Goal: Task Accomplishment & Management: Manage account settings

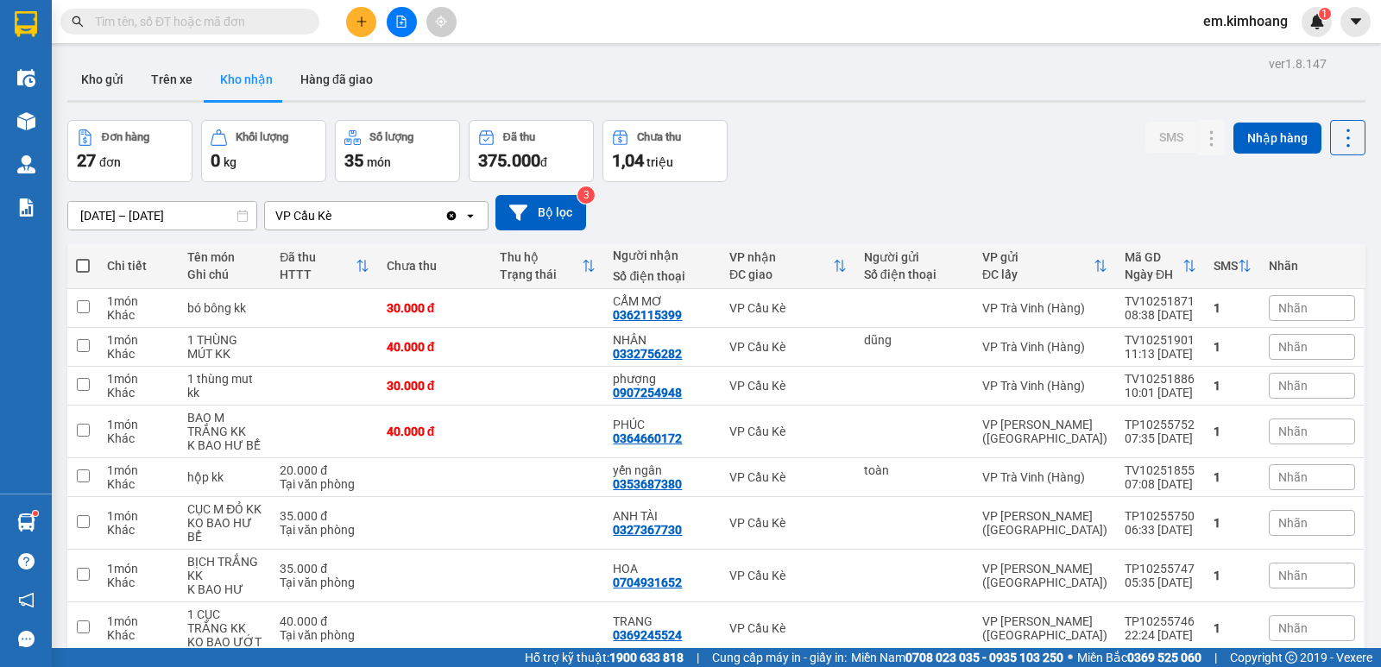
click at [357, 18] on icon "plus" at bounding box center [362, 22] width 12 height 12
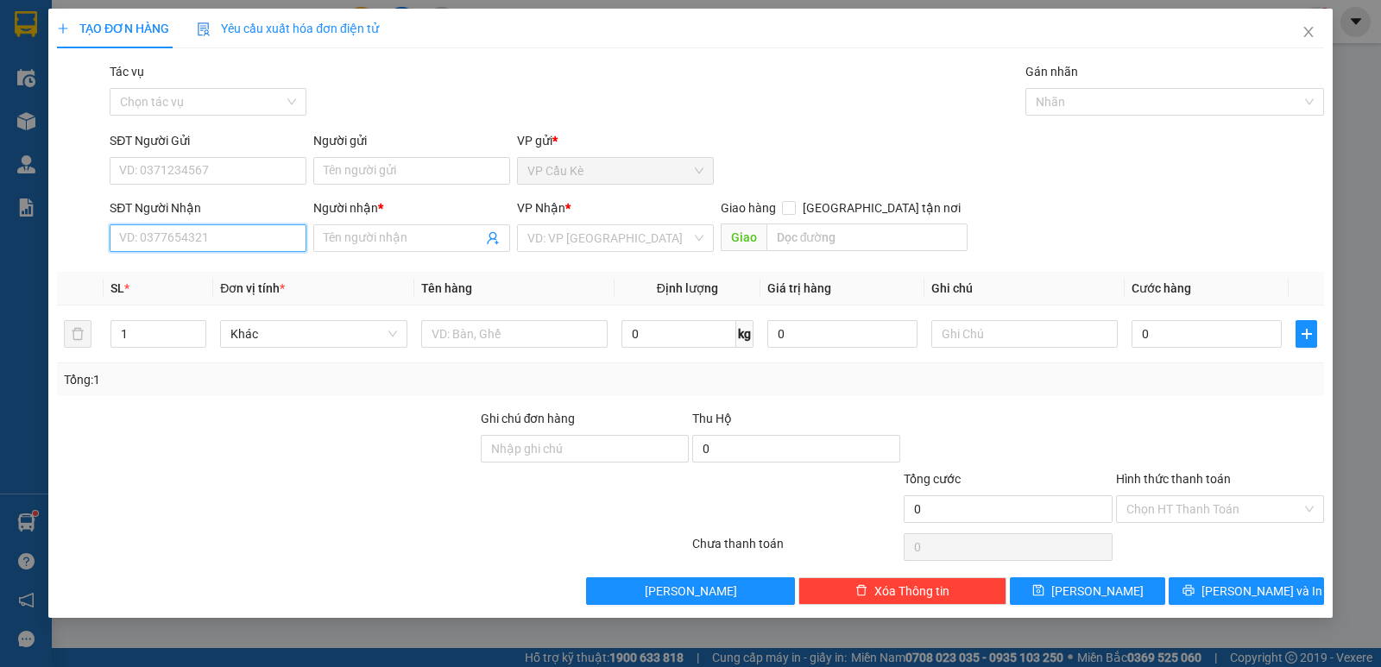
click at [275, 237] on input "SĐT Người Nhận" at bounding box center [208, 238] width 197 height 28
click at [255, 273] on div "0907111168 - [PERSON_NAME]" at bounding box center [208, 272] width 176 height 19
type input "0907111168"
type input "[PERSON_NAME]"
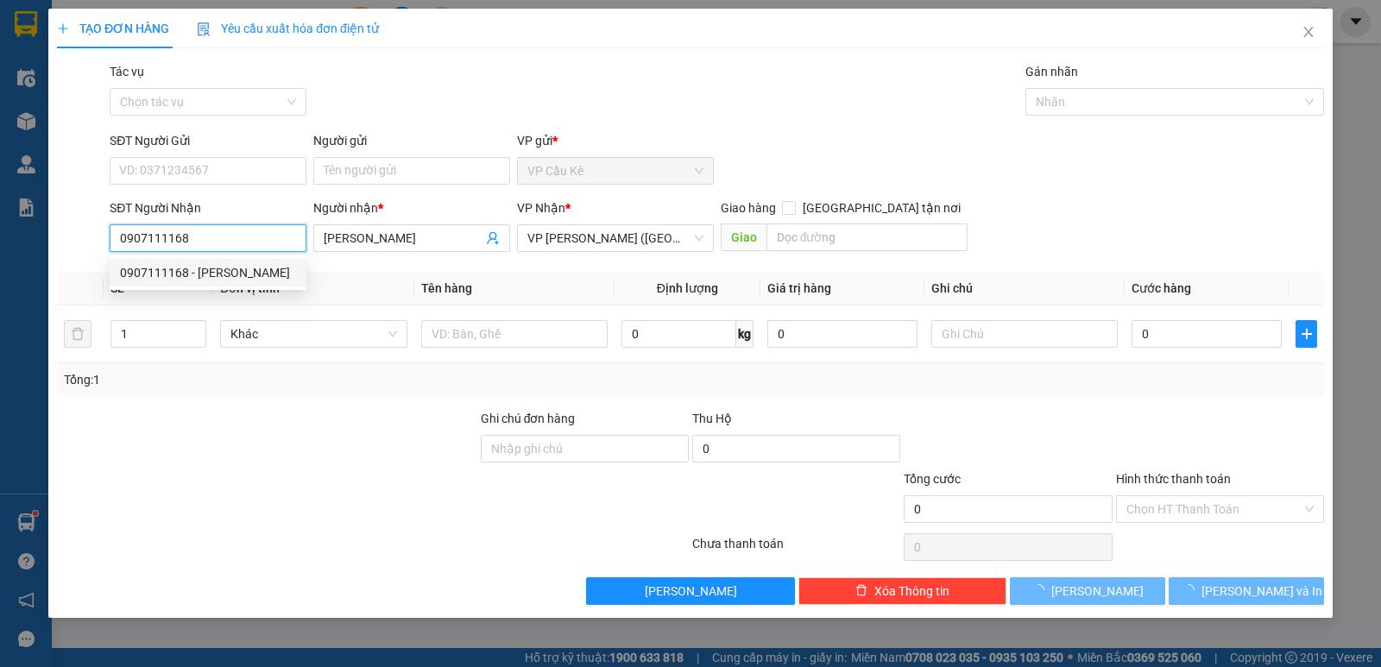
type input "35.000"
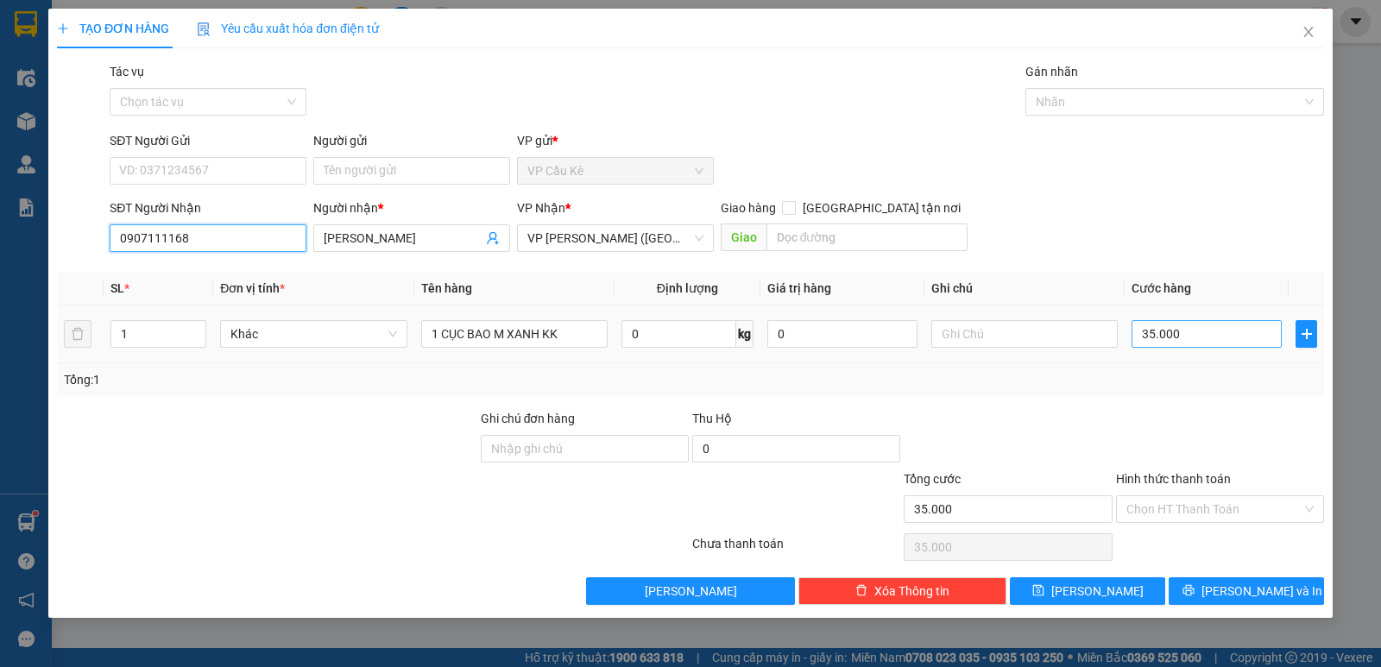
type input "0907111168"
click at [1227, 345] on input "35.000" at bounding box center [1207, 334] width 150 height 28
type input "0"
type input "04"
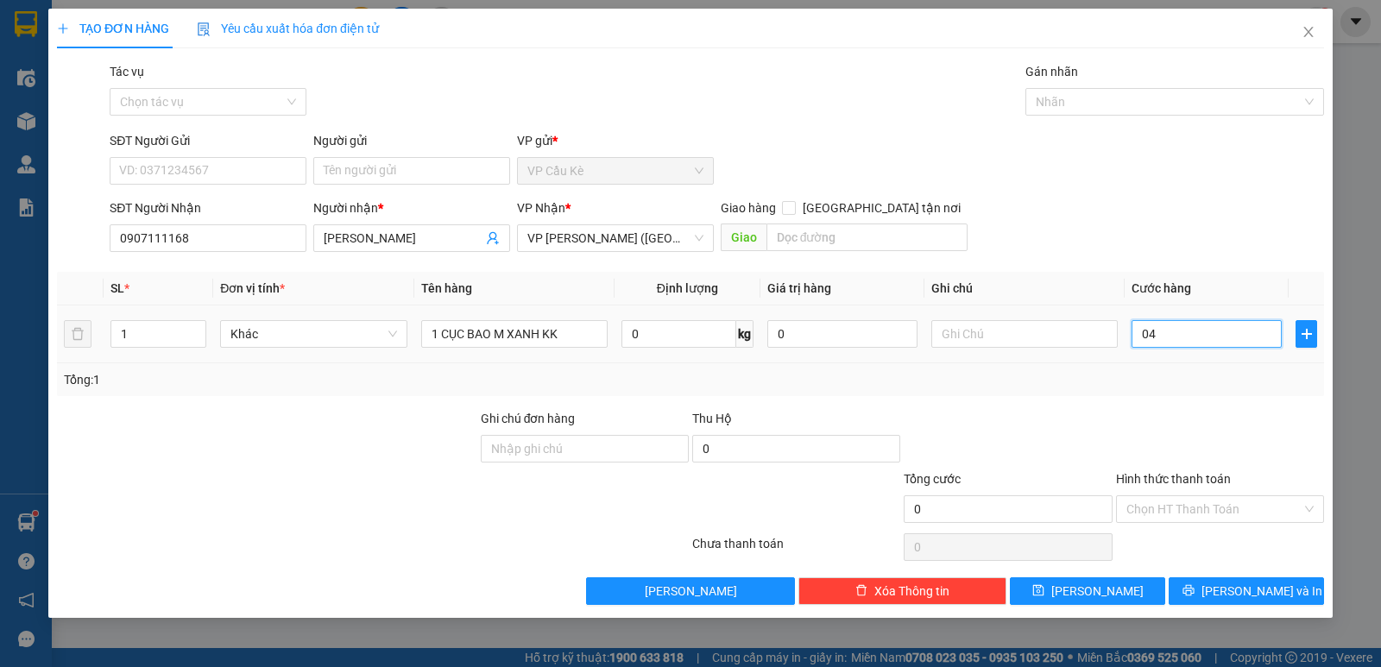
type input "4"
type input "40"
type input "040"
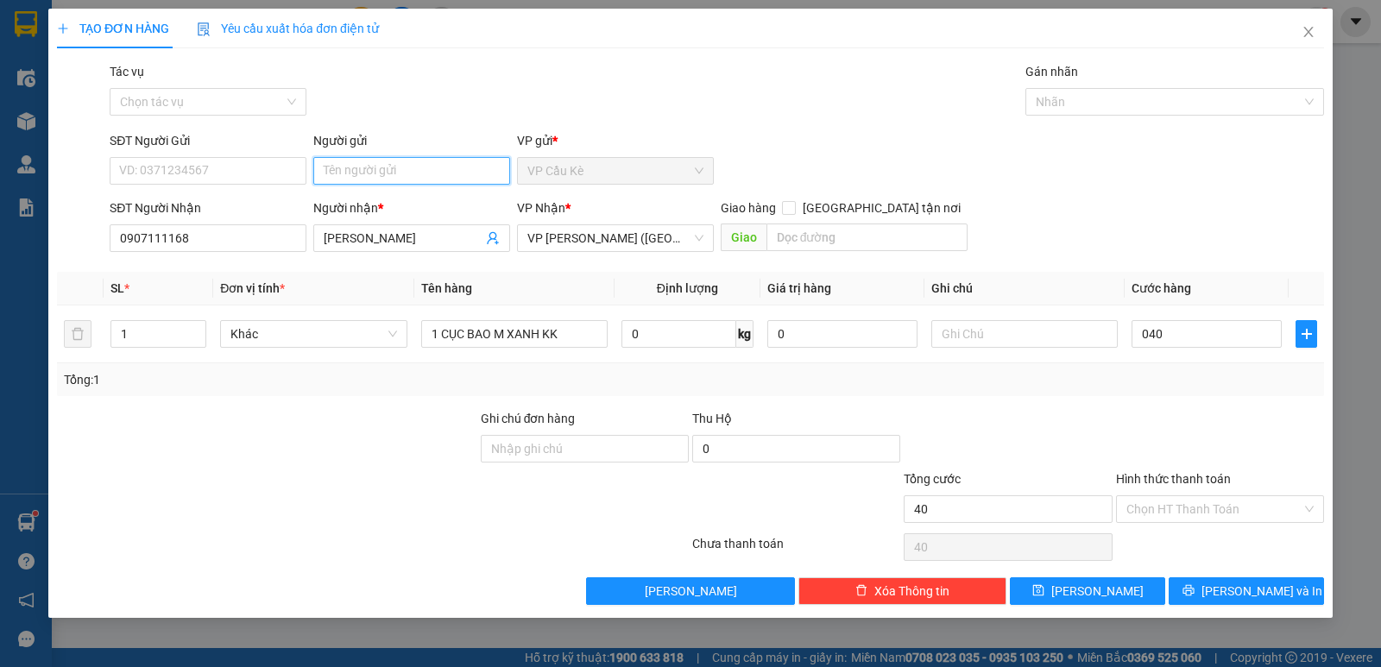
type input "40.000"
click at [419, 170] on input "Người gửi" at bounding box center [411, 171] width 197 height 28
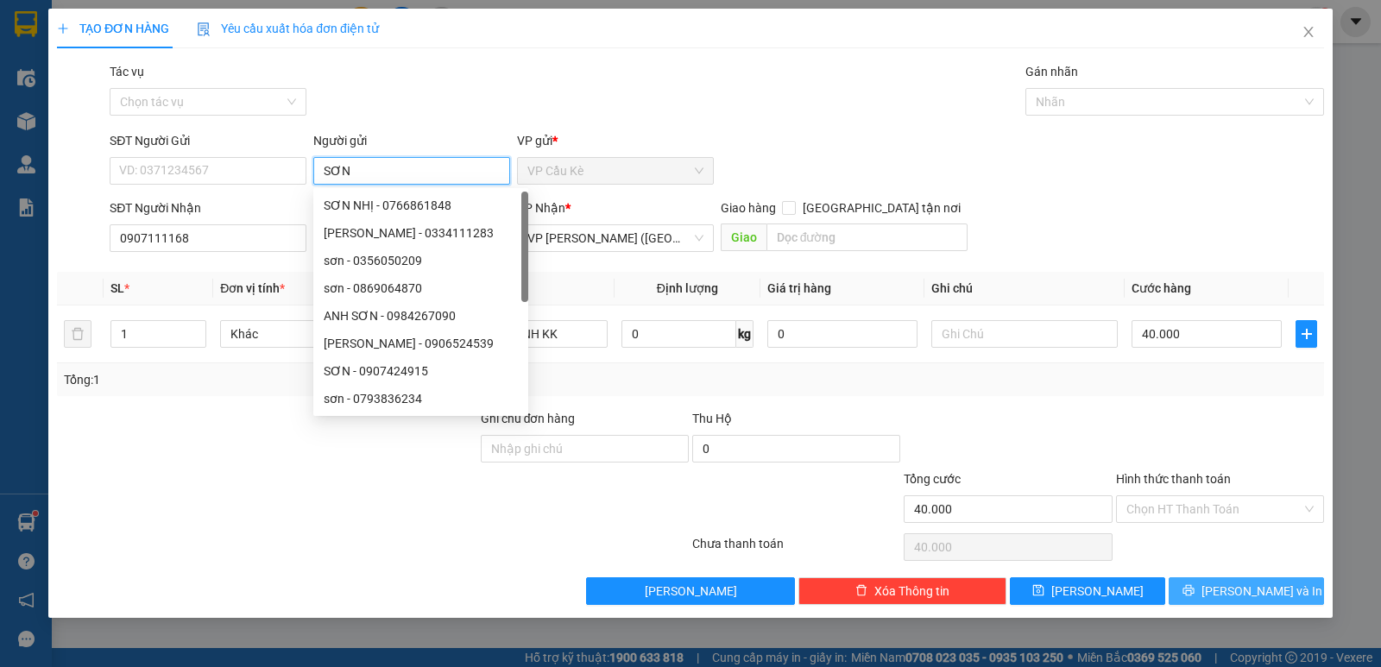
type input "SƠN"
click at [1227, 585] on button "[PERSON_NAME] và In" at bounding box center [1246, 592] width 155 height 28
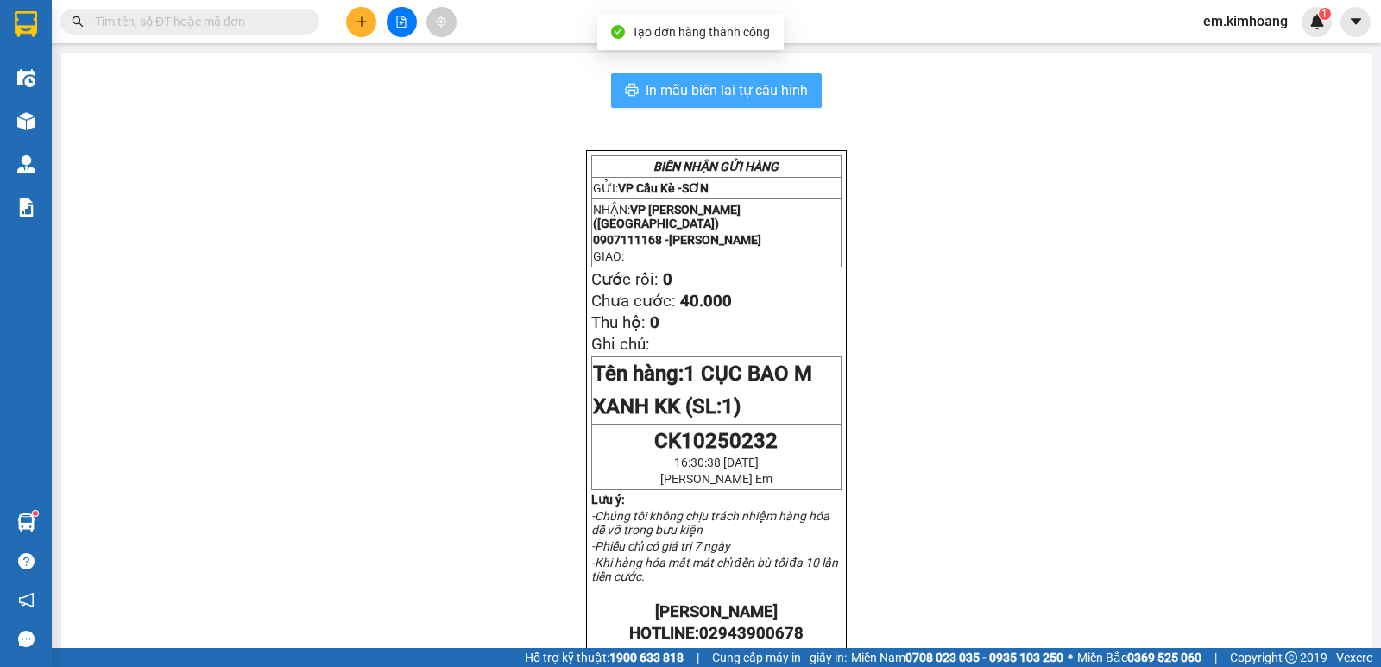
click at [724, 85] on span "In mẫu biên lai tự cấu hình" at bounding box center [727, 90] width 162 height 22
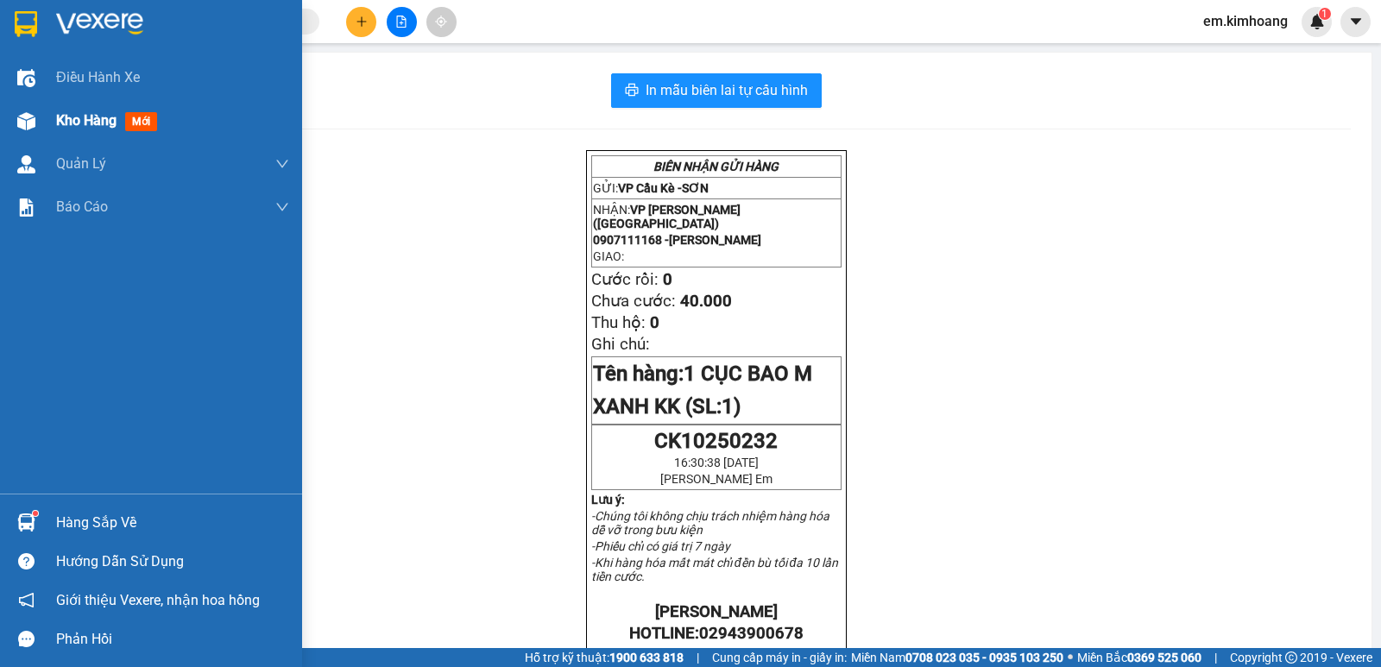
click at [65, 117] on span "Kho hàng" at bounding box center [86, 120] width 60 height 16
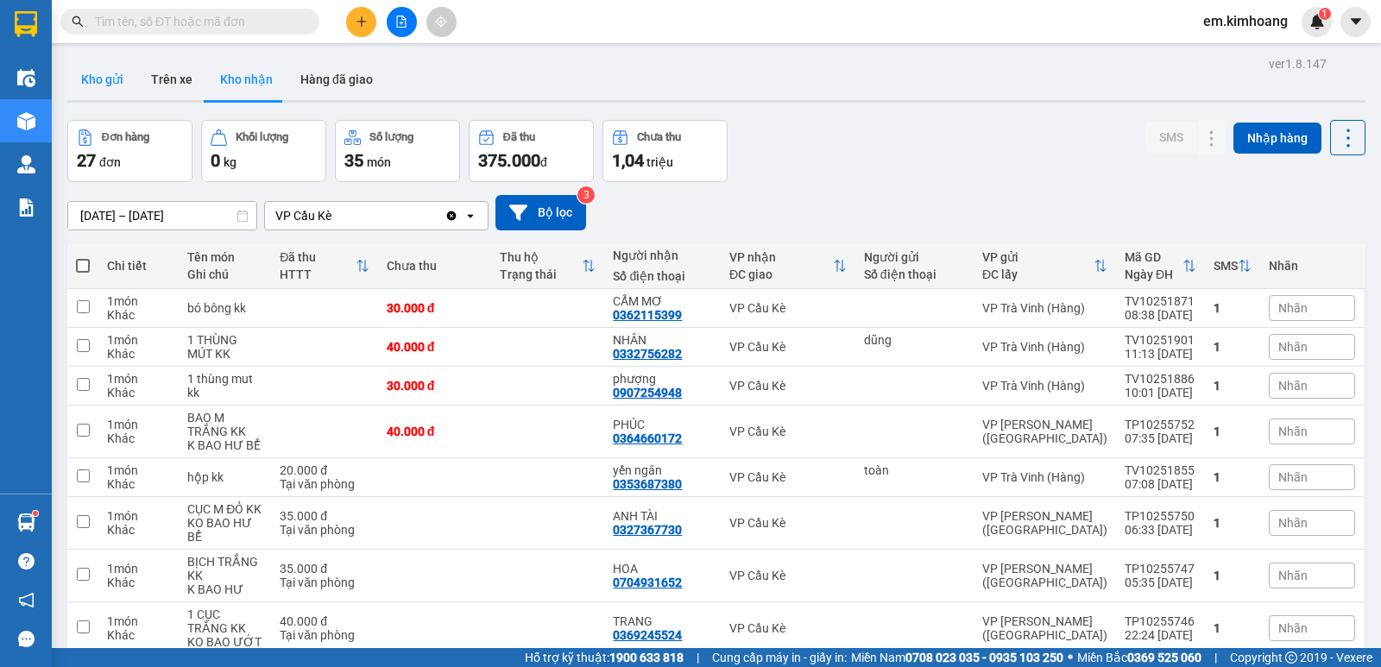
click at [98, 72] on button "Kho gửi" at bounding box center [102, 79] width 70 height 41
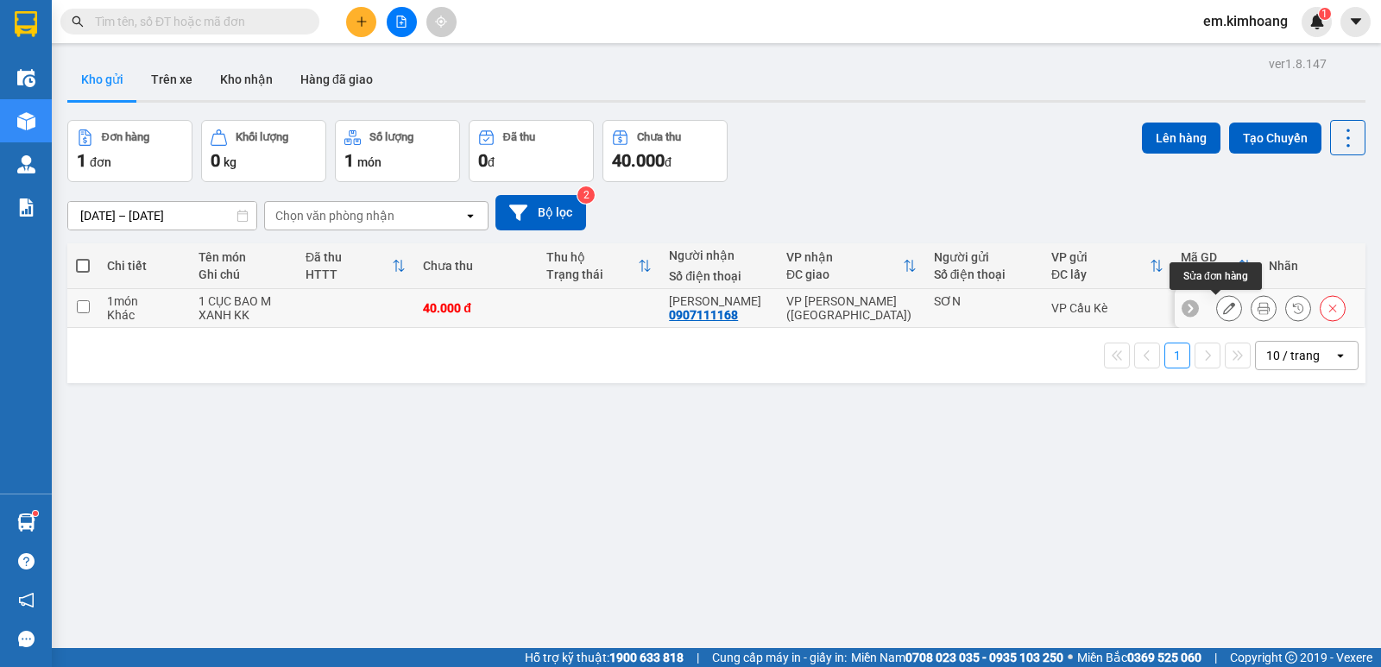
click at [1223, 309] on icon at bounding box center [1229, 308] width 12 height 12
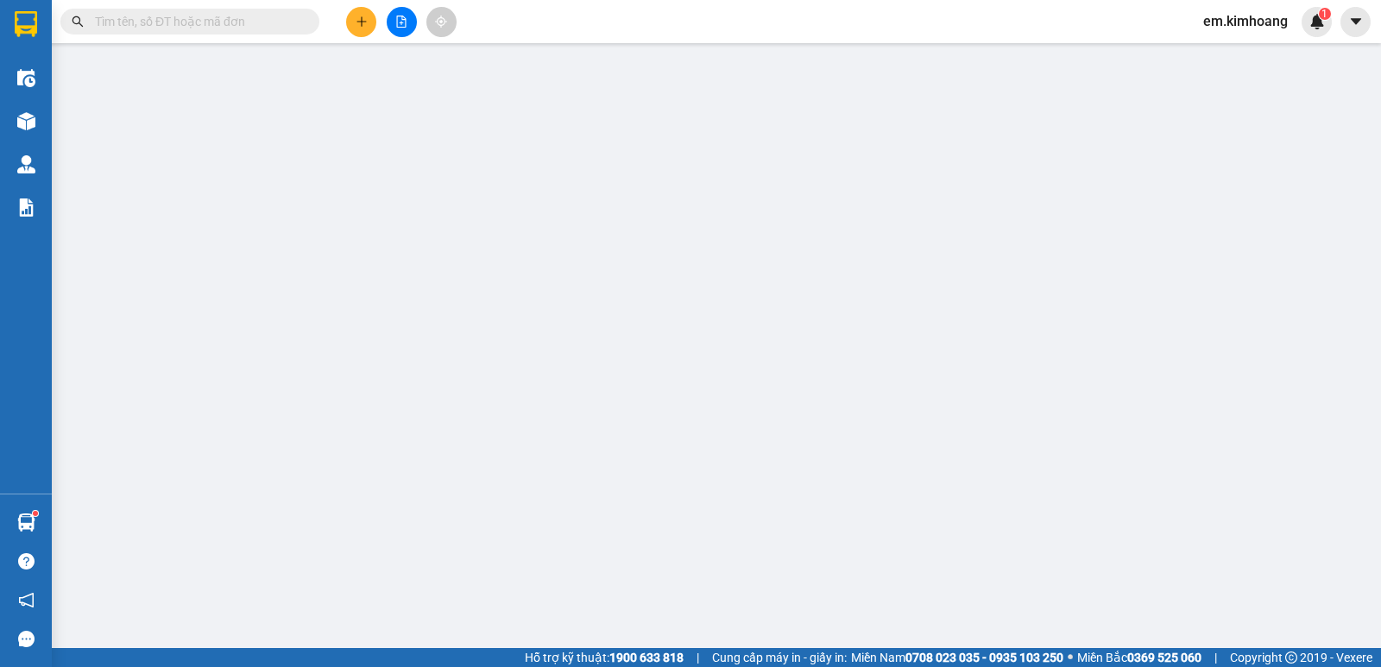
type input "SƠN"
type input "0907111168"
type input "[PERSON_NAME]"
type input "40.000"
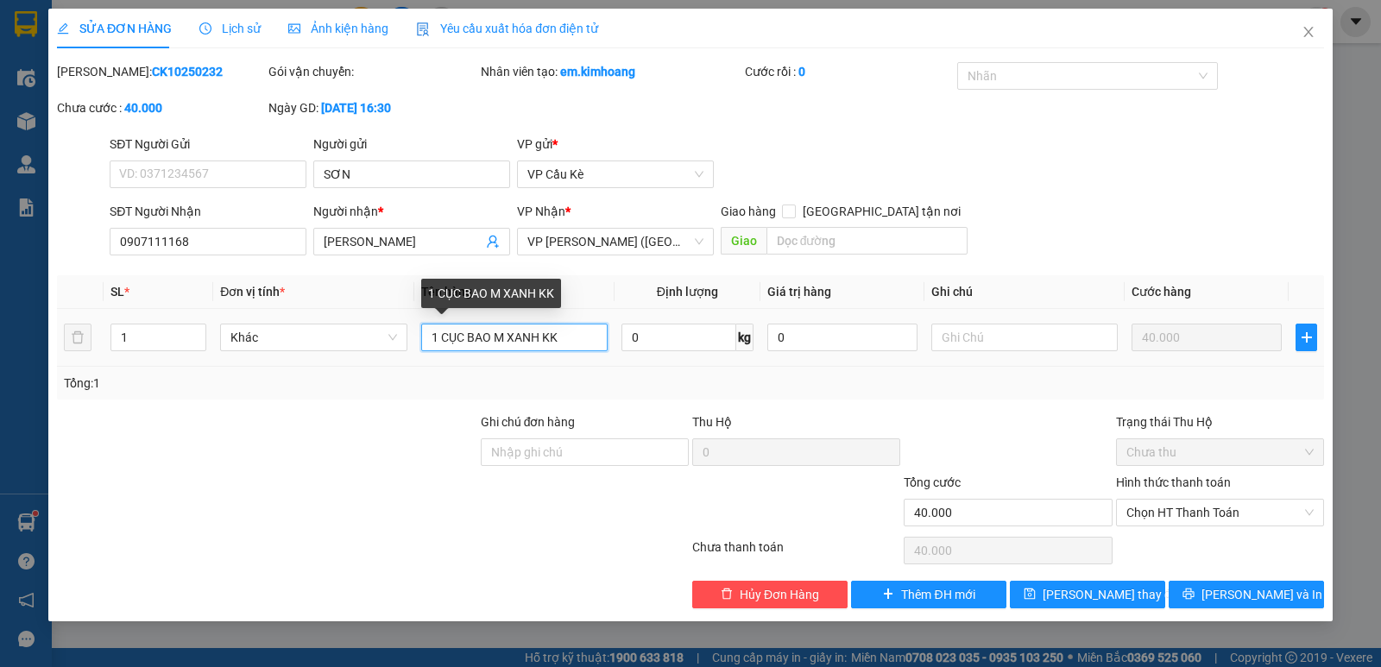
click at [463, 338] on input "1 CỤC BAO M XANH KK" at bounding box center [514, 338] width 186 height 28
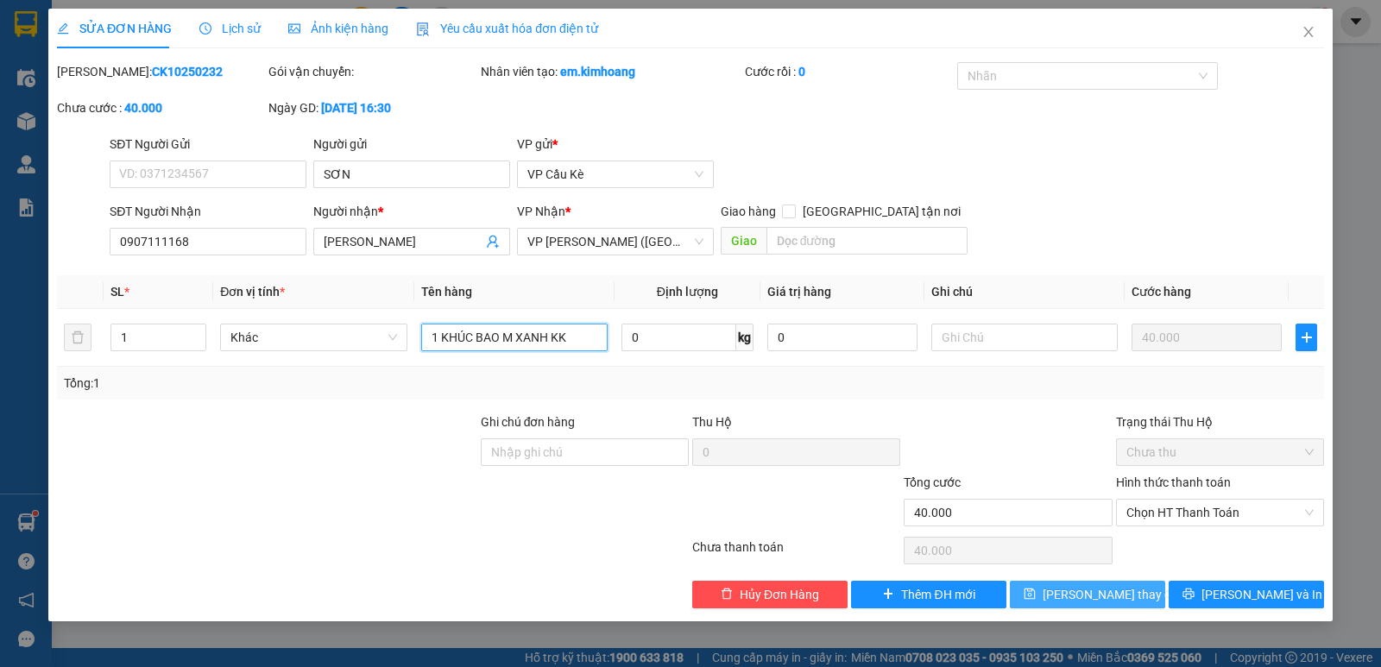
type input "1 KHÚC BAO M XANH KK"
click at [1103, 590] on span "[PERSON_NAME] thay đổi" at bounding box center [1112, 594] width 138 height 19
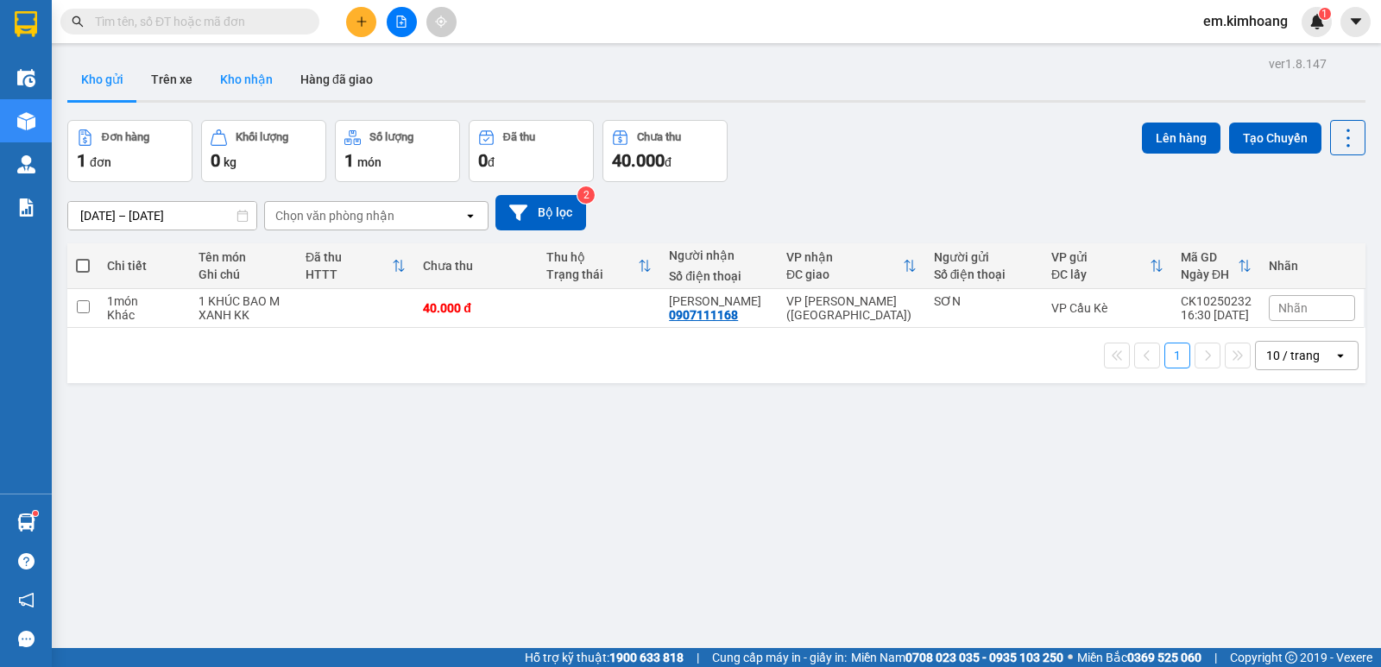
click at [242, 76] on button "Kho nhận" at bounding box center [246, 79] width 80 height 41
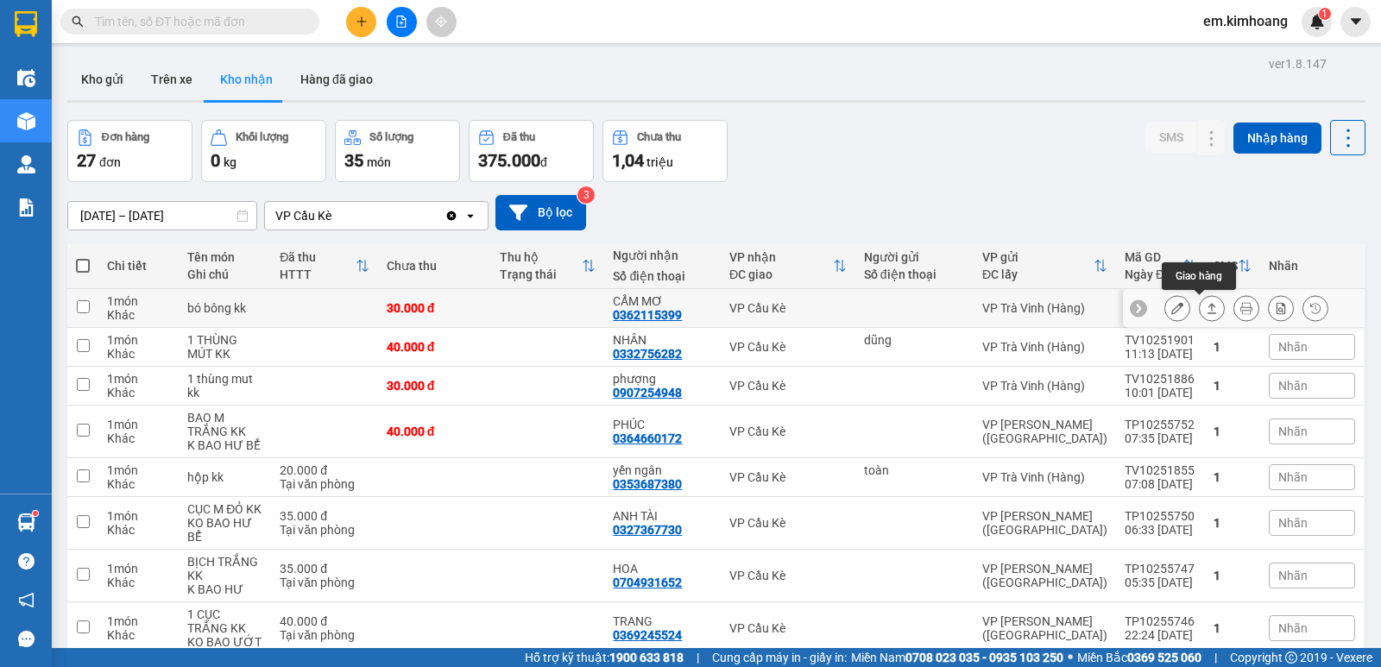
click at [1200, 306] on button at bounding box center [1212, 309] width 24 height 30
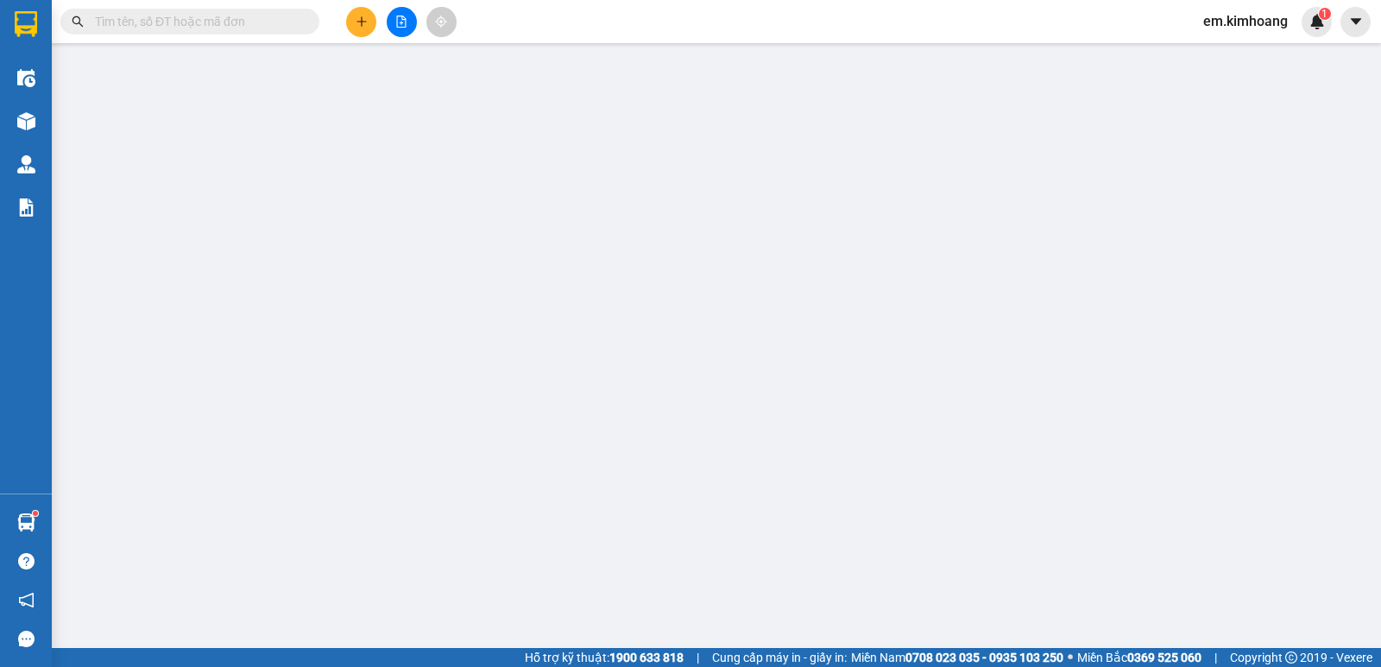
type input "0362115399"
type input "CẨM MƠ"
type input "30.000"
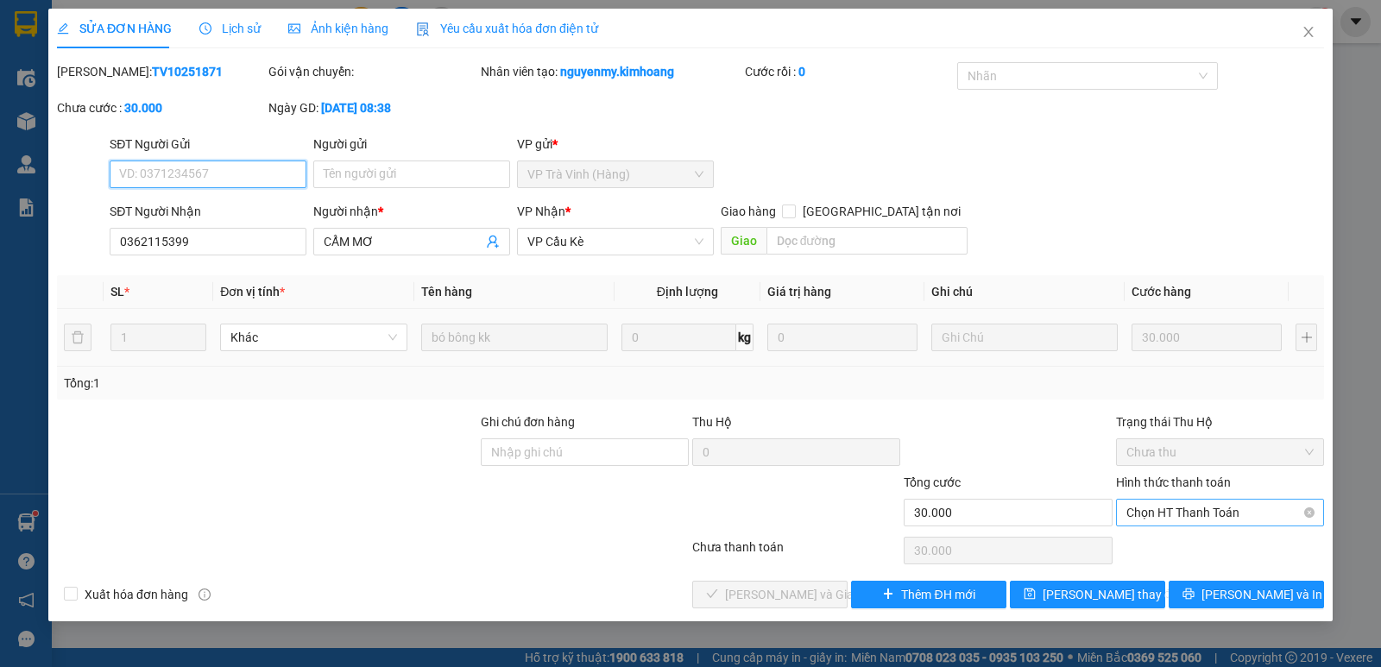
click at [1197, 512] on span "Chọn HT Thanh Toán" at bounding box center [1220, 513] width 187 height 26
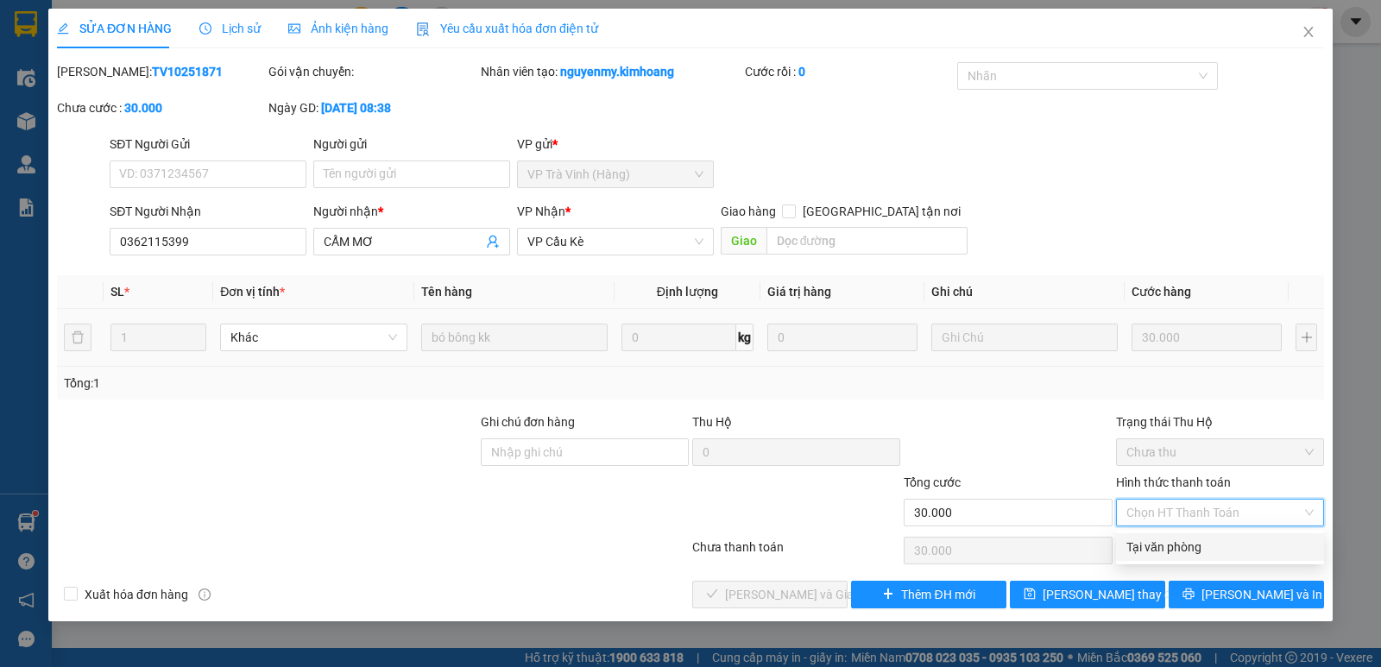
click at [1227, 547] on div "Tại văn phòng" at bounding box center [1220, 547] width 187 height 19
type input "0"
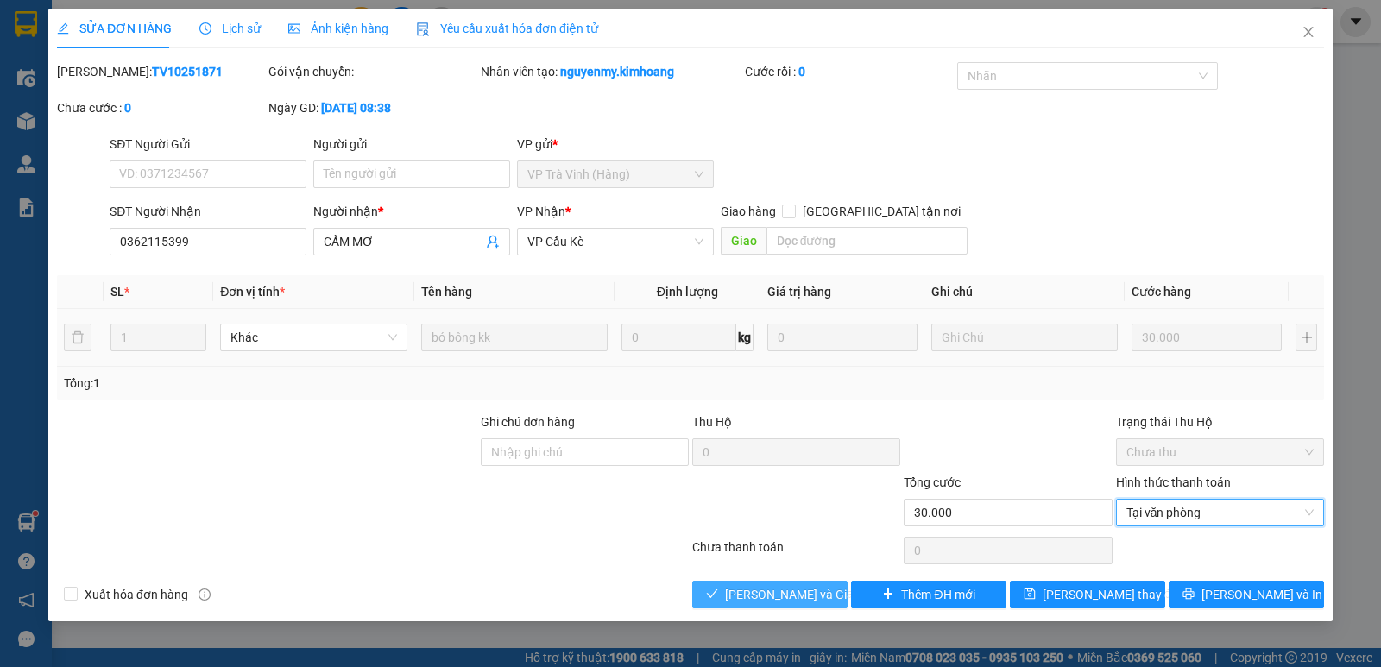
click at [781, 597] on span "[PERSON_NAME] và Giao hàng" at bounding box center [808, 594] width 166 height 19
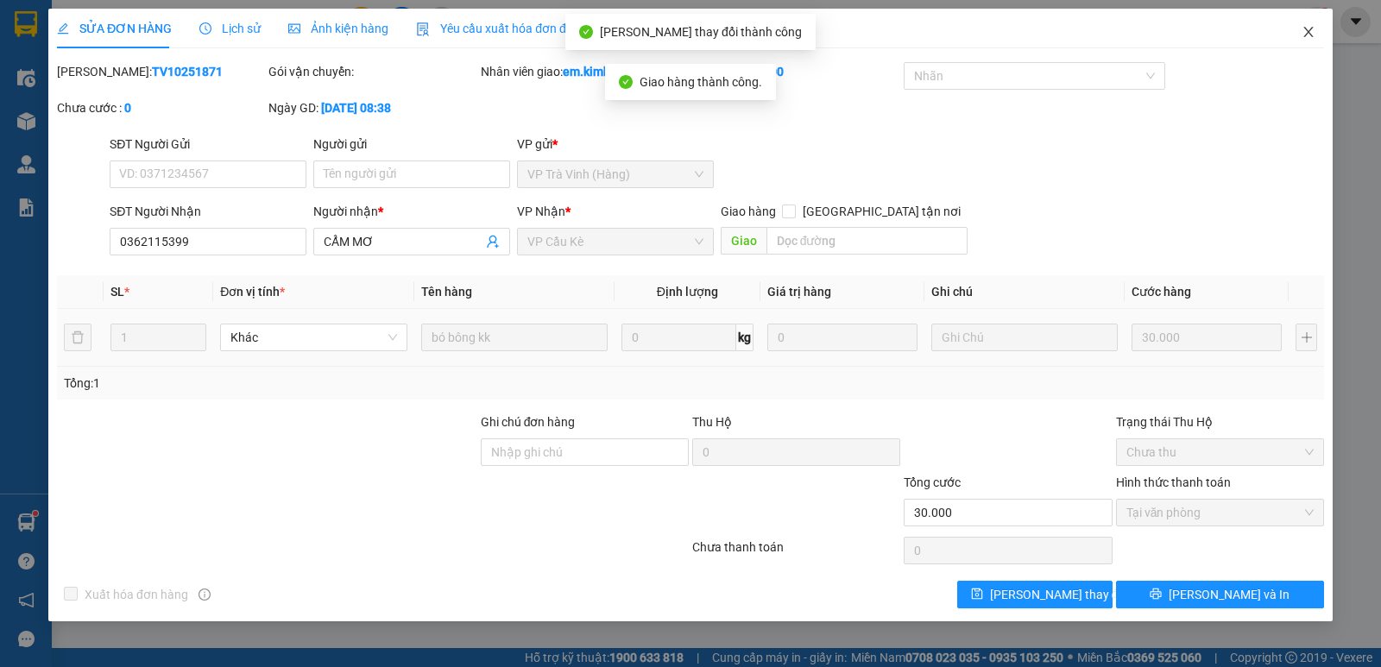
click at [1310, 21] on span "Close" at bounding box center [1309, 33] width 48 height 48
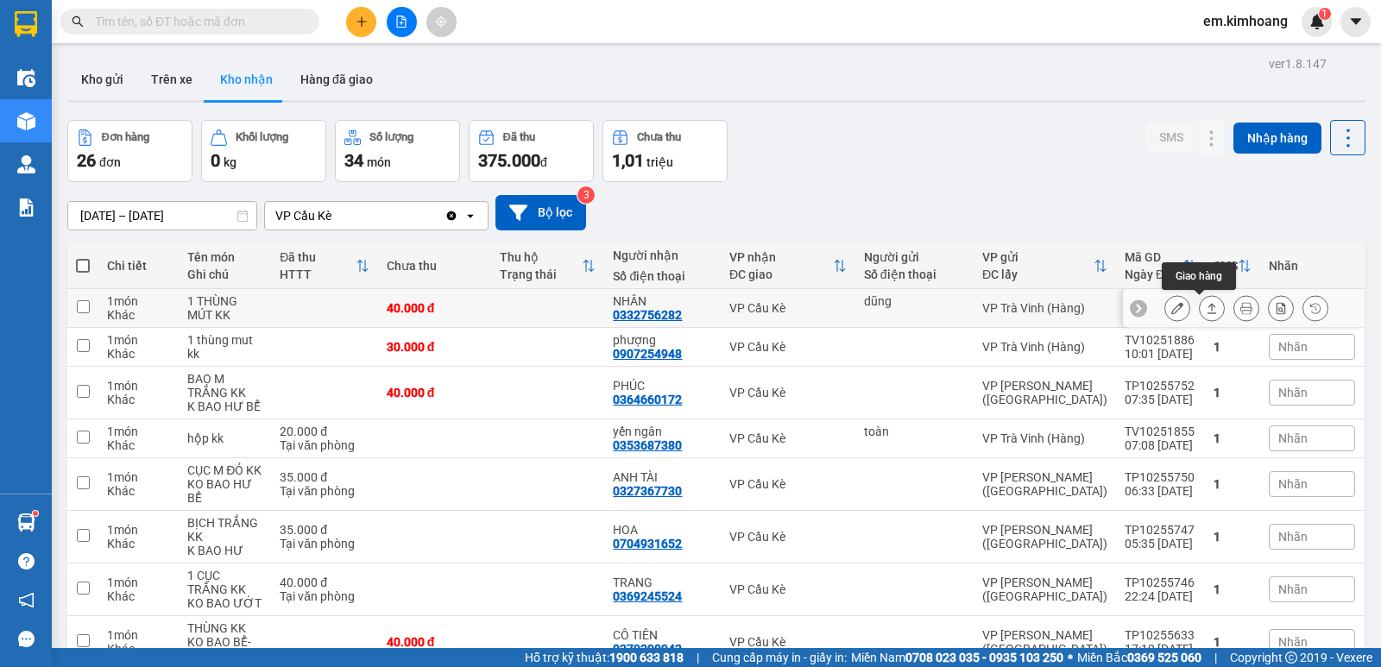
click at [1206, 312] on icon at bounding box center [1212, 308] width 12 height 12
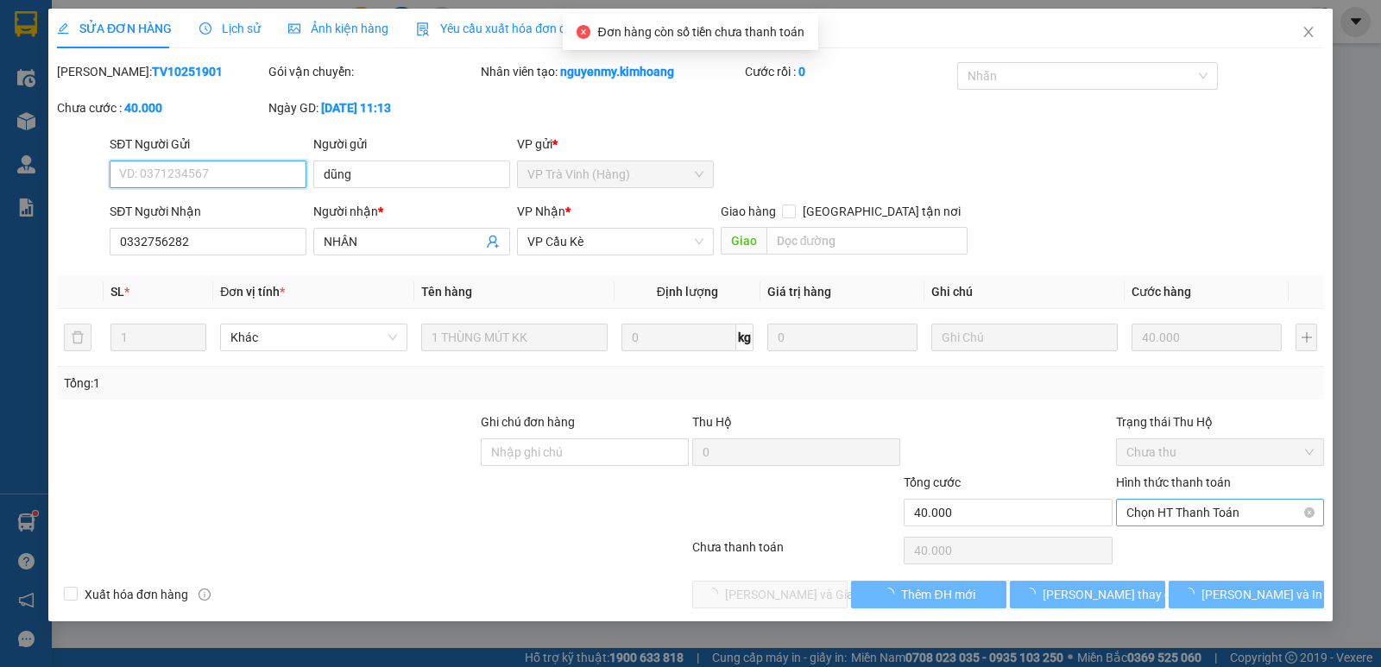
click at [1196, 515] on span "Chọn HT Thanh Toán" at bounding box center [1220, 513] width 187 height 26
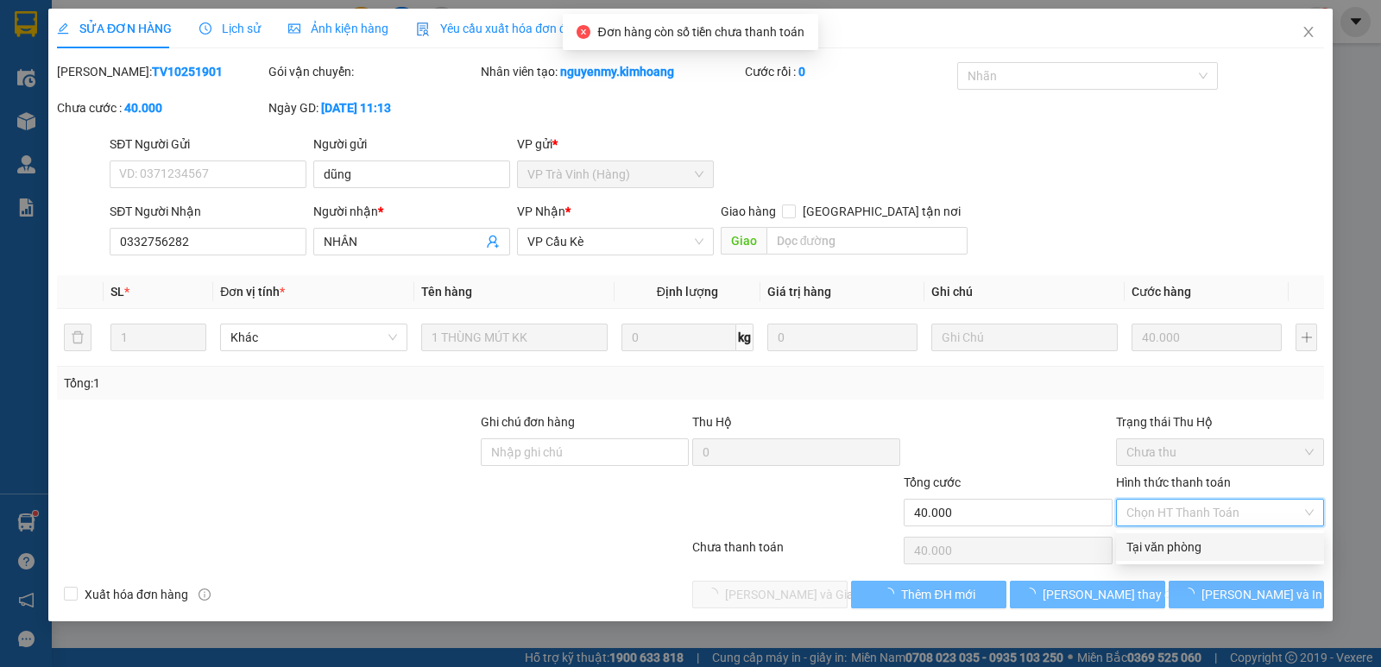
click at [1216, 547] on div "Tại văn phòng" at bounding box center [1220, 547] width 187 height 19
type input "0"
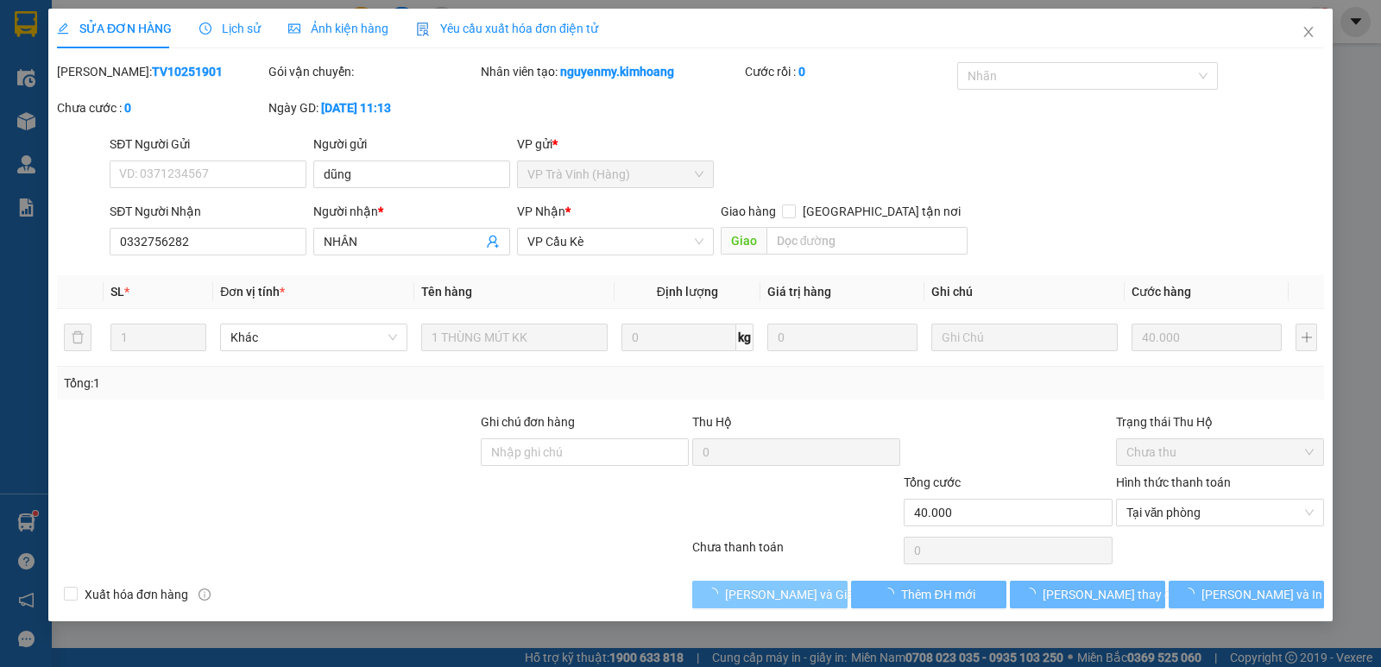
click at [831, 597] on button "[PERSON_NAME] và Giao hàng" at bounding box center [769, 595] width 155 height 28
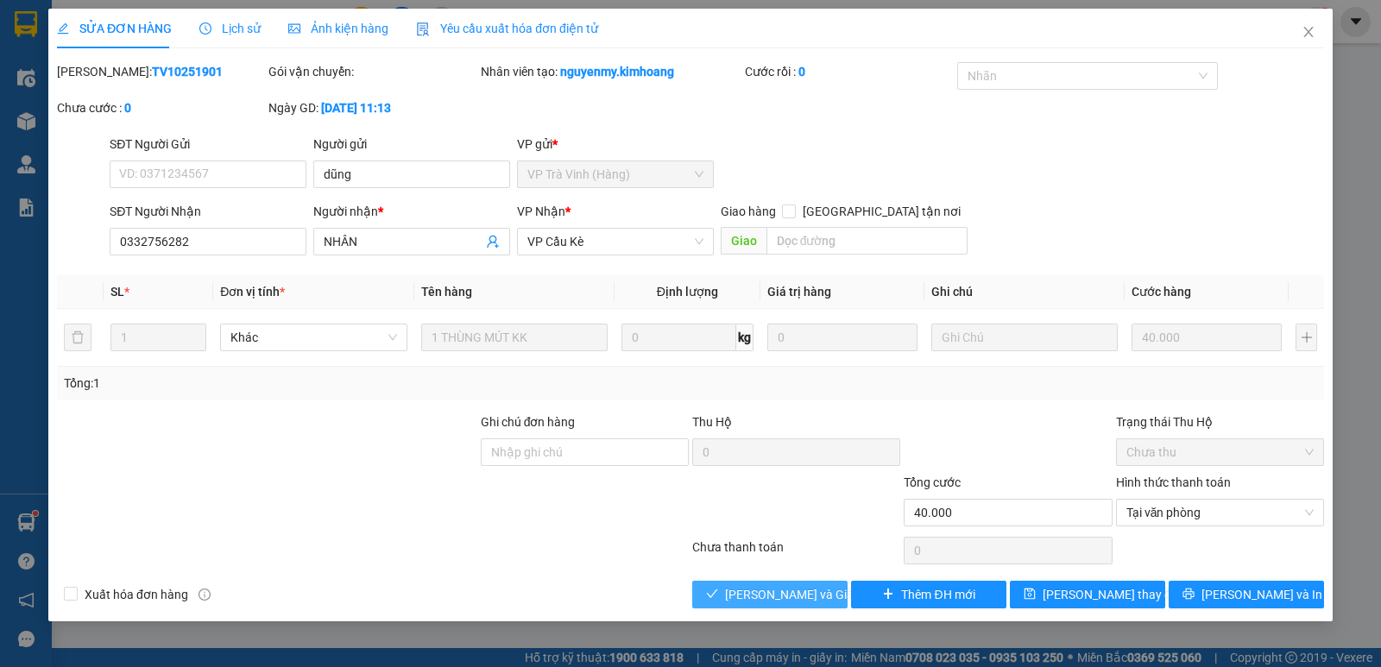
click at [787, 590] on span "[PERSON_NAME] và Giao hàng" at bounding box center [808, 594] width 166 height 19
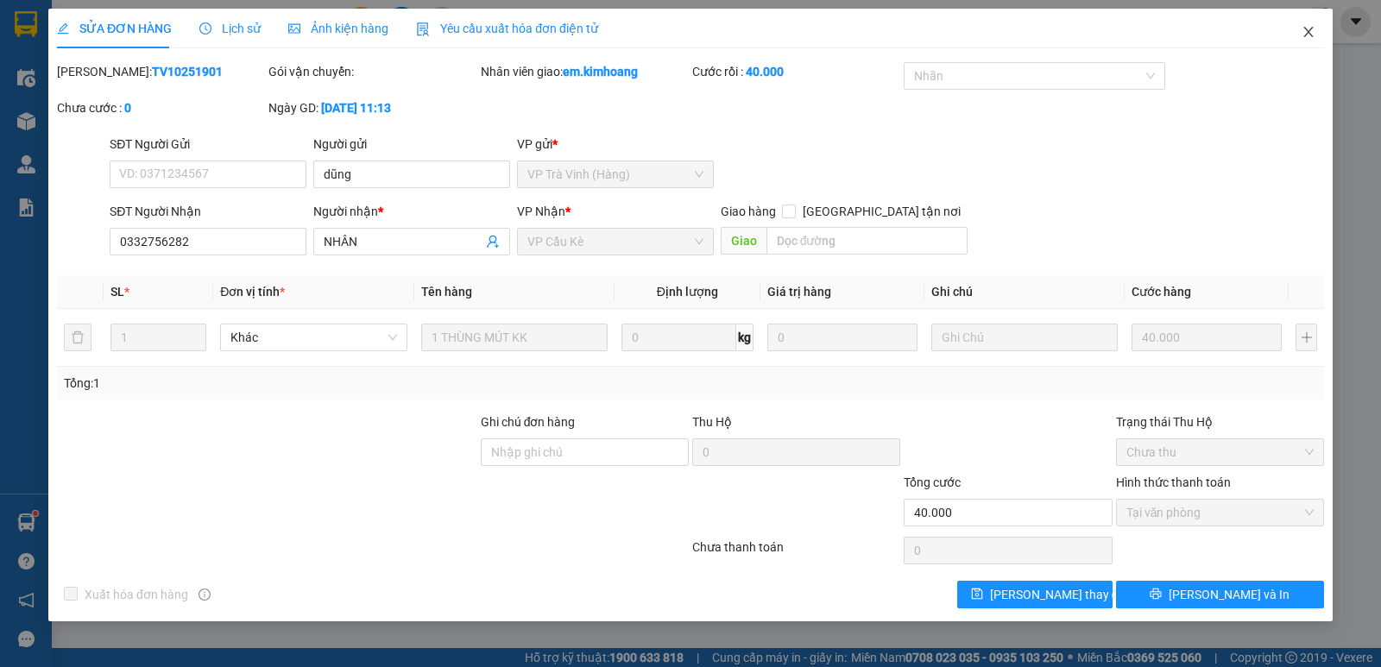
click at [1307, 29] on icon "close" at bounding box center [1309, 32] width 14 height 14
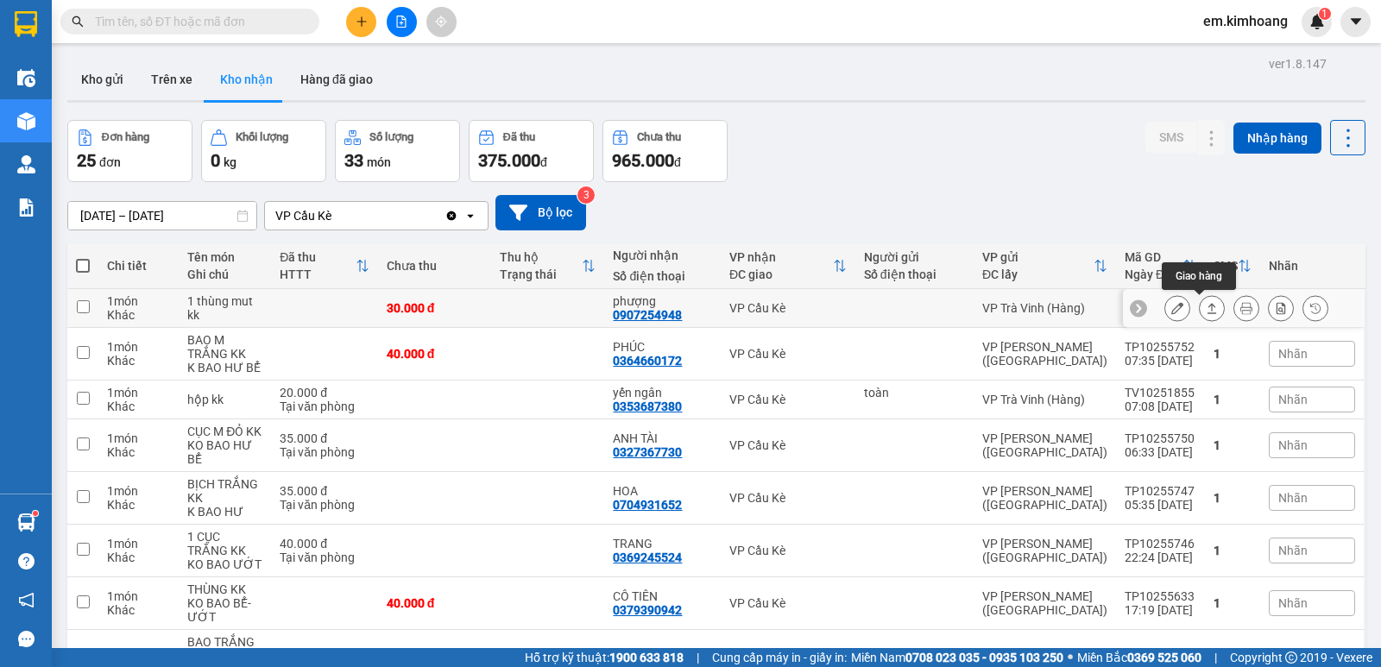
click at [1200, 306] on button at bounding box center [1212, 309] width 24 height 30
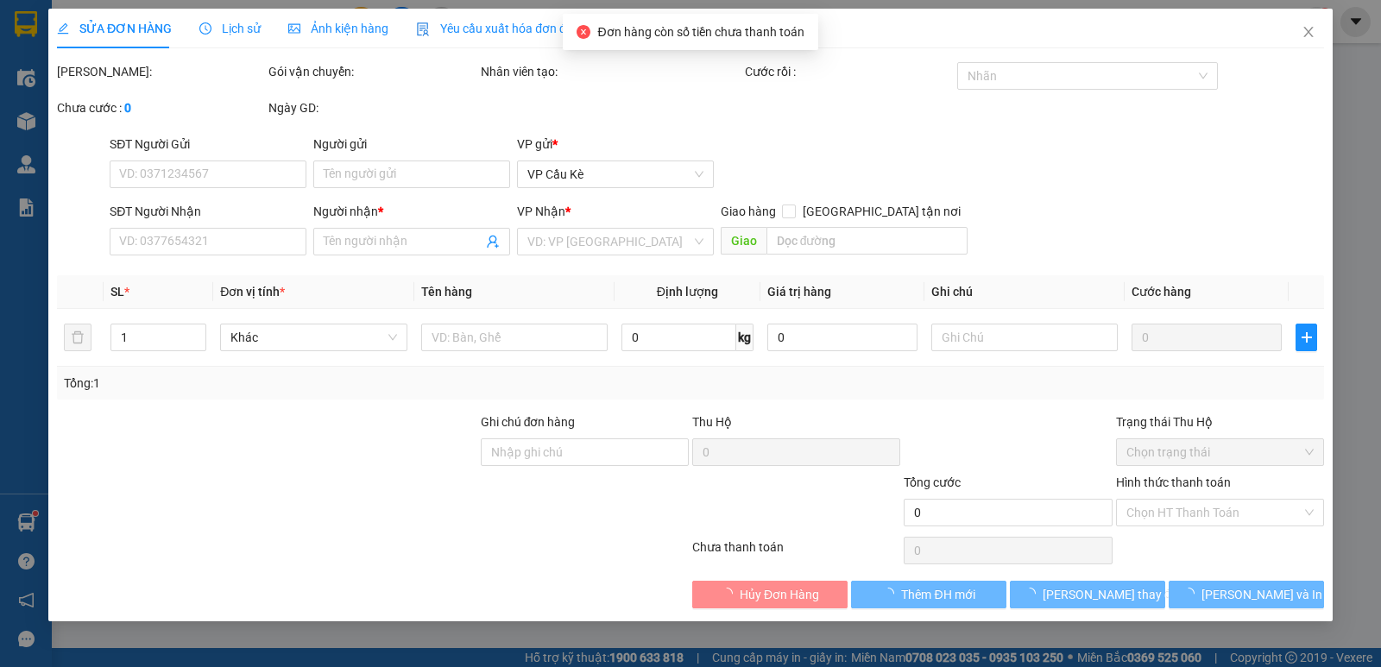
type input "0907254948"
type input "phượng"
type input "30.000"
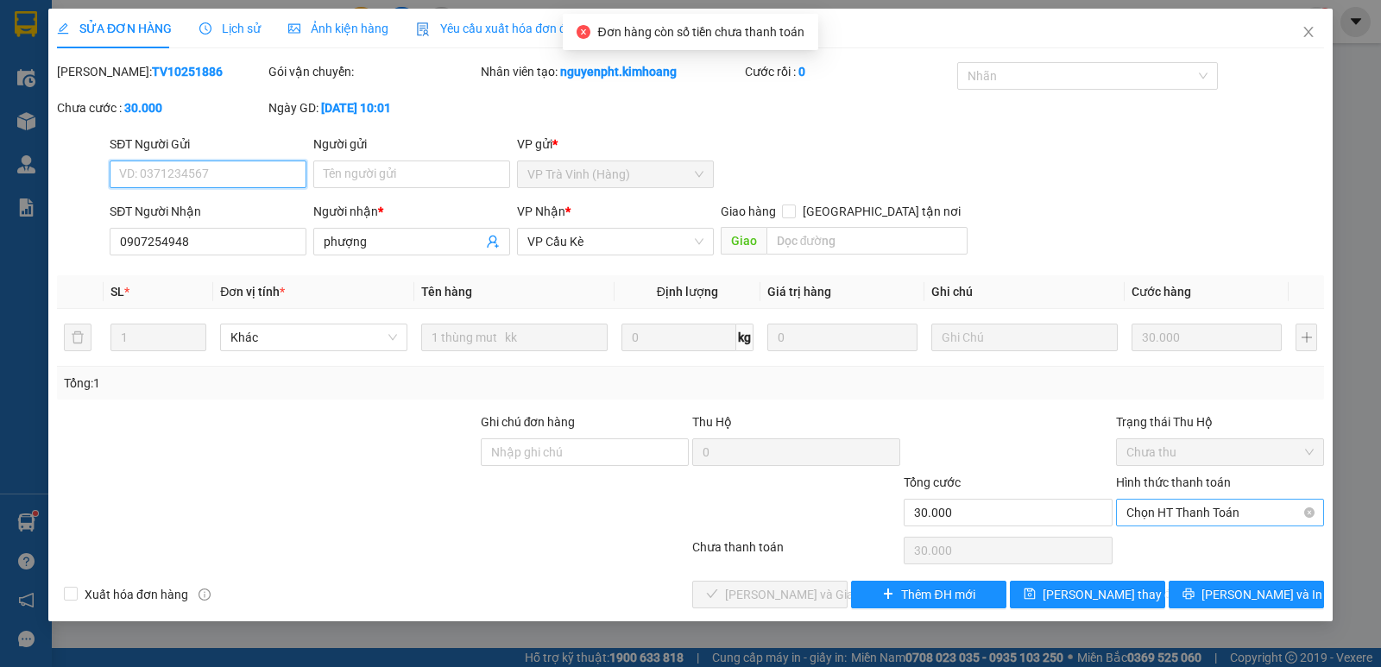
click at [1217, 513] on span "Chọn HT Thanh Toán" at bounding box center [1220, 513] width 187 height 26
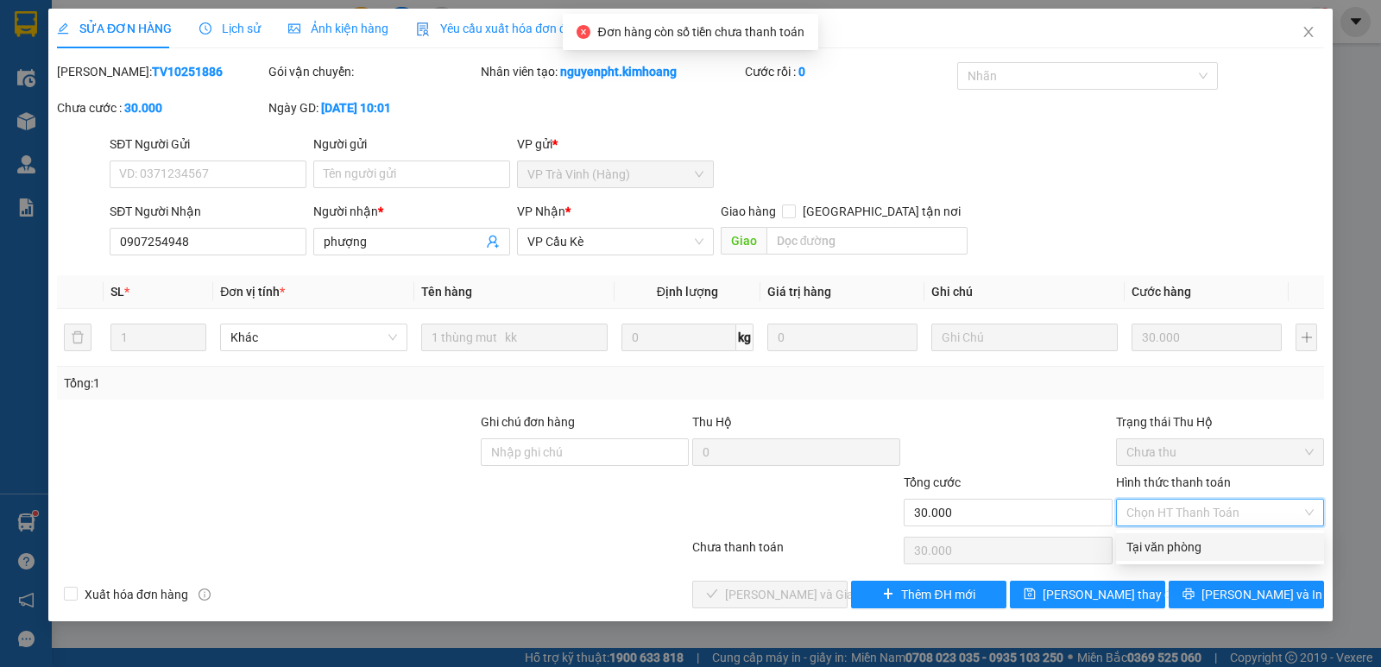
click at [1213, 546] on div "Tại văn phòng" at bounding box center [1220, 547] width 187 height 19
type input "0"
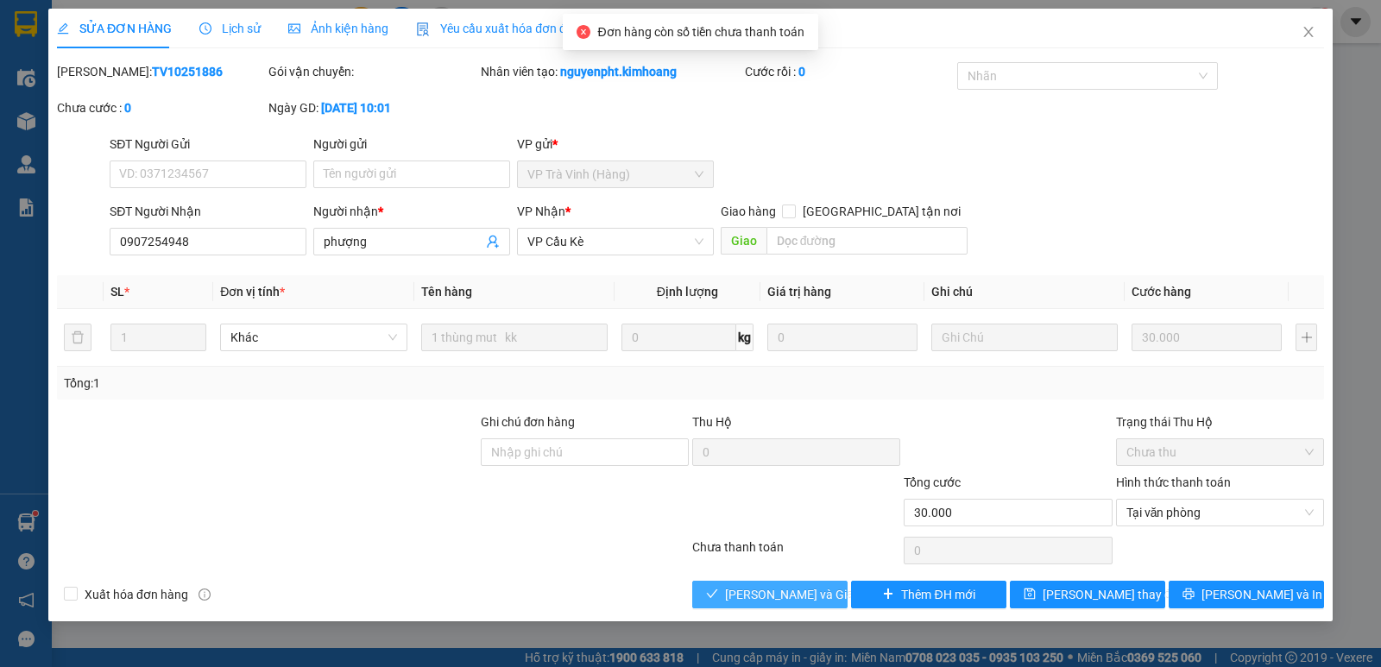
click at [822, 596] on span "[PERSON_NAME] và Giao hàng" at bounding box center [808, 594] width 166 height 19
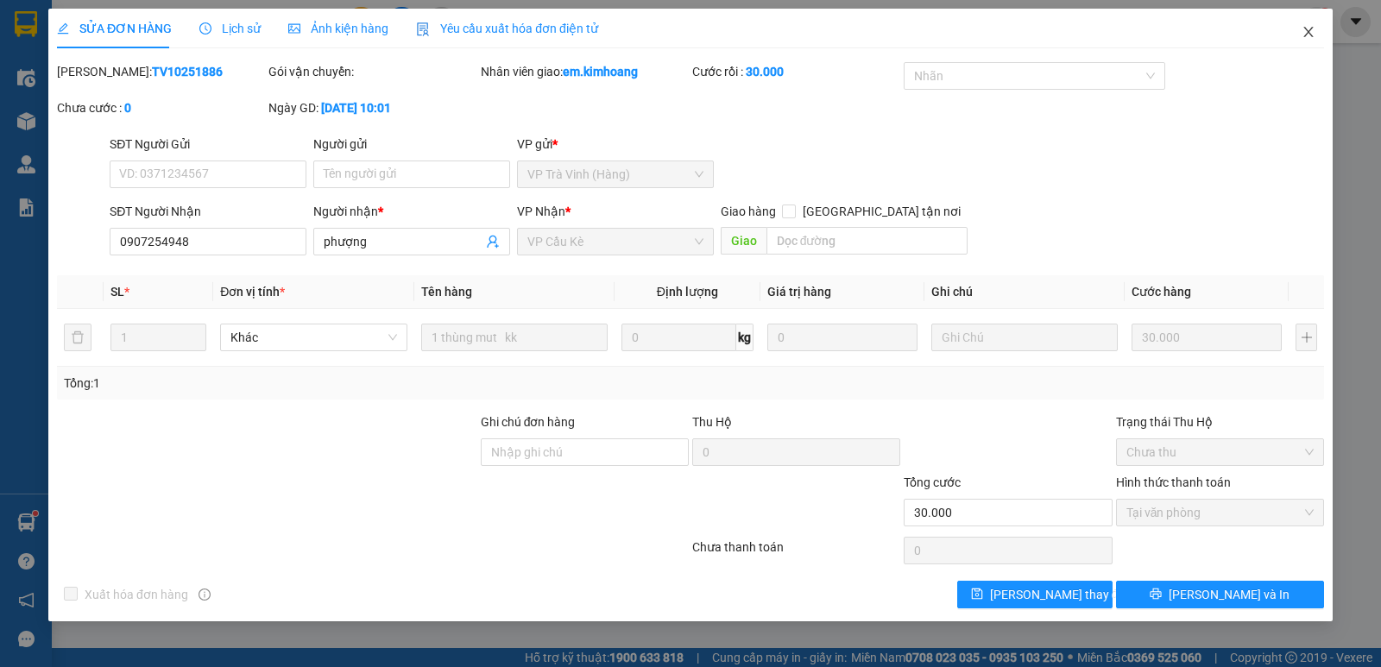
click at [1309, 25] on span "Close" at bounding box center [1309, 33] width 48 height 48
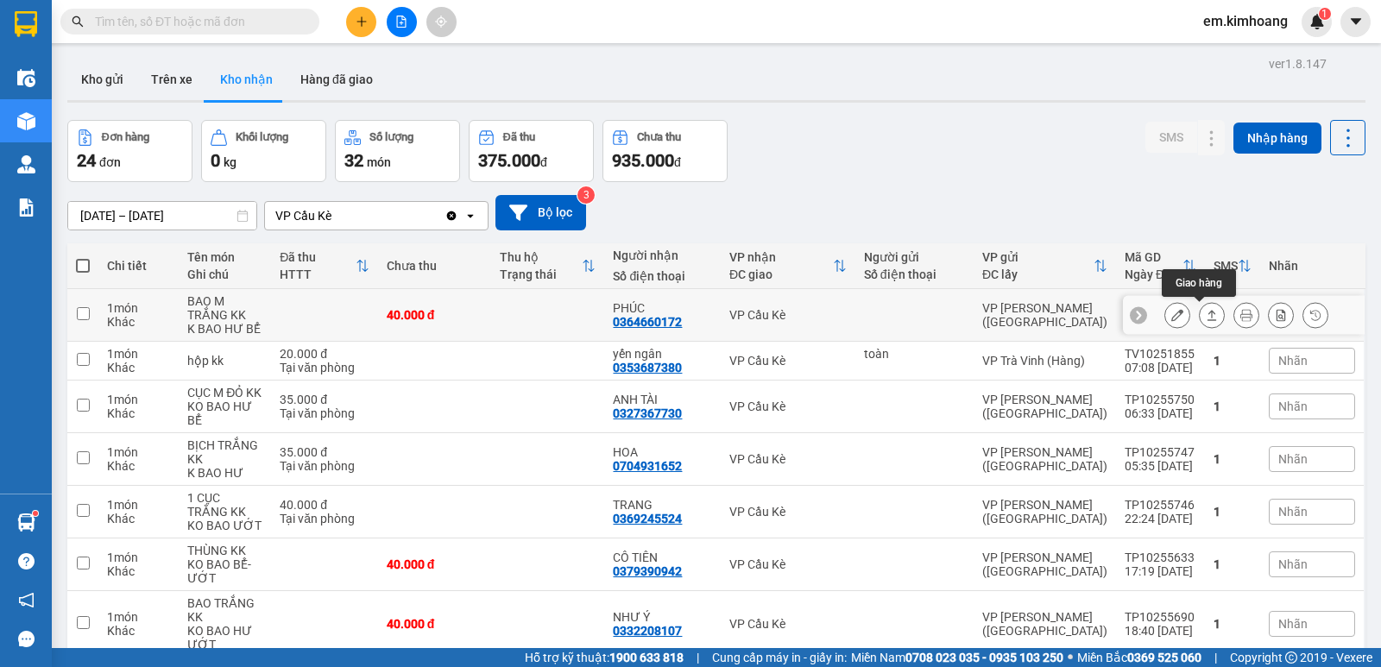
click at [1206, 317] on icon at bounding box center [1212, 315] width 12 height 12
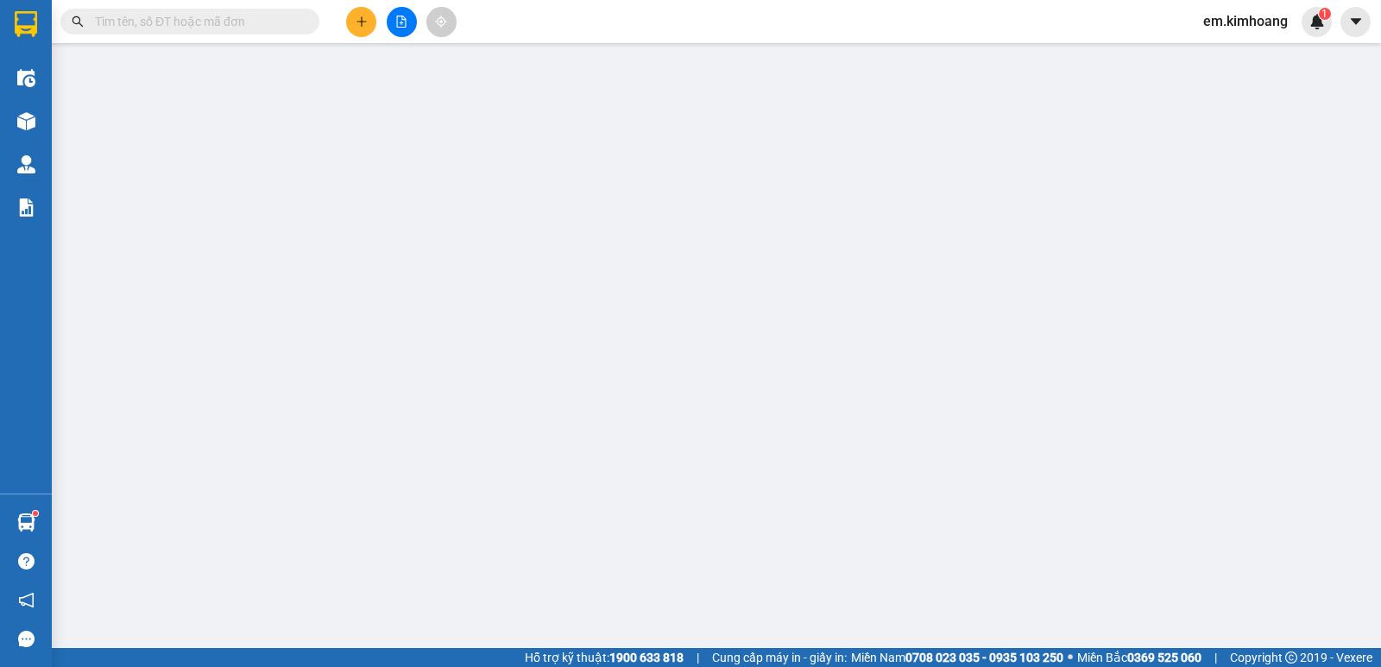
type input "0364660172"
type input "PHÚC"
type input "40.000"
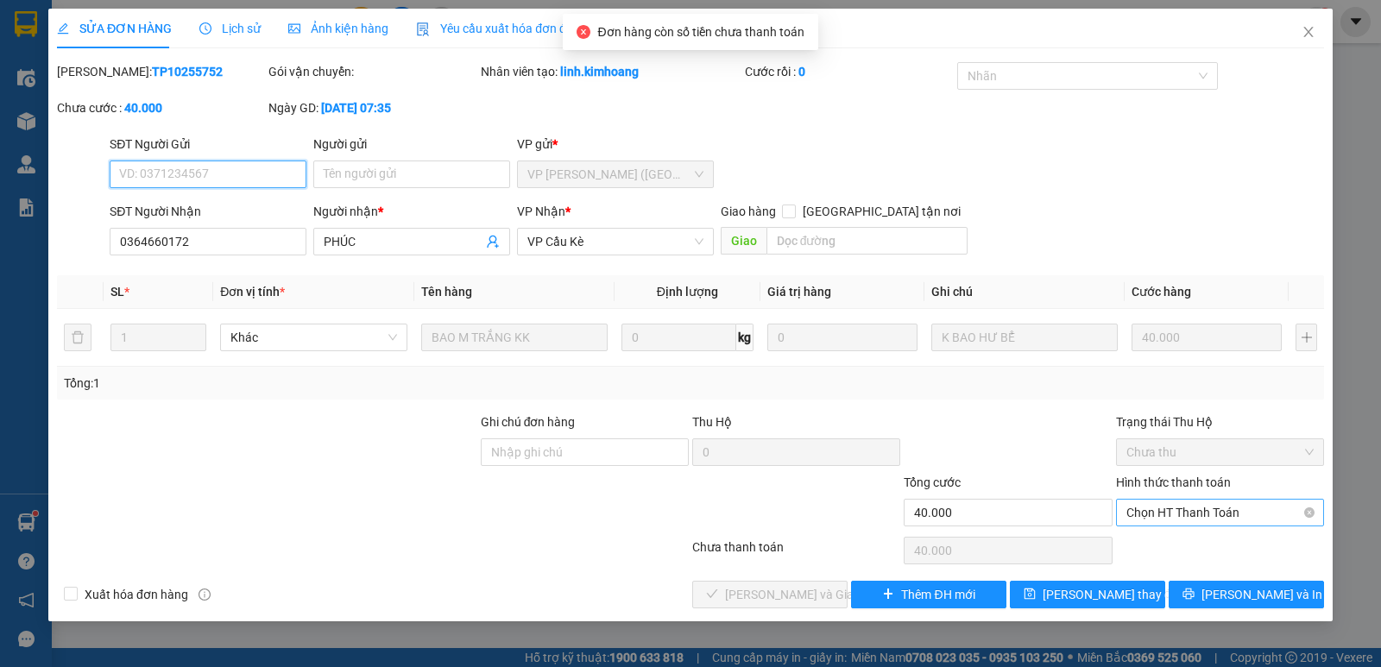
click at [1201, 503] on span "Chọn HT Thanh Toán" at bounding box center [1220, 513] width 187 height 26
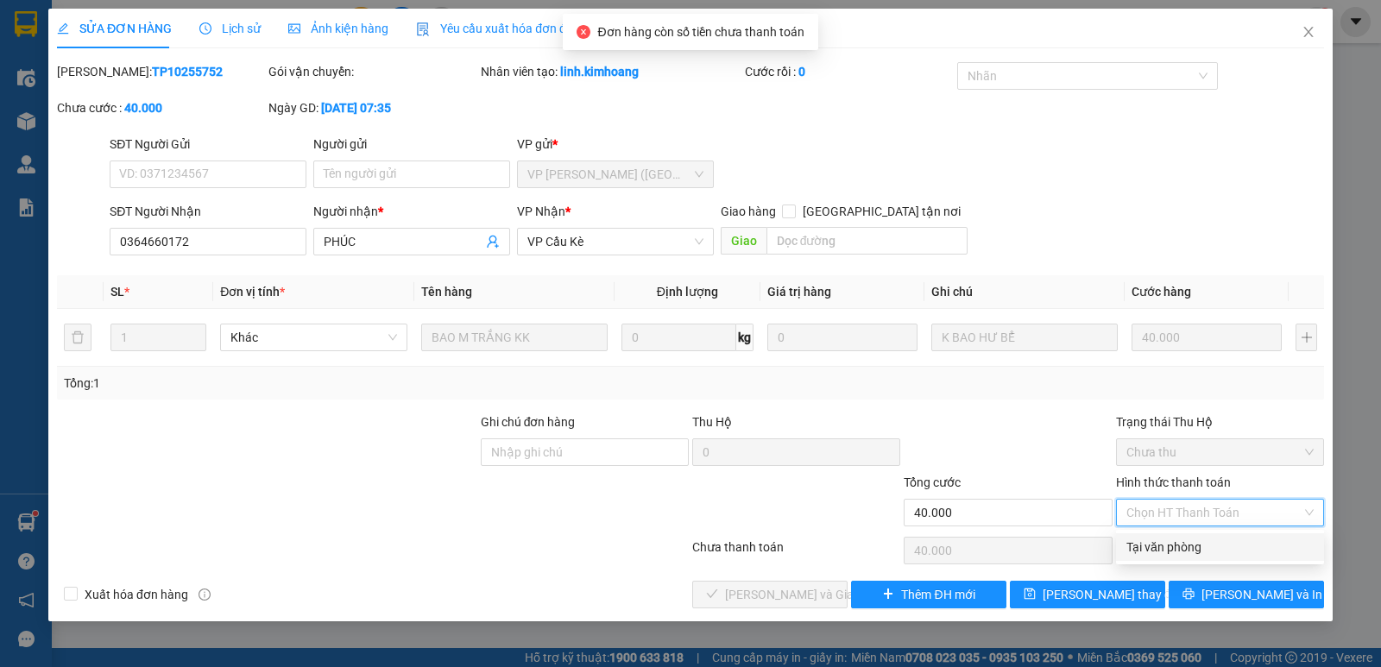
click at [1217, 546] on div "Tại văn phòng" at bounding box center [1220, 547] width 187 height 19
type input "0"
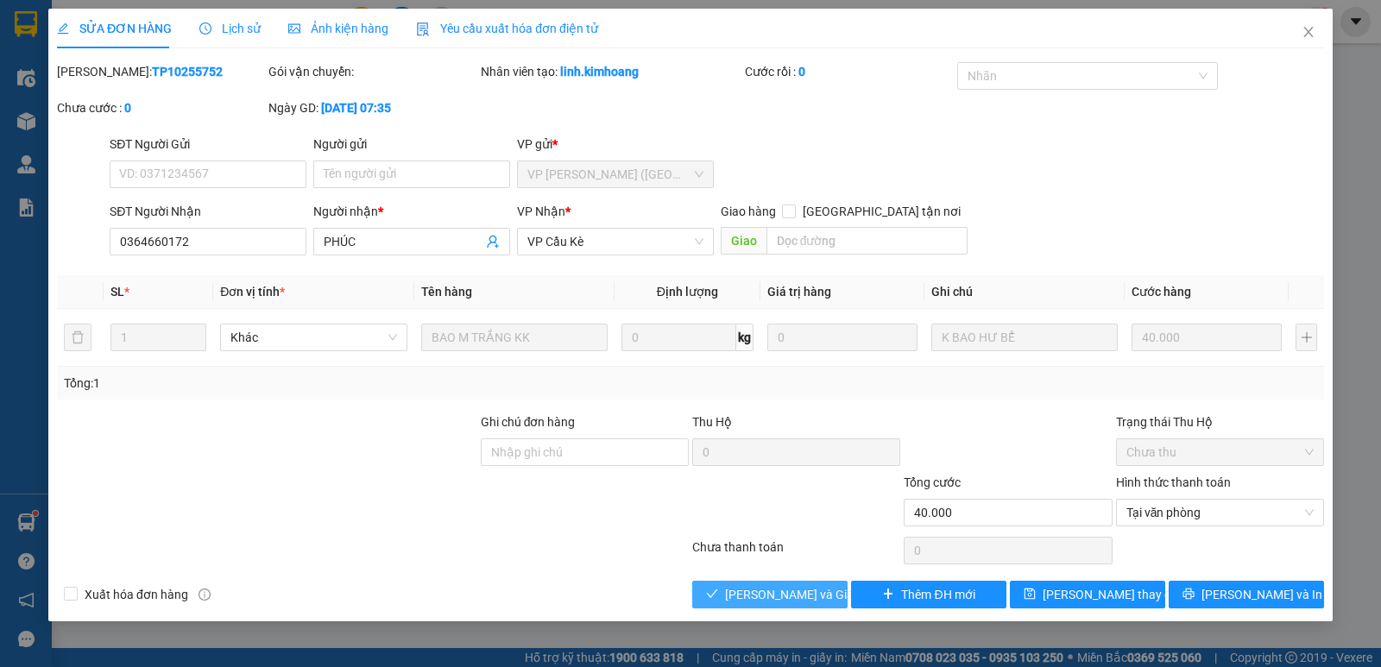
click at [787, 591] on span "[PERSON_NAME] và Giao hàng" at bounding box center [808, 594] width 166 height 19
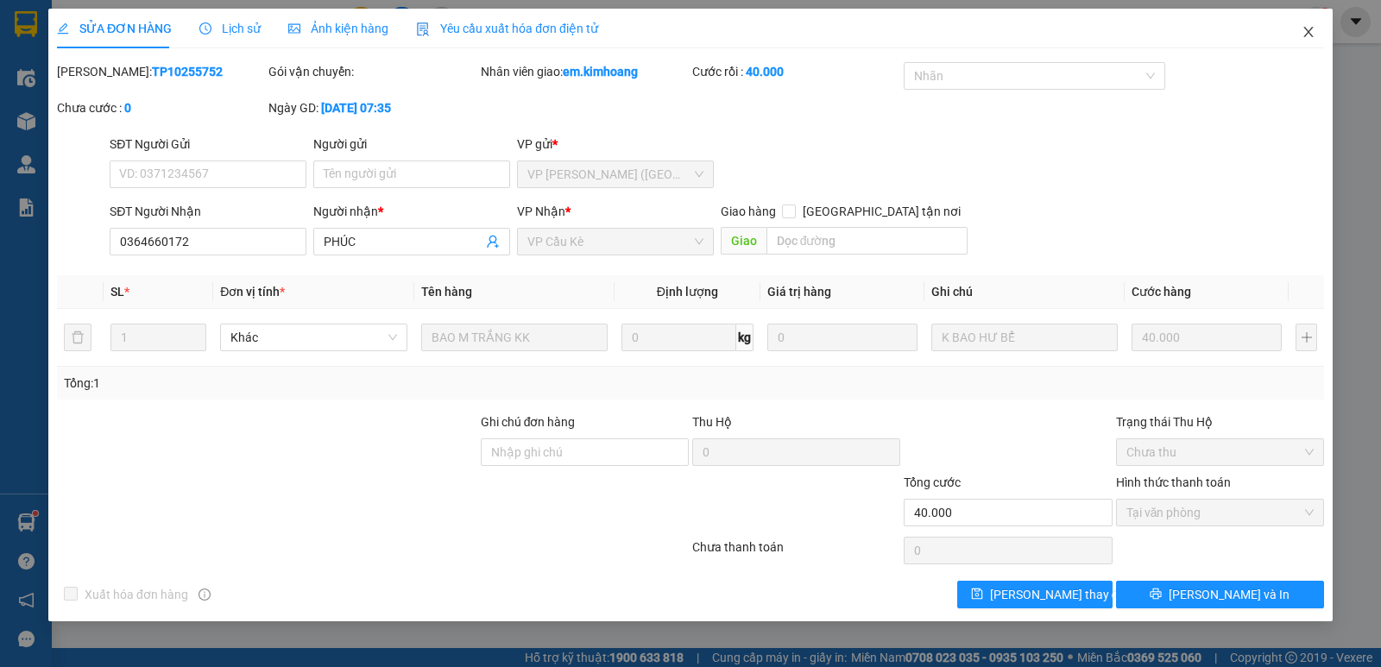
click at [1309, 29] on icon "close" at bounding box center [1309, 32] width 14 height 14
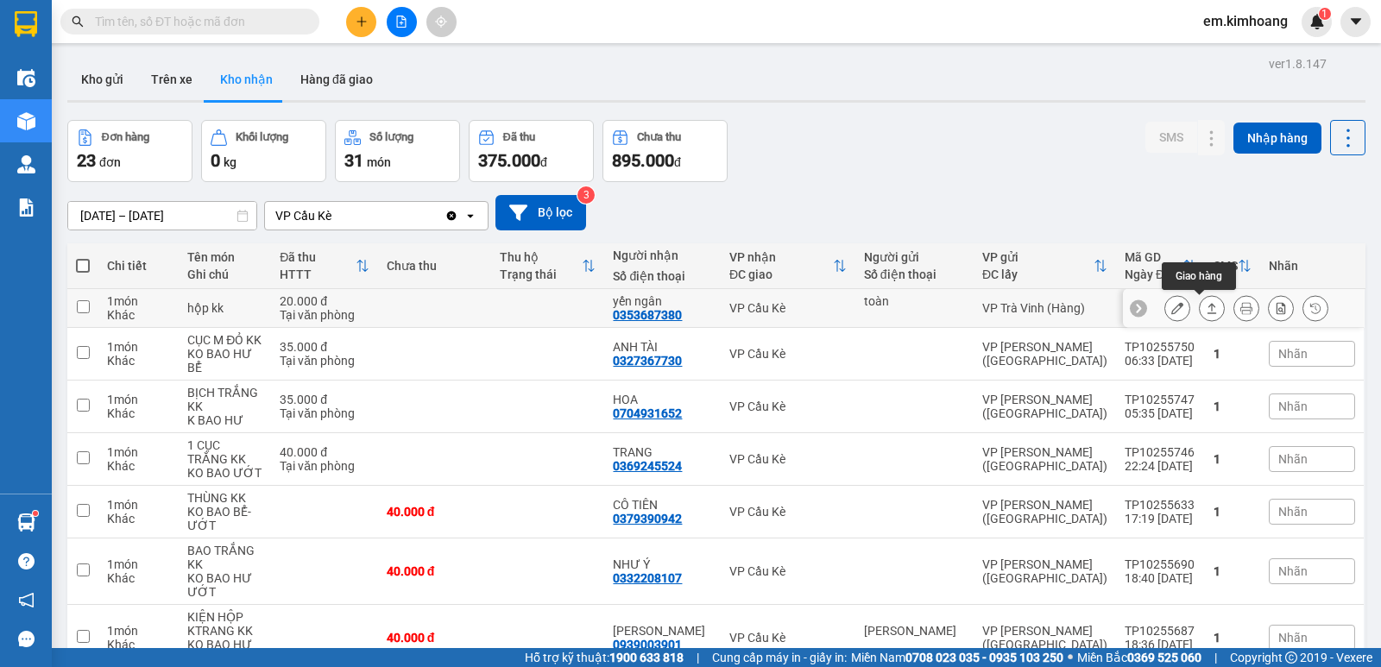
click at [1206, 308] on icon at bounding box center [1212, 308] width 12 height 12
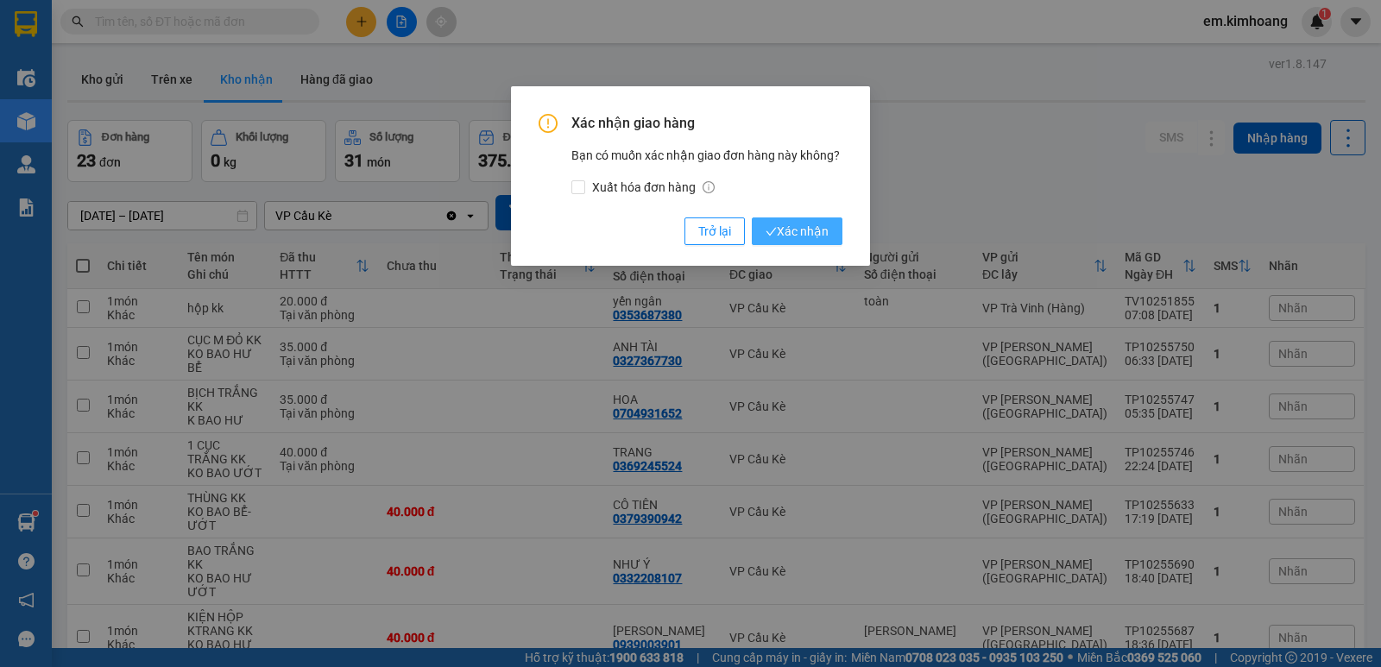
click at [780, 228] on span "Xác nhận" at bounding box center [797, 231] width 63 height 19
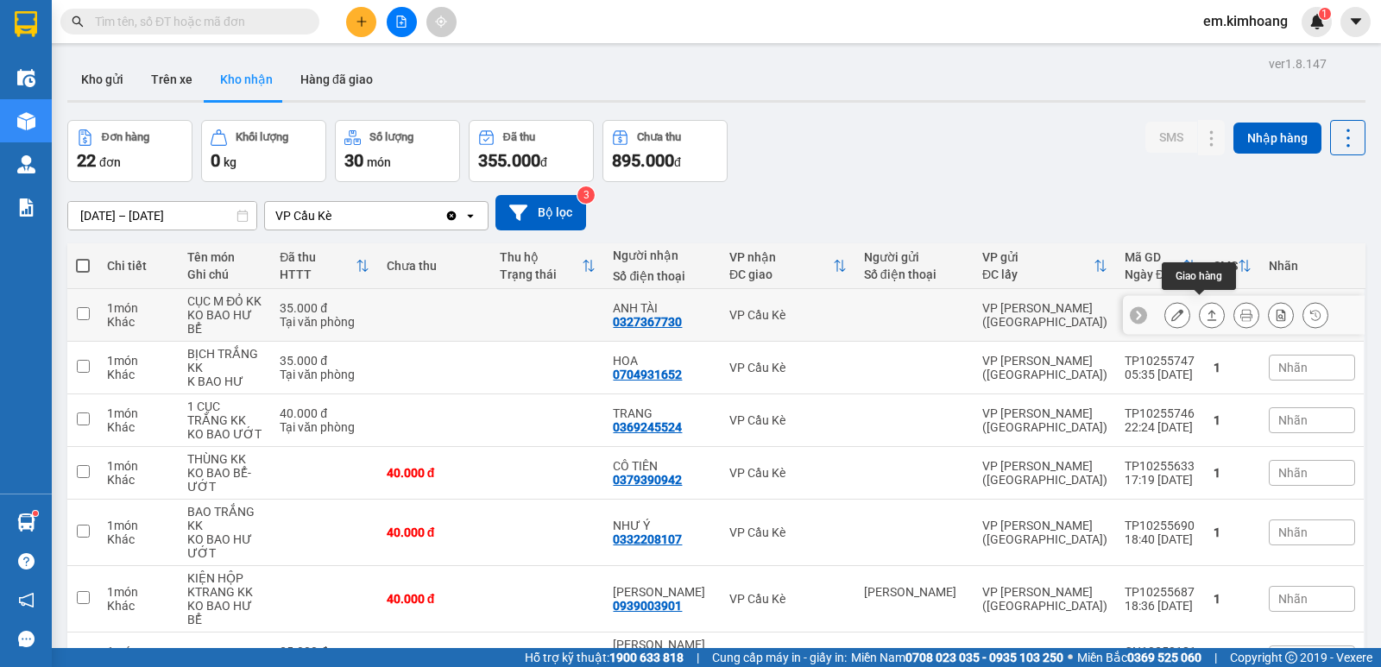
click at [1206, 309] on icon at bounding box center [1212, 315] width 12 height 12
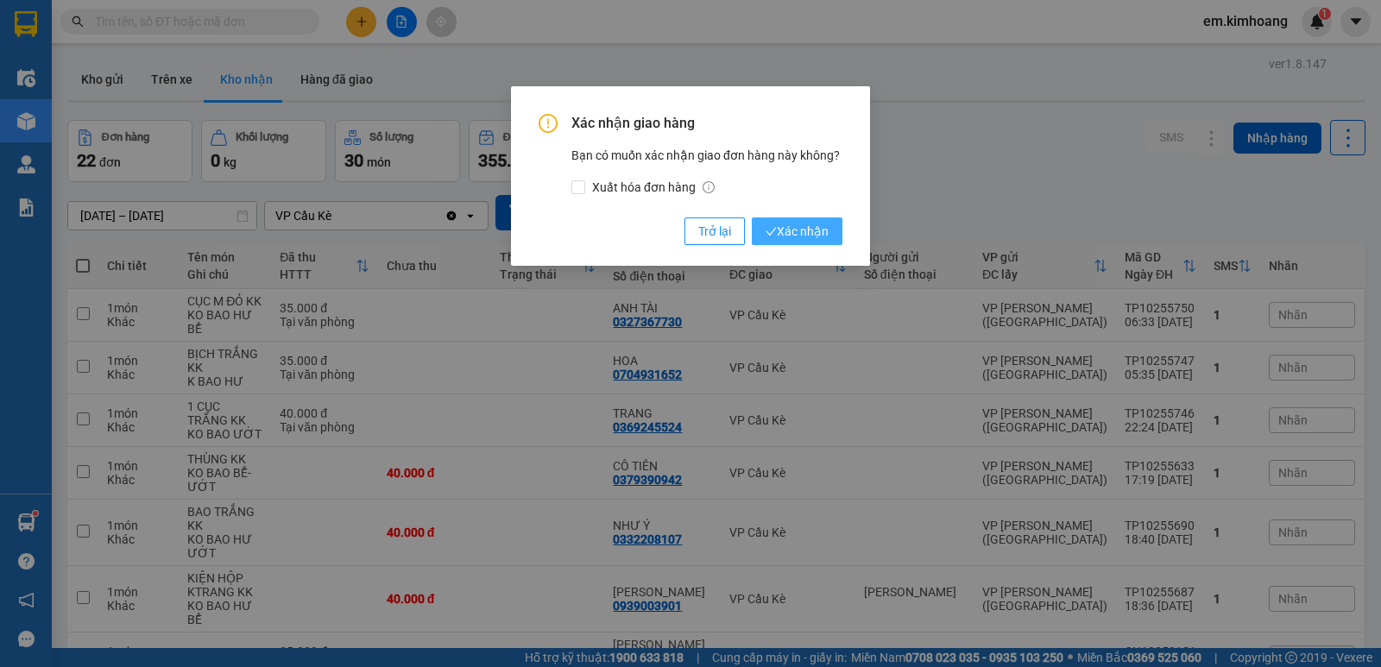
click at [783, 228] on span "Xác nhận" at bounding box center [797, 231] width 63 height 19
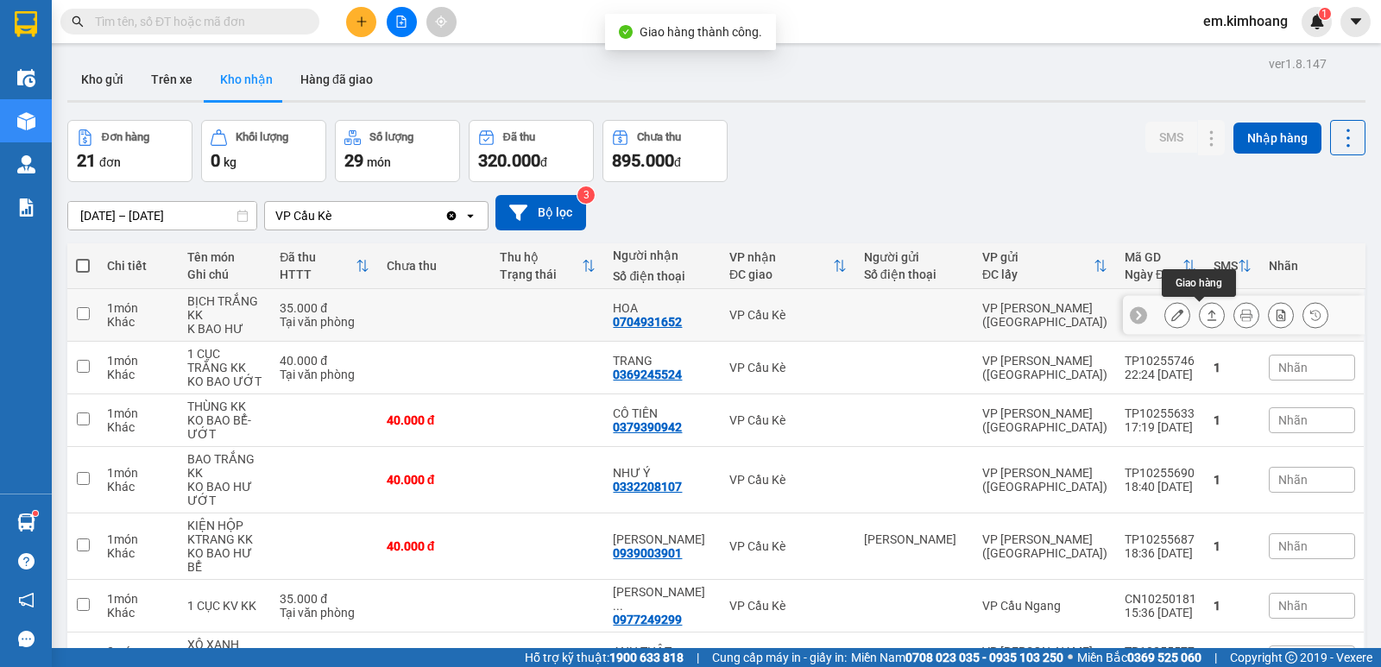
click at [1206, 313] on icon at bounding box center [1212, 315] width 12 height 12
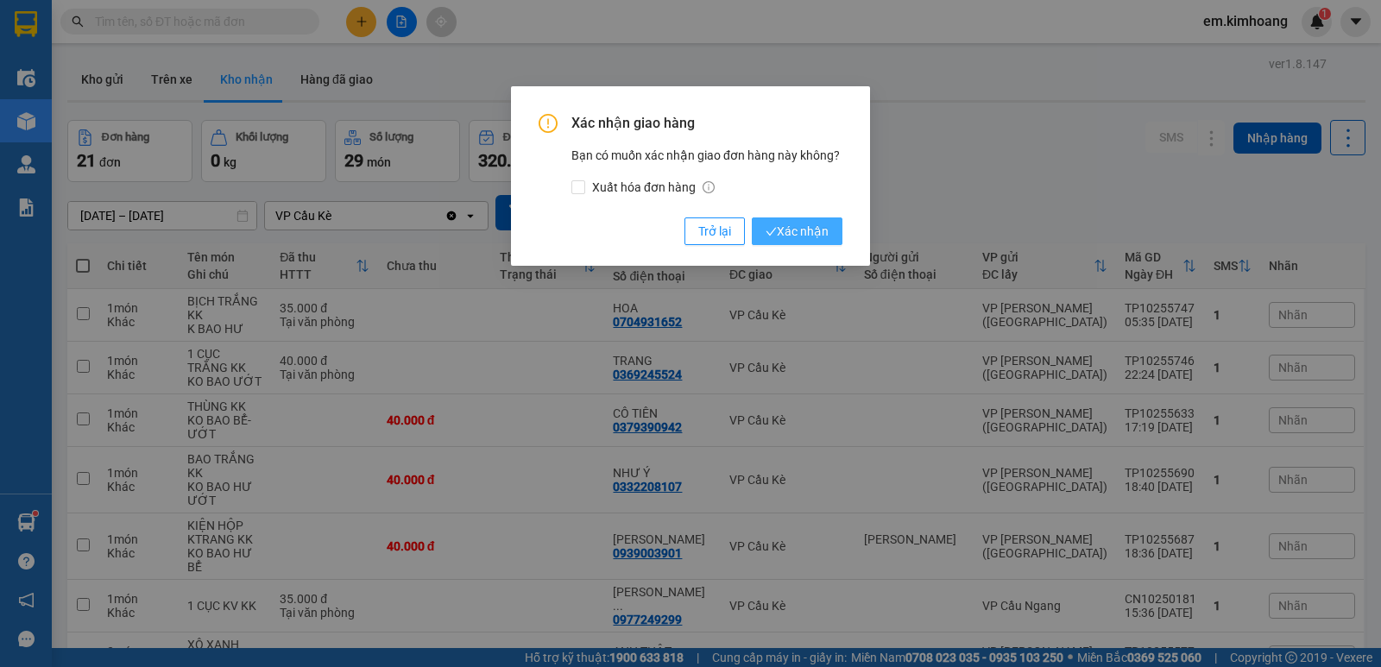
click at [790, 226] on span "Xác nhận" at bounding box center [797, 231] width 63 height 19
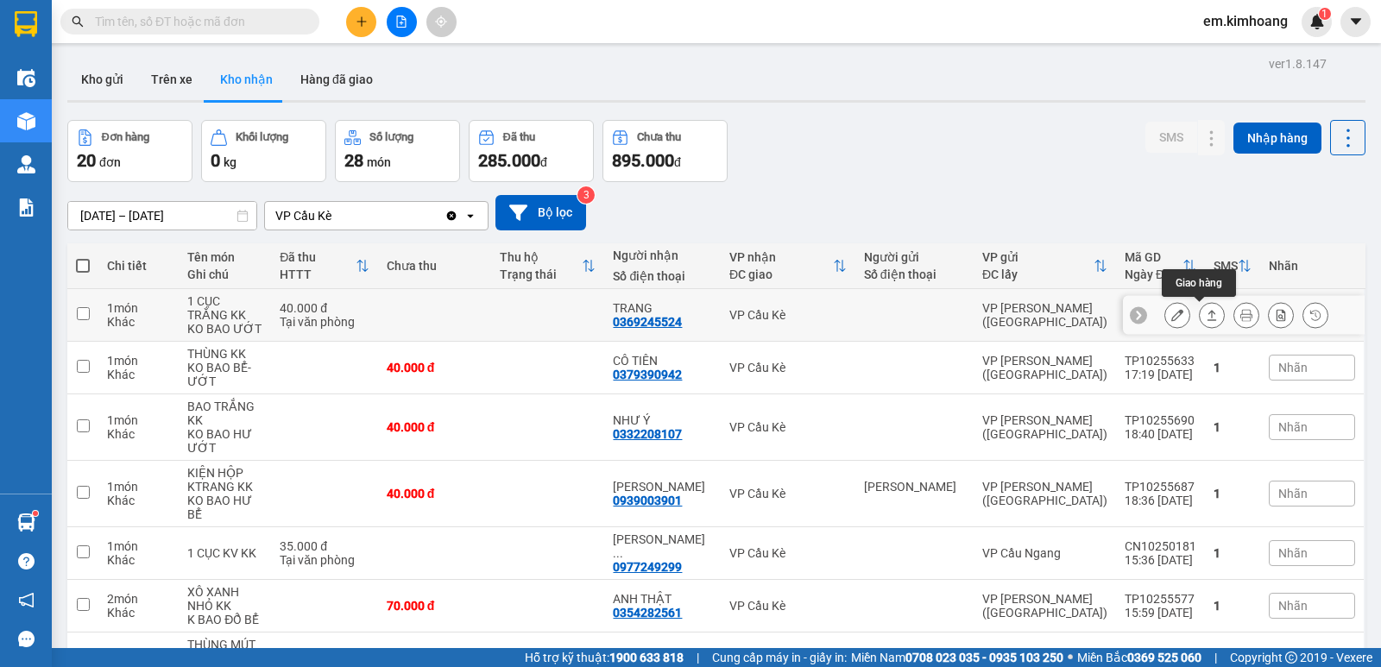
click at [1206, 311] on icon at bounding box center [1212, 315] width 12 height 12
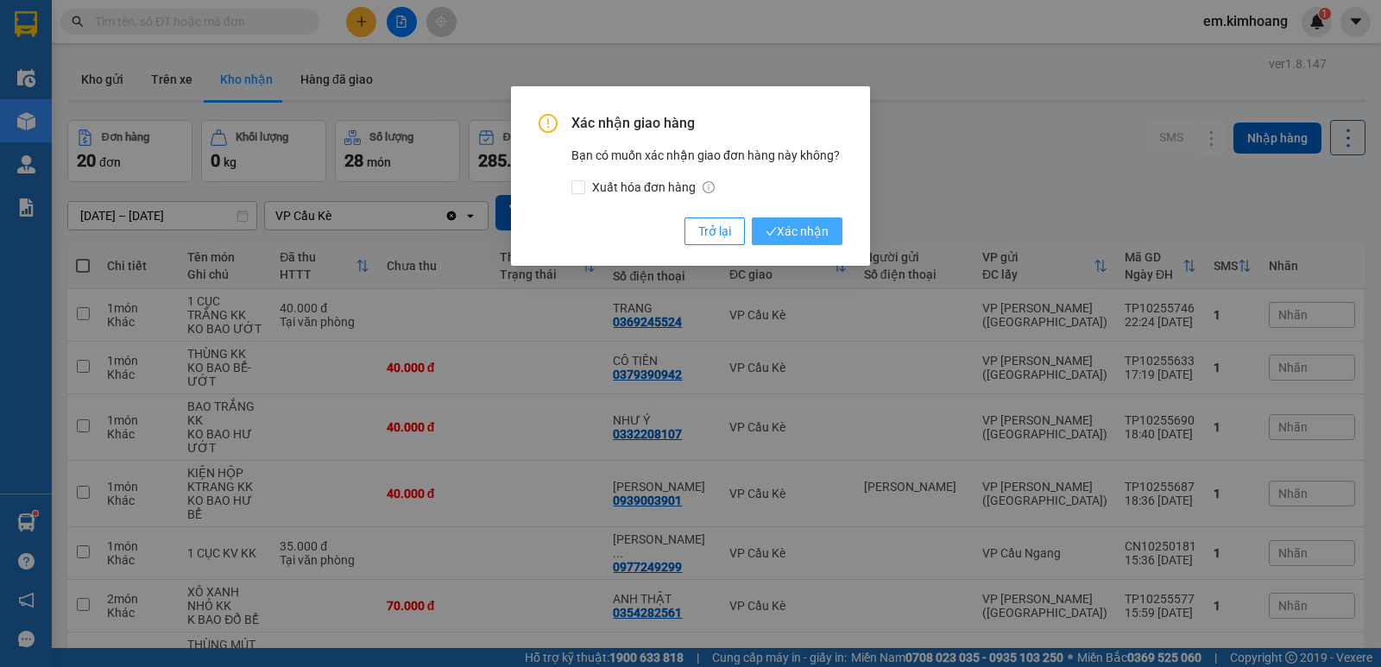
click at [762, 231] on button "Xác nhận" at bounding box center [797, 232] width 91 height 28
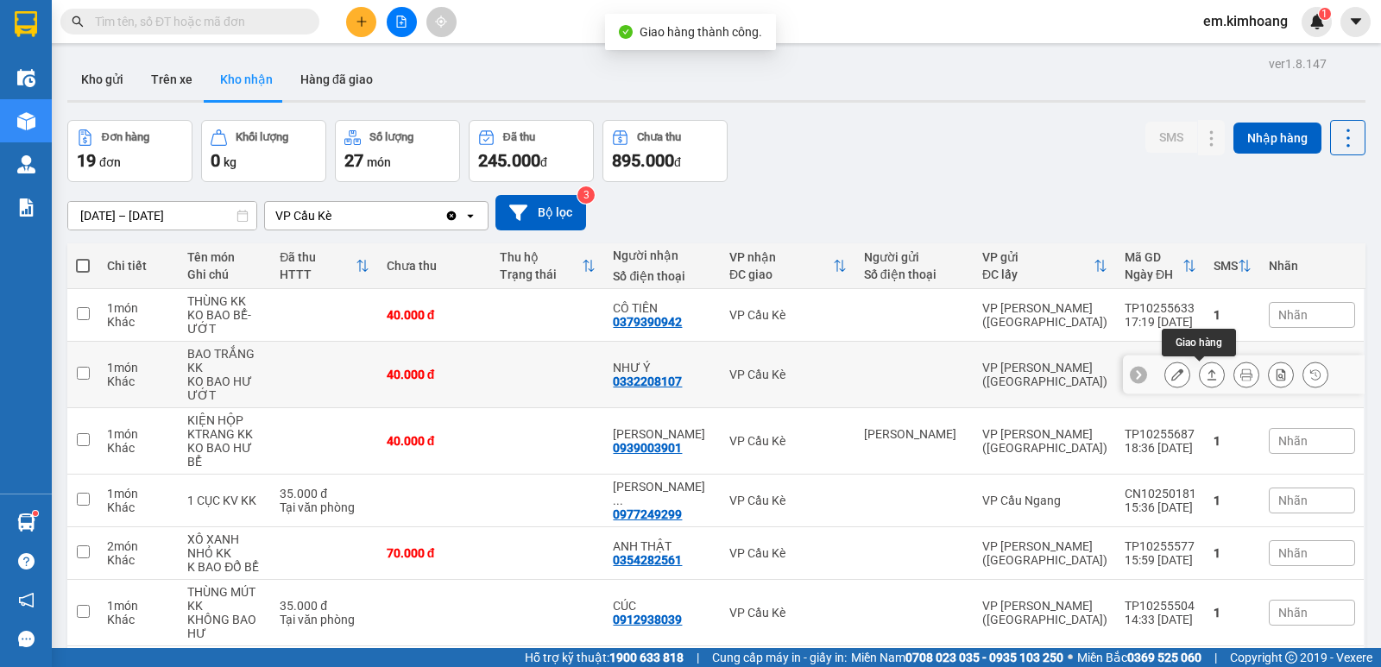
click at [1208, 370] on icon at bounding box center [1212, 375] width 9 height 10
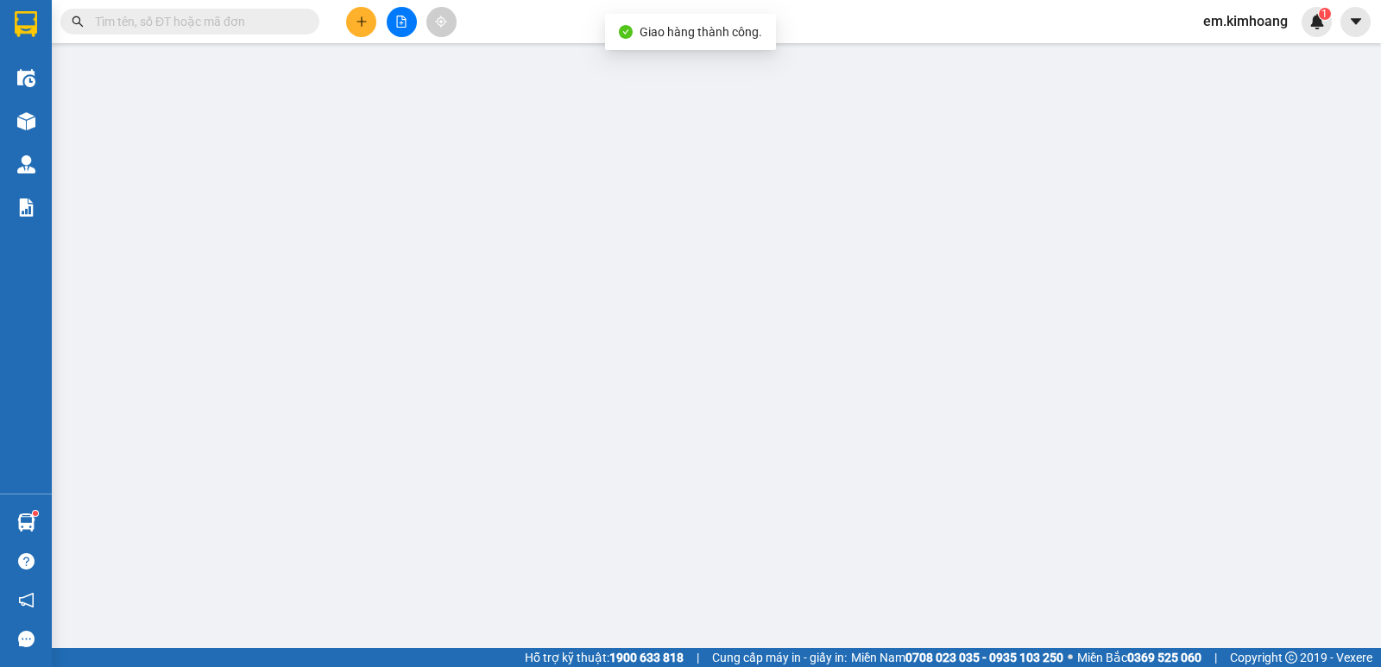
type input "0332208107"
type input "NHƯ Ý"
type input "40.000"
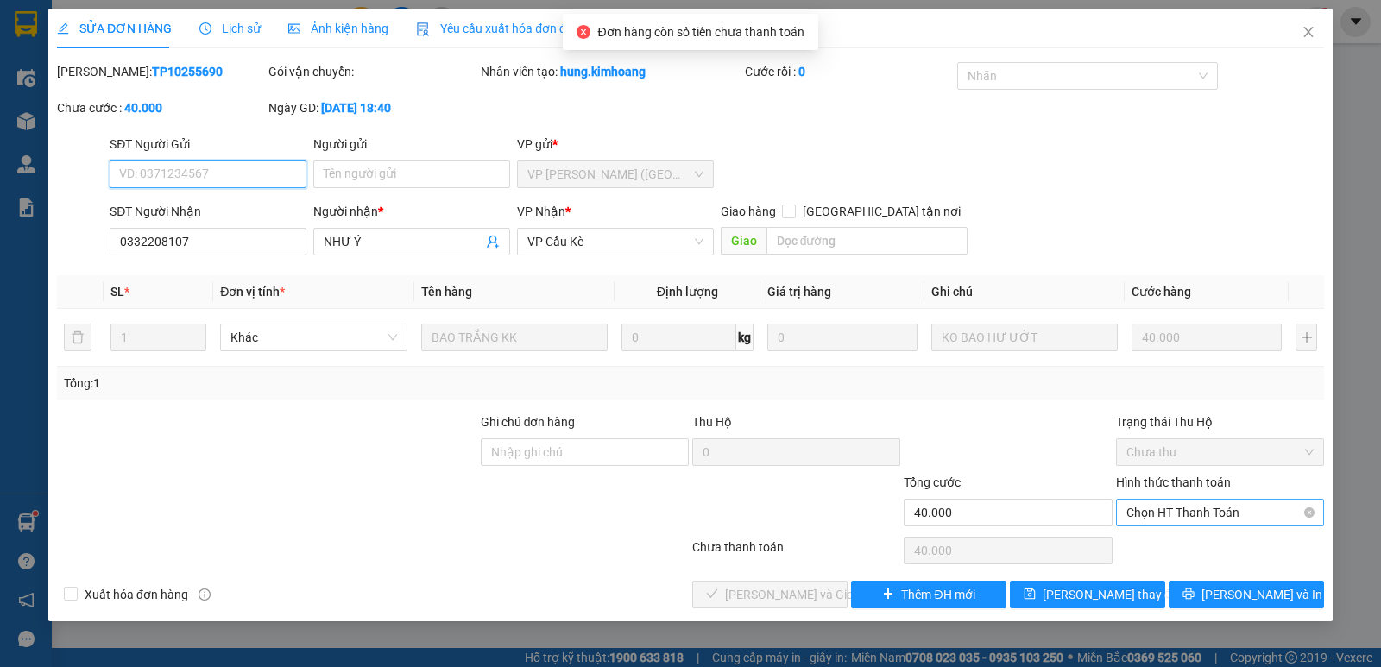
click at [1205, 505] on span "Chọn HT Thanh Toán" at bounding box center [1220, 513] width 187 height 26
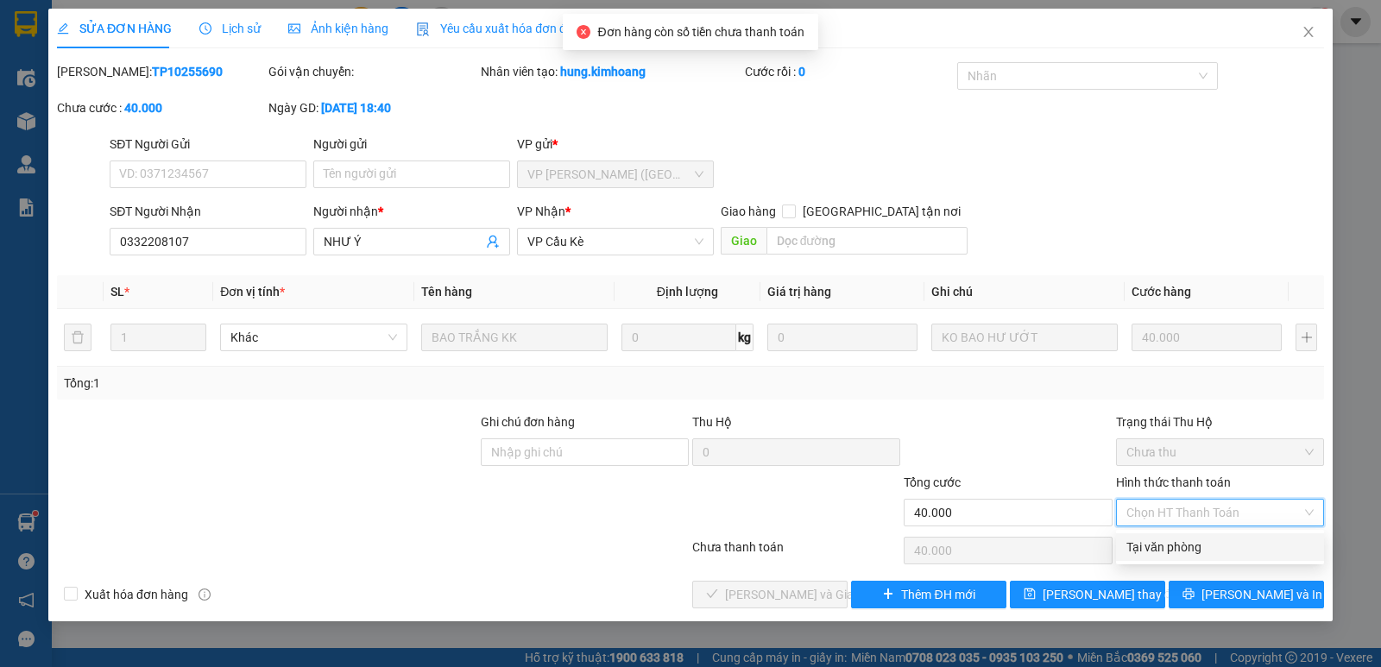
click at [1208, 542] on div "Tại văn phòng" at bounding box center [1220, 547] width 187 height 19
type input "0"
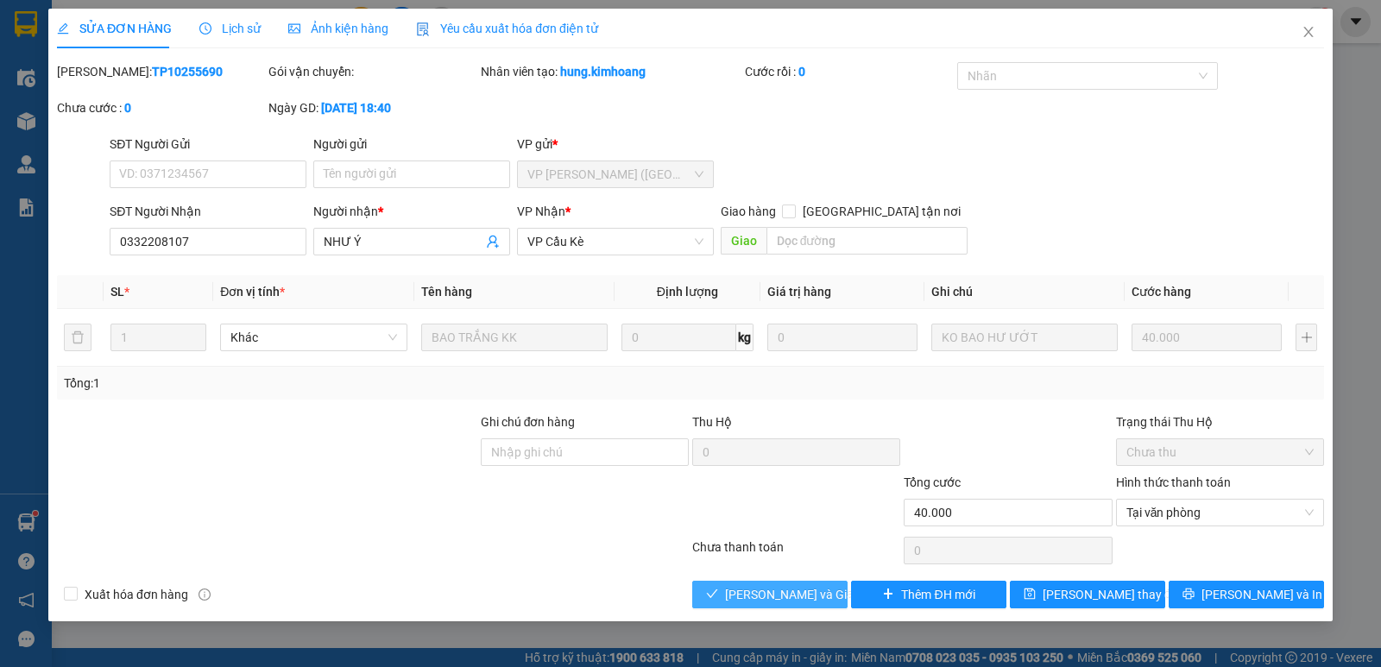
click at [738, 588] on span "[PERSON_NAME] và Giao hàng" at bounding box center [808, 594] width 166 height 19
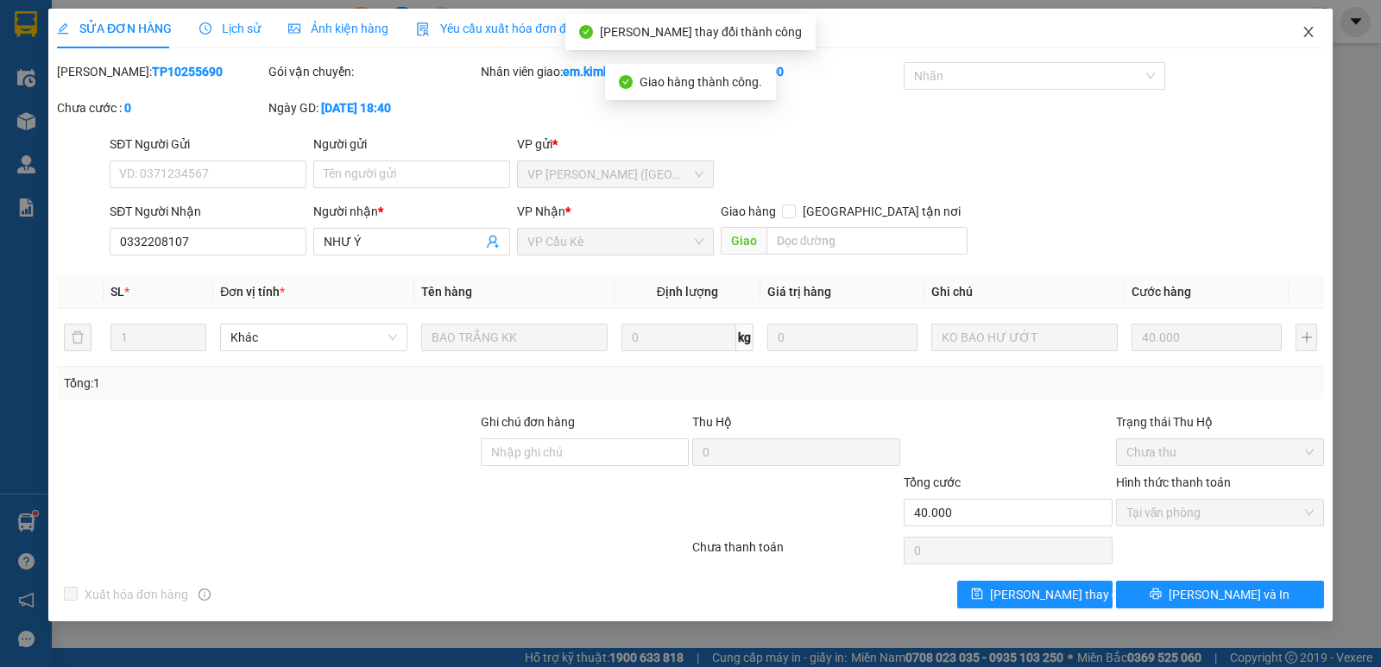
click at [1309, 34] on icon "close" at bounding box center [1308, 32] width 9 height 10
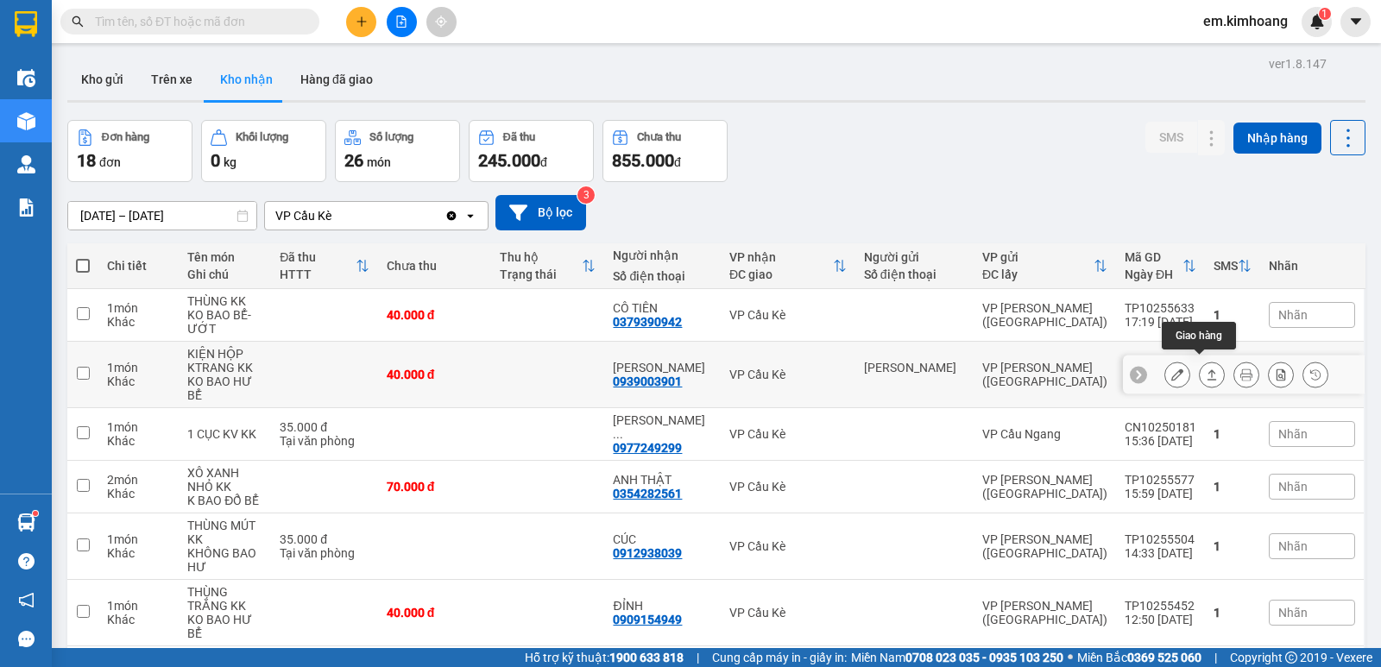
click at [1208, 370] on icon at bounding box center [1212, 375] width 9 height 10
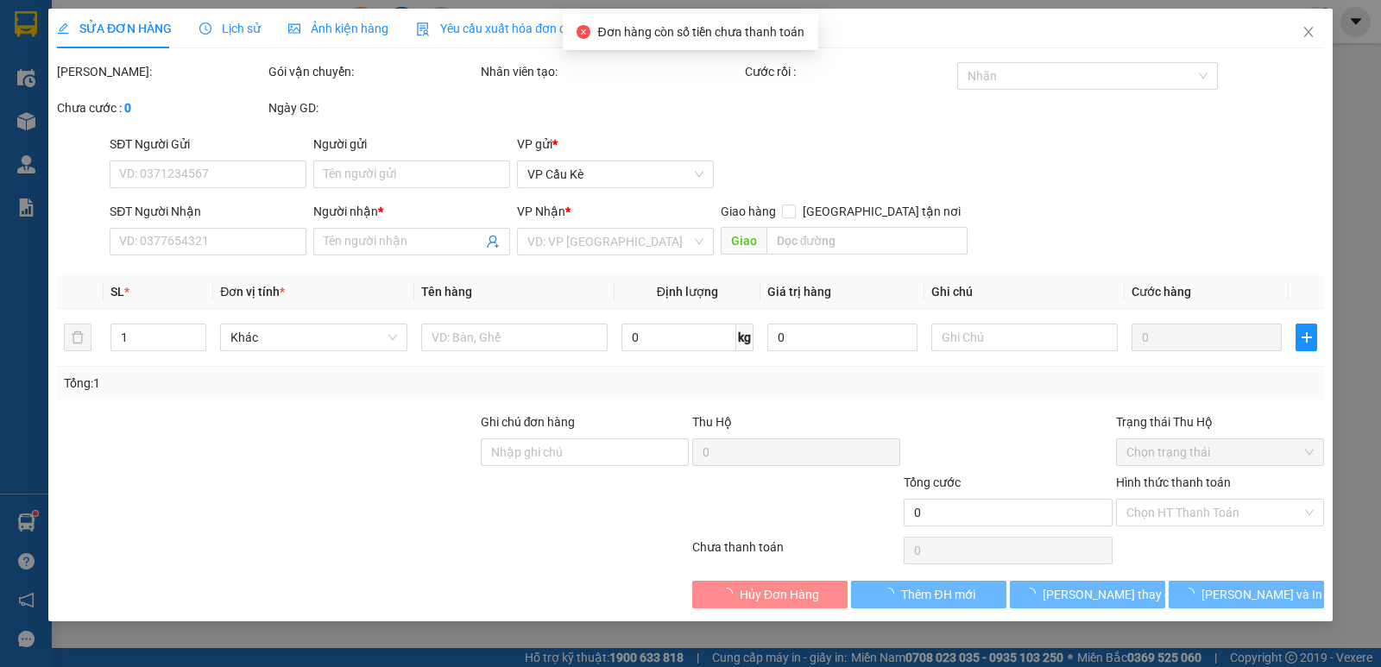
type input "[PERSON_NAME]"
type input "0939003901"
type input "[PERSON_NAME]"
type input "40.000"
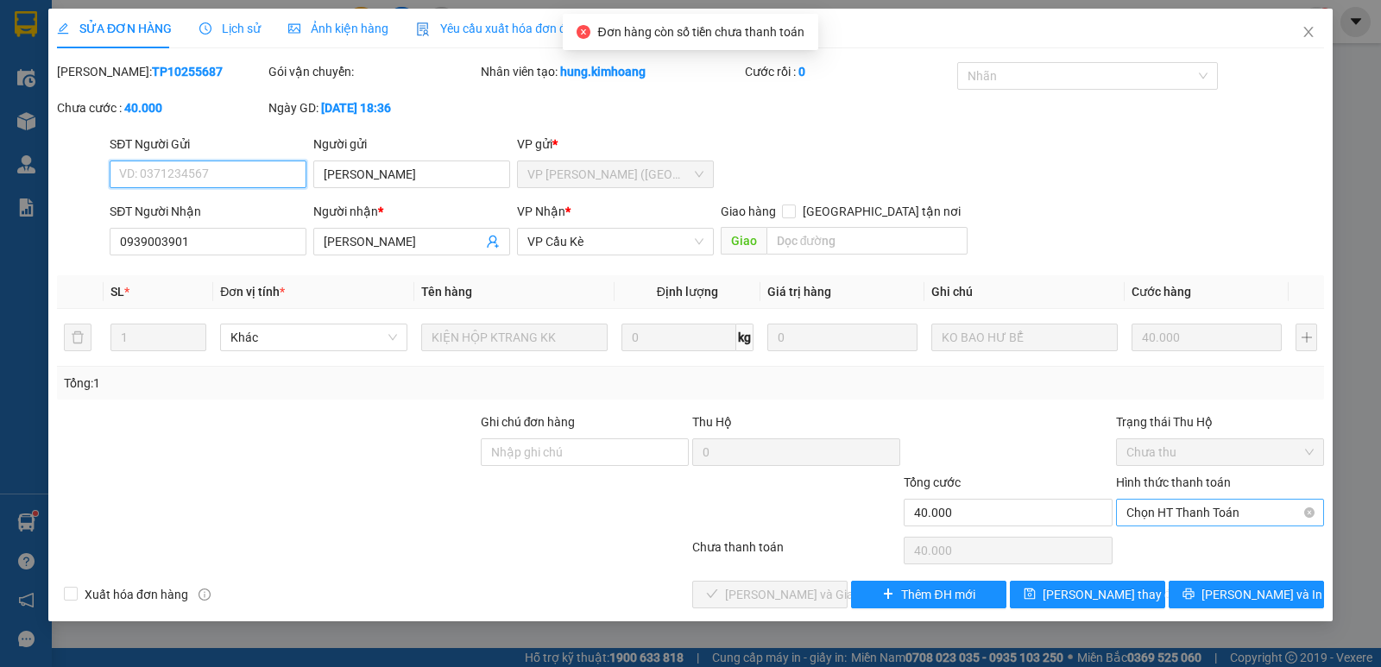
click at [1225, 509] on span "Chọn HT Thanh Toán" at bounding box center [1220, 513] width 187 height 26
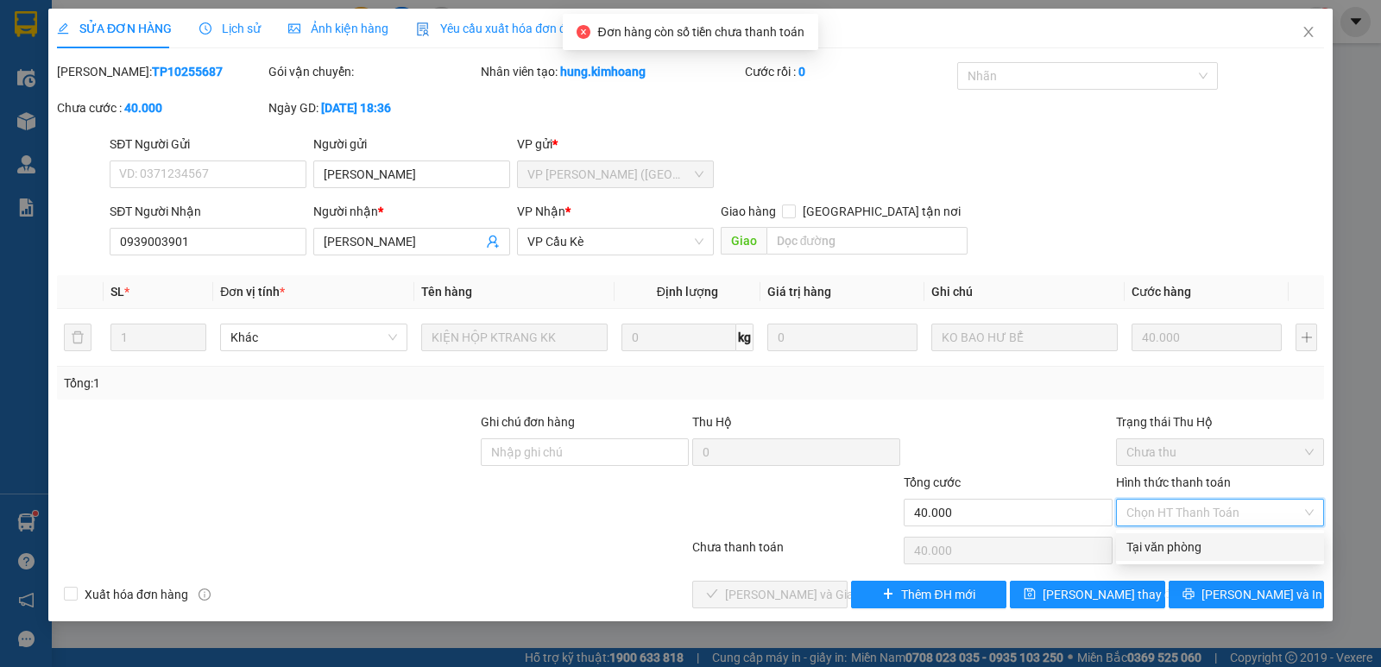
click at [1172, 550] on div "Tại văn phòng" at bounding box center [1220, 547] width 187 height 19
type input "0"
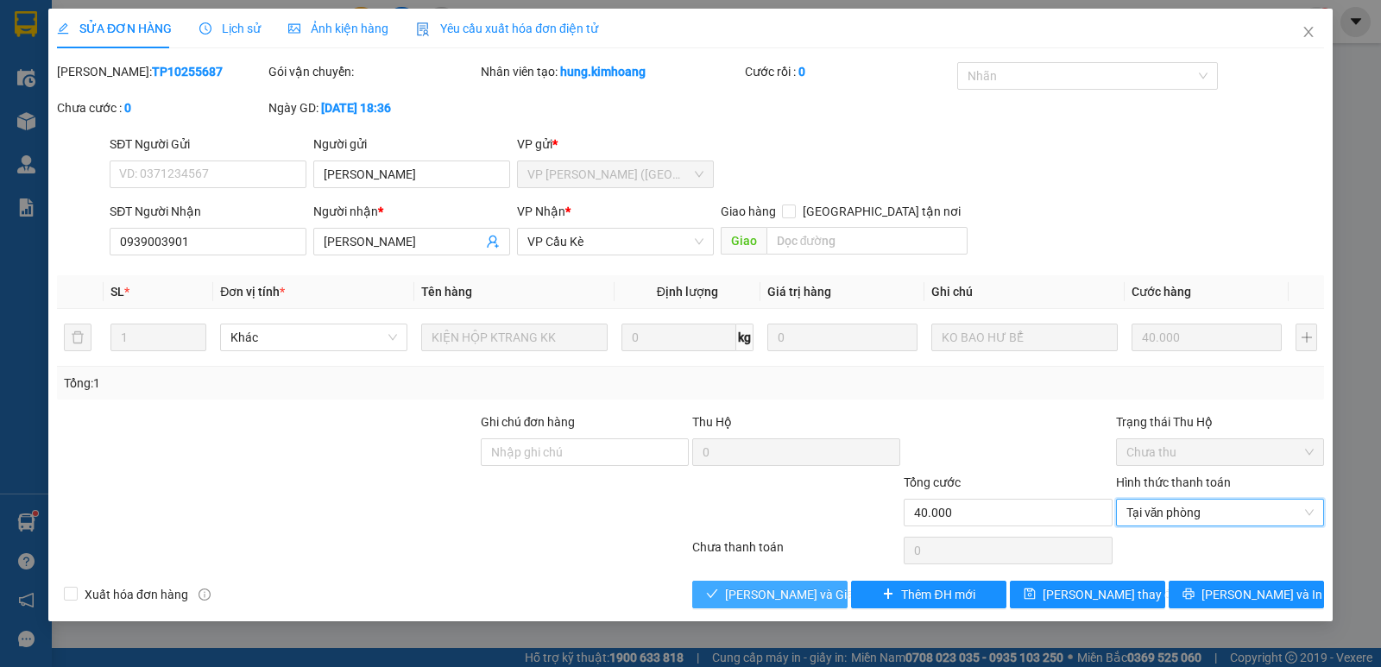
click at [807, 595] on span "[PERSON_NAME] và Giao hàng" at bounding box center [808, 594] width 166 height 19
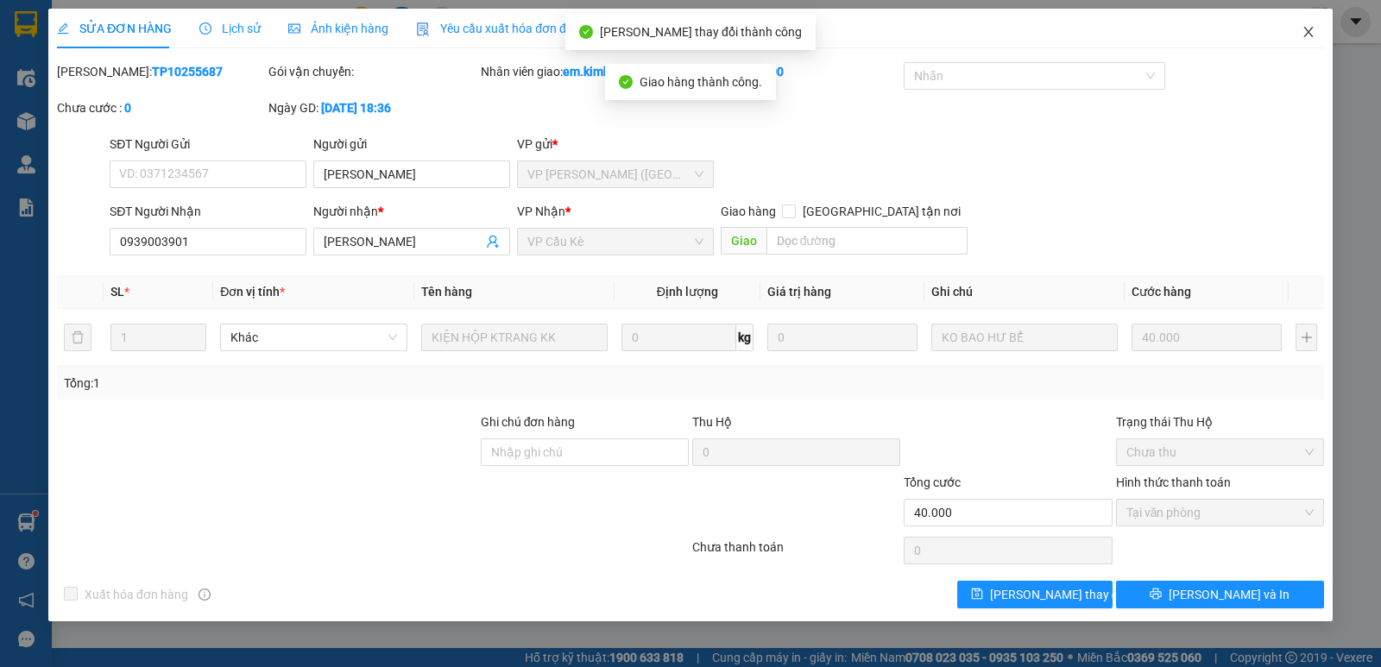
click at [1311, 32] on icon "close" at bounding box center [1309, 32] width 14 height 14
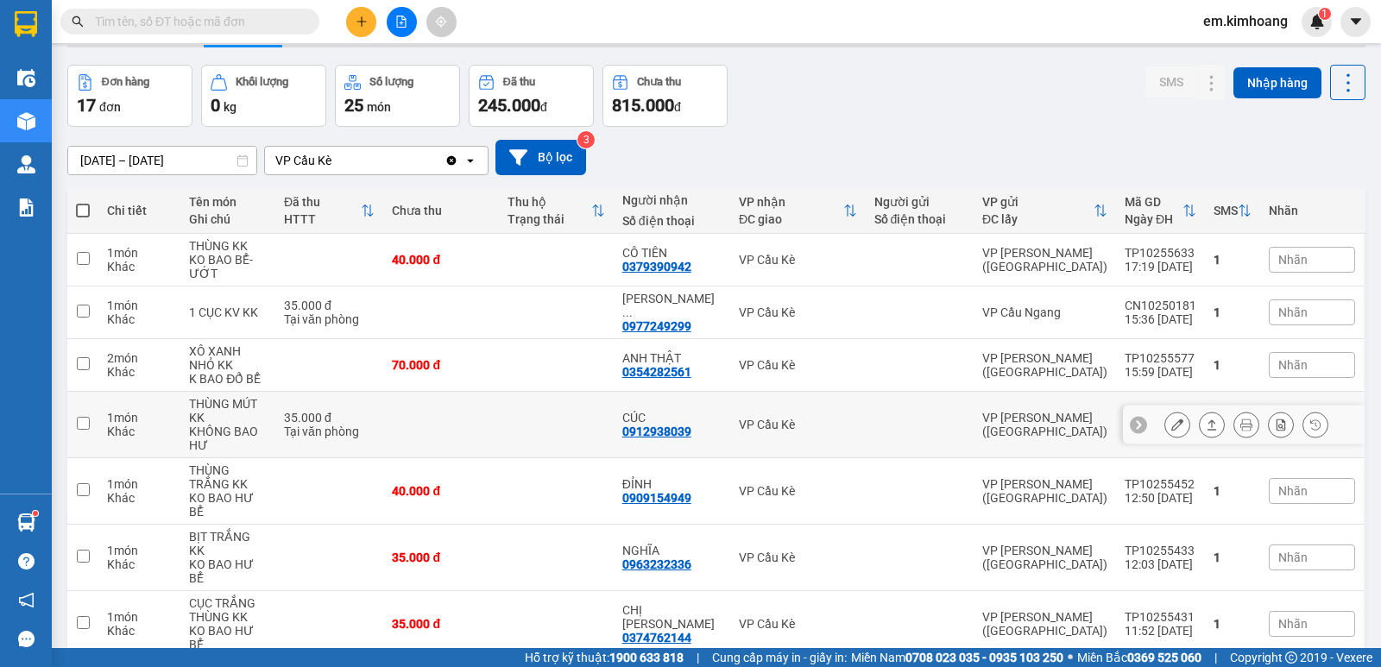
scroll to position [86, 0]
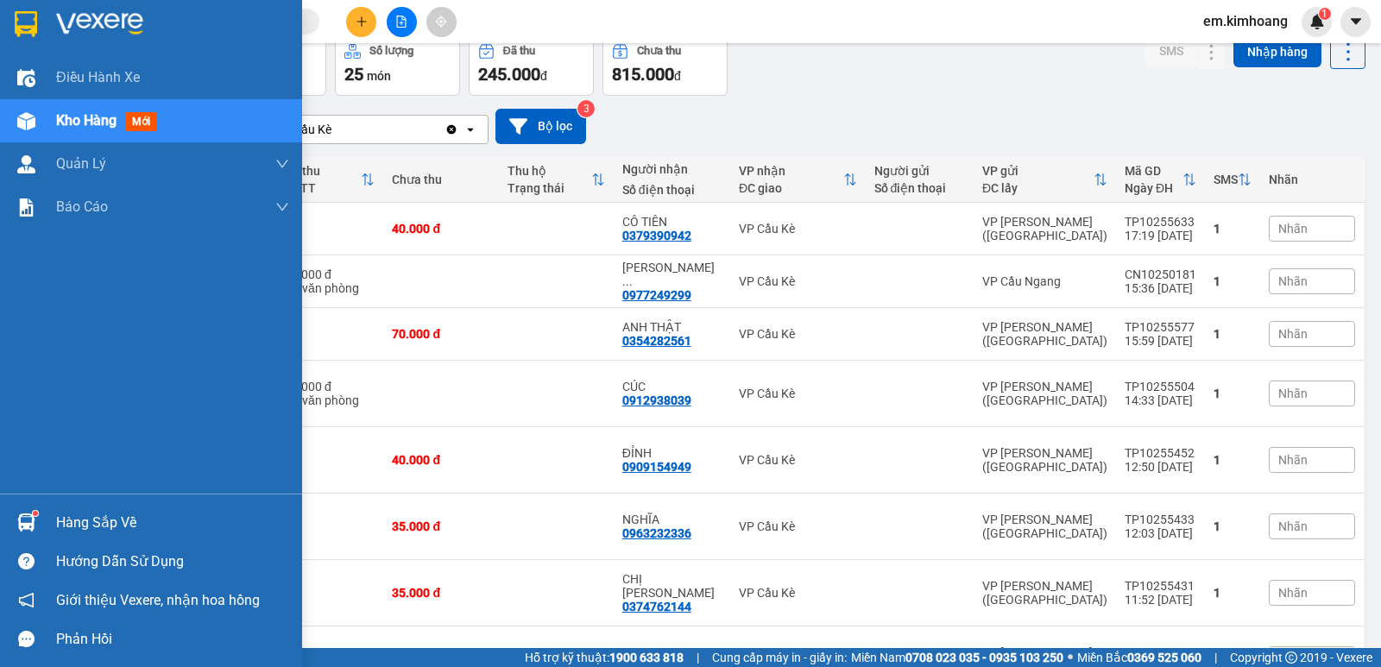
click at [83, 515] on div "Hàng sắp về" at bounding box center [172, 523] width 233 height 26
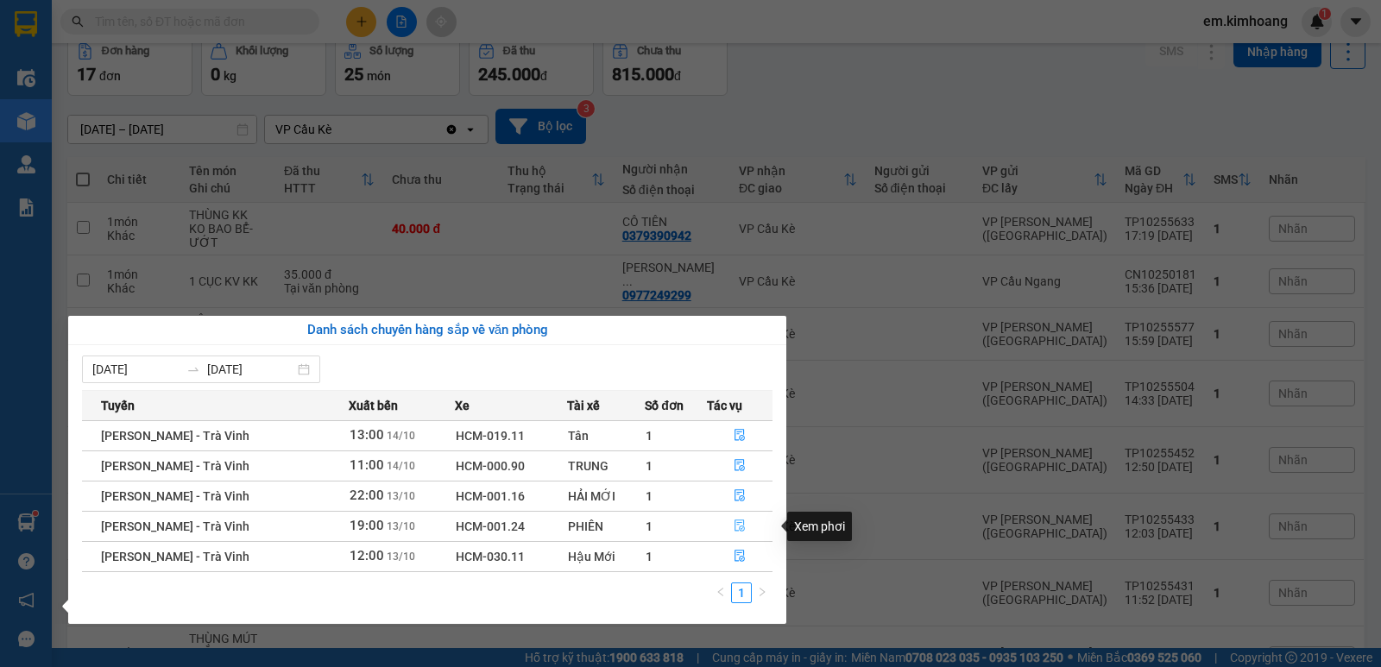
click at [751, 540] on td at bounding box center [740, 526] width 66 height 30
click at [748, 553] on button "button" at bounding box center [740, 557] width 64 height 28
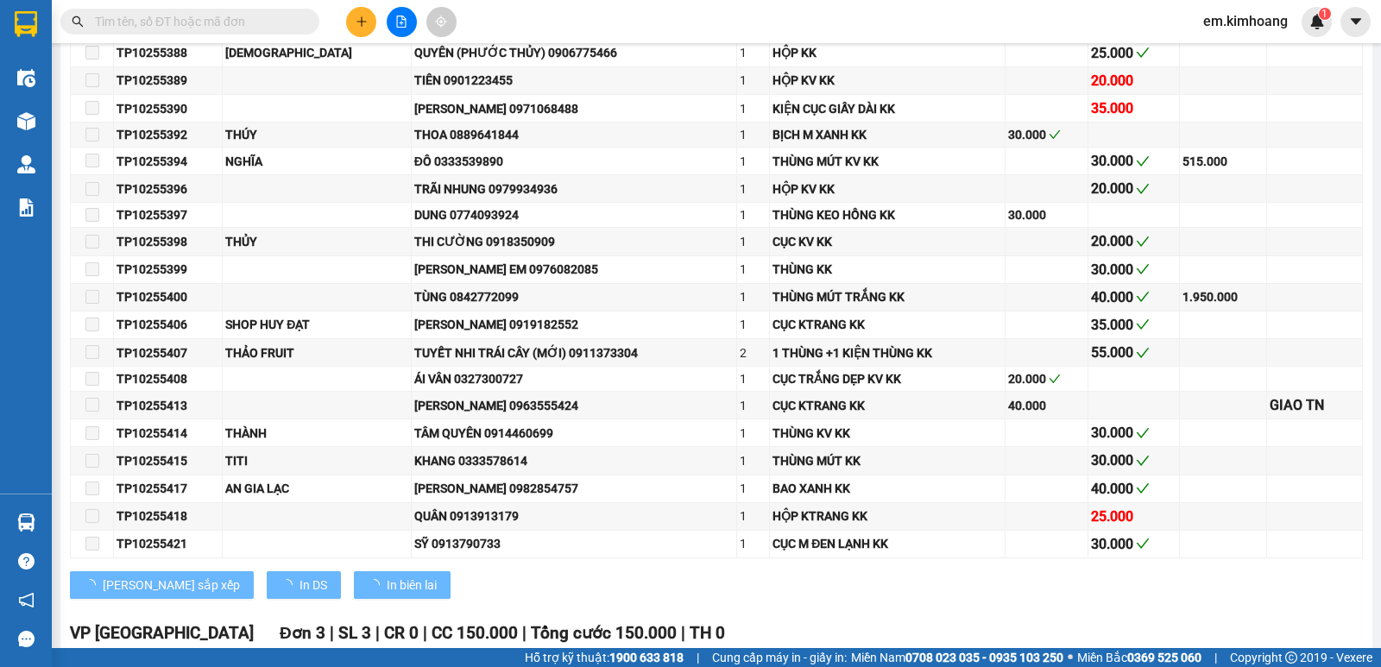
type input "[DATE]"
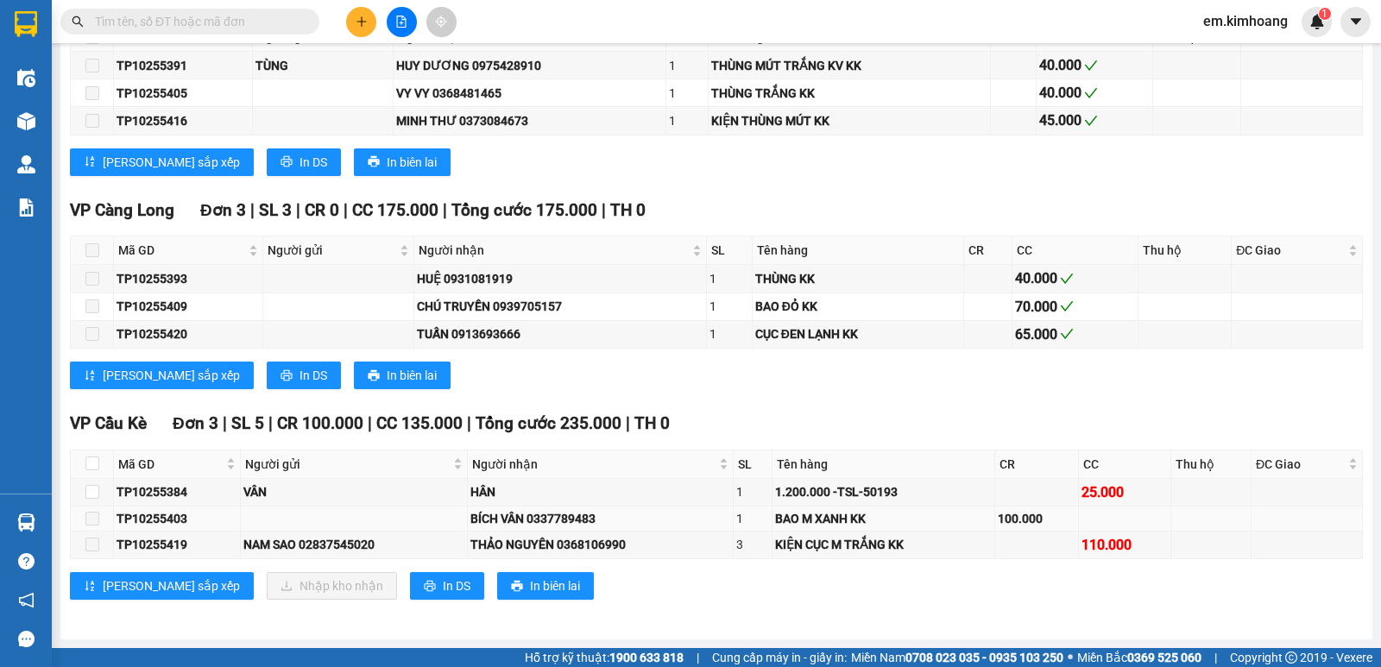
scroll to position [1653, 0]
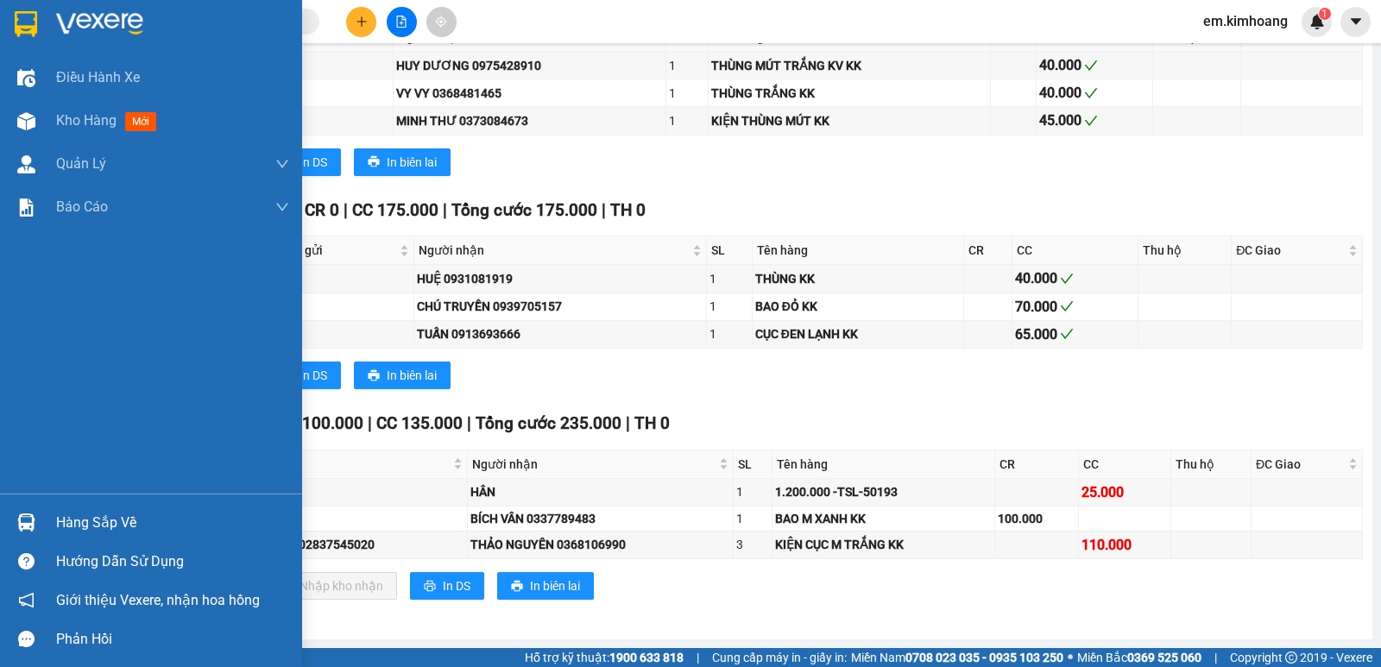
click at [39, 519] on div at bounding box center [26, 523] width 30 height 30
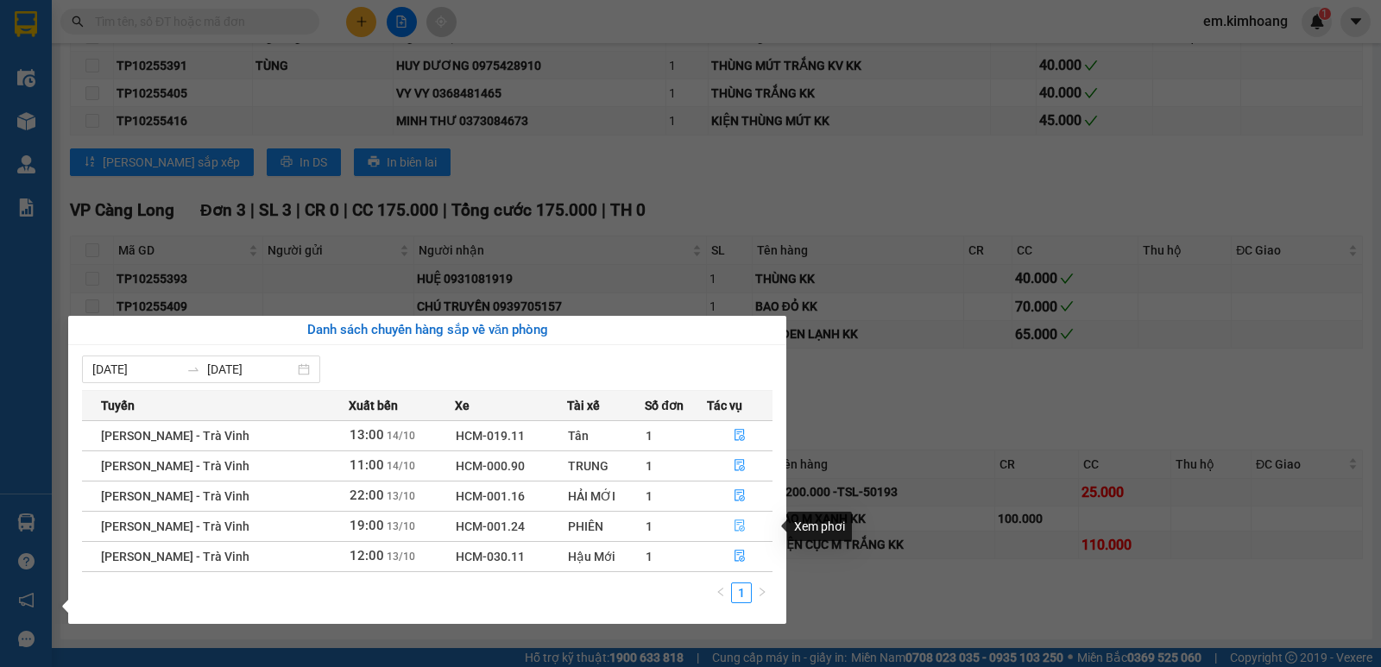
click at [739, 519] on button "button" at bounding box center [740, 527] width 64 height 28
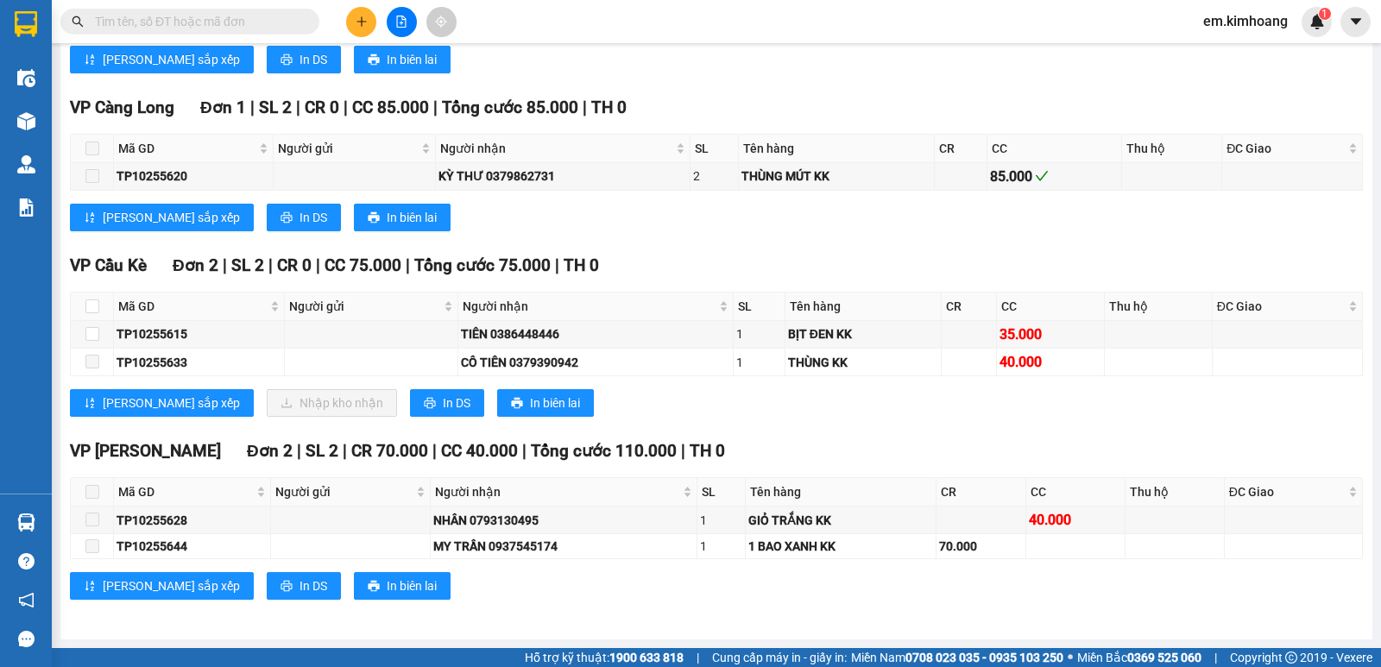
scroll to position [2963, 0]
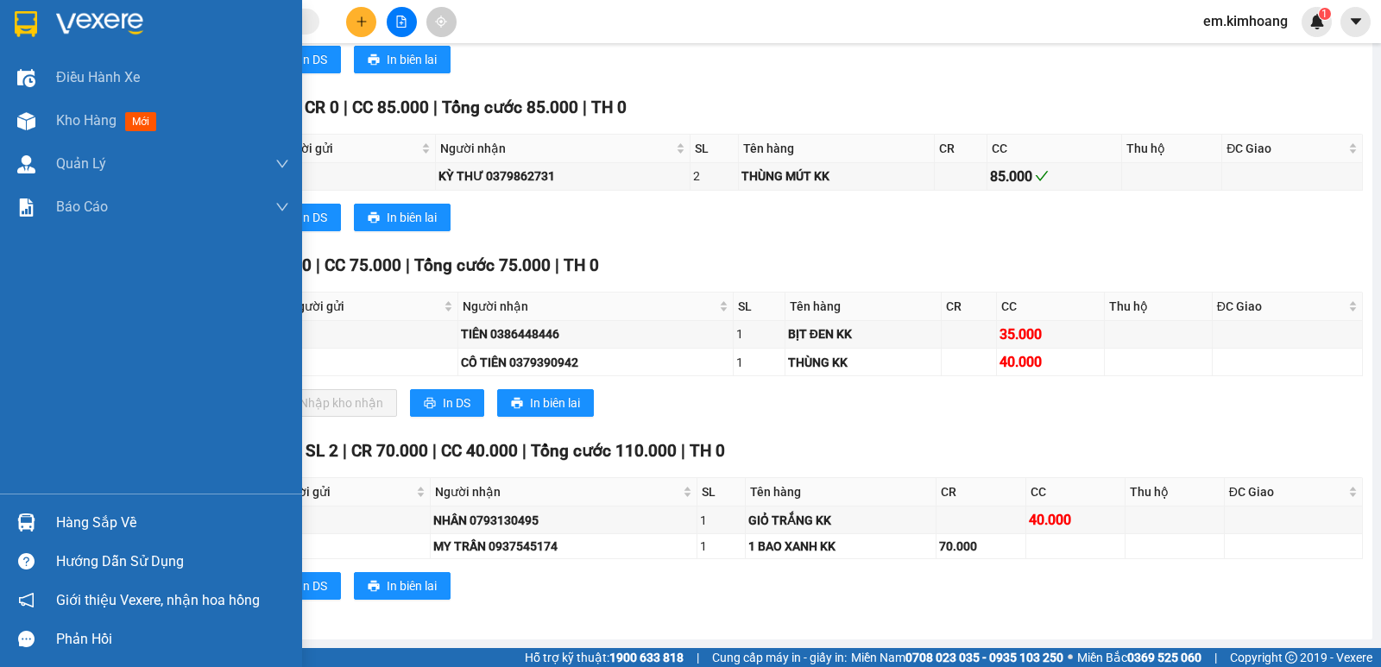
click at [116, 515] on div "Hàng sắp về" at bounding box center [172, 523] width 233 height 26
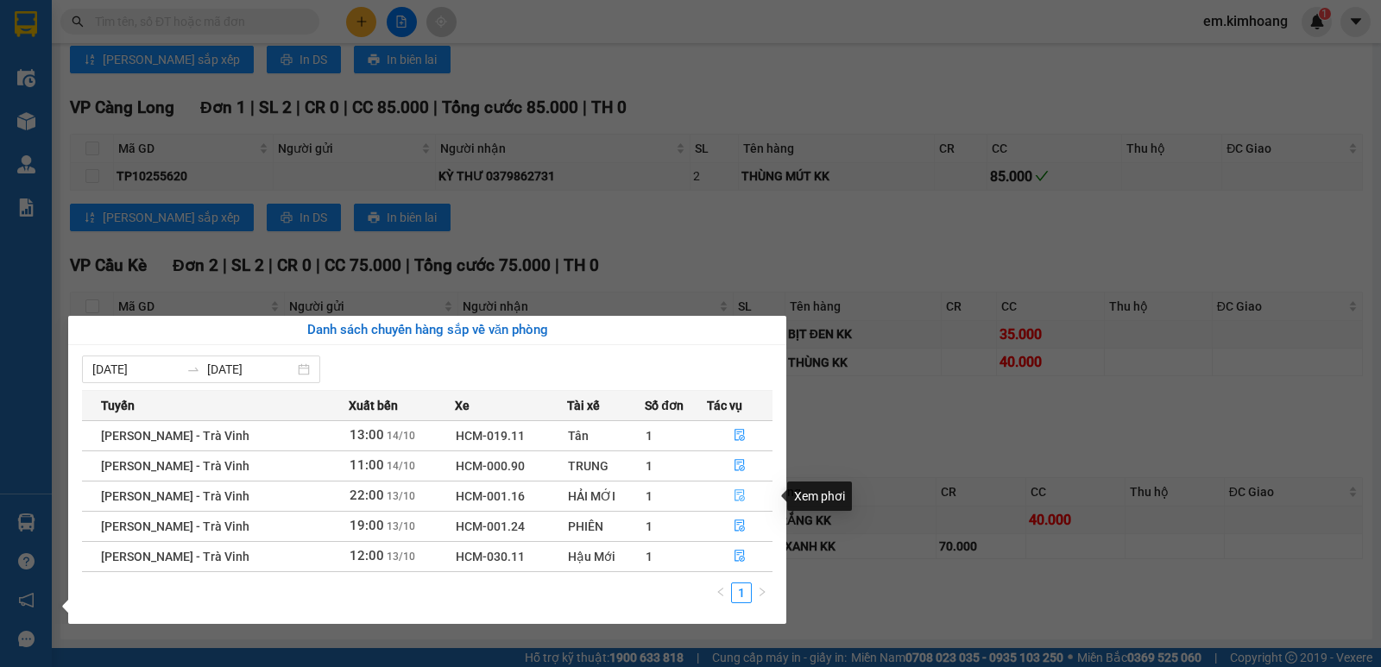
click at [738, 493] on icon "file-done" at bounding box center [740, 496] width 10 height 12
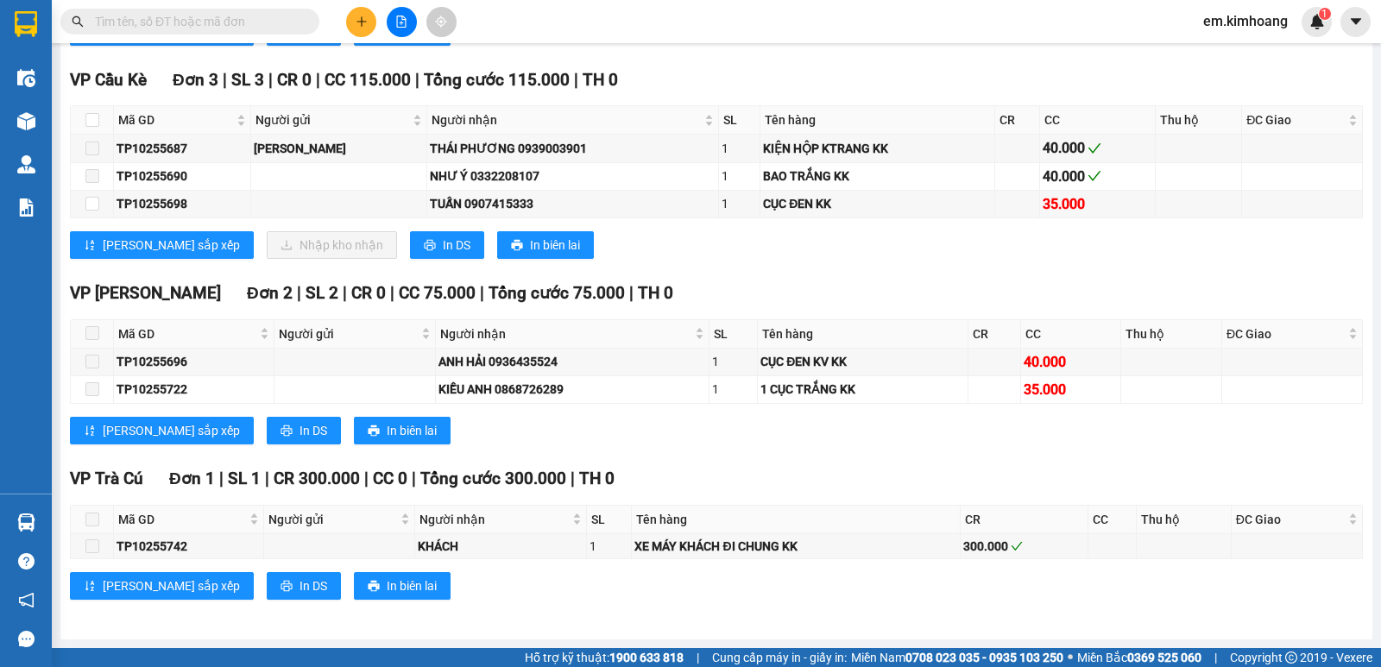
scroll to position [2745, 0]
click at [91, 118] on input "checkbox" at bounding box center [92, 120] width 14 height 14
checkbox input "true"
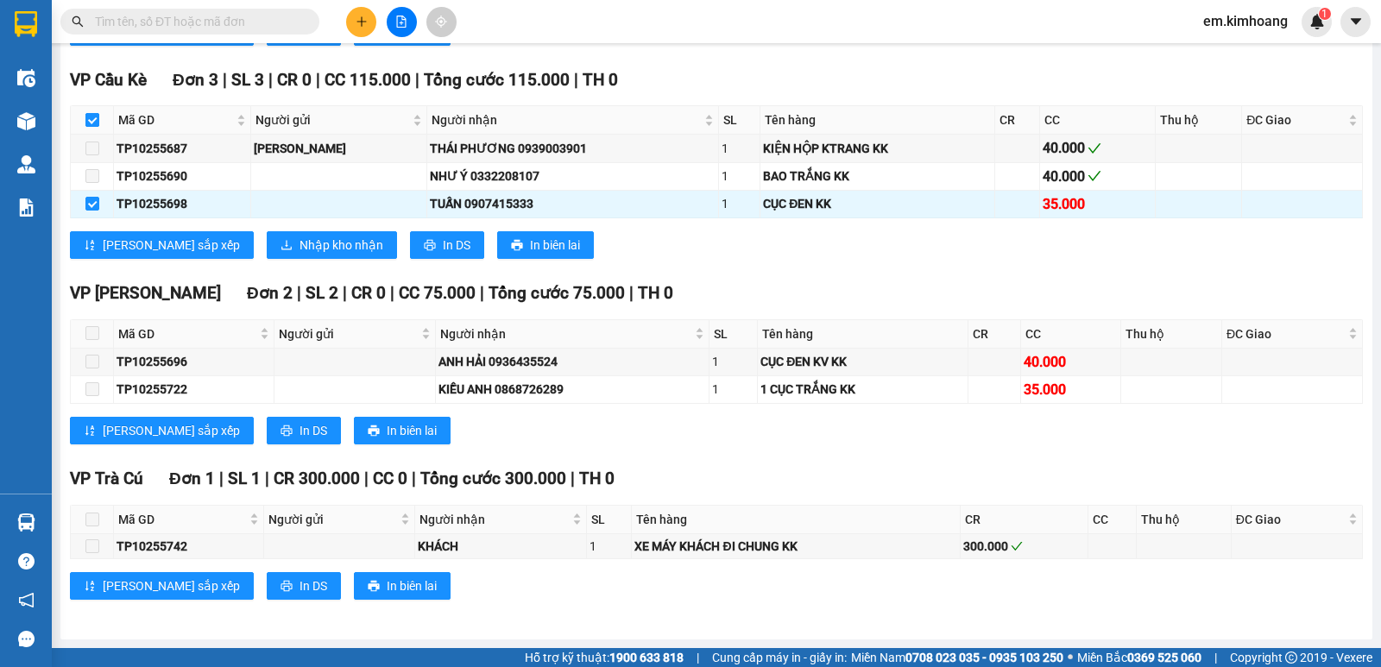
click at [91, 118] on input "checkbox" at bounding box center [92, 120] width 14 height 14
checkbox input "false"
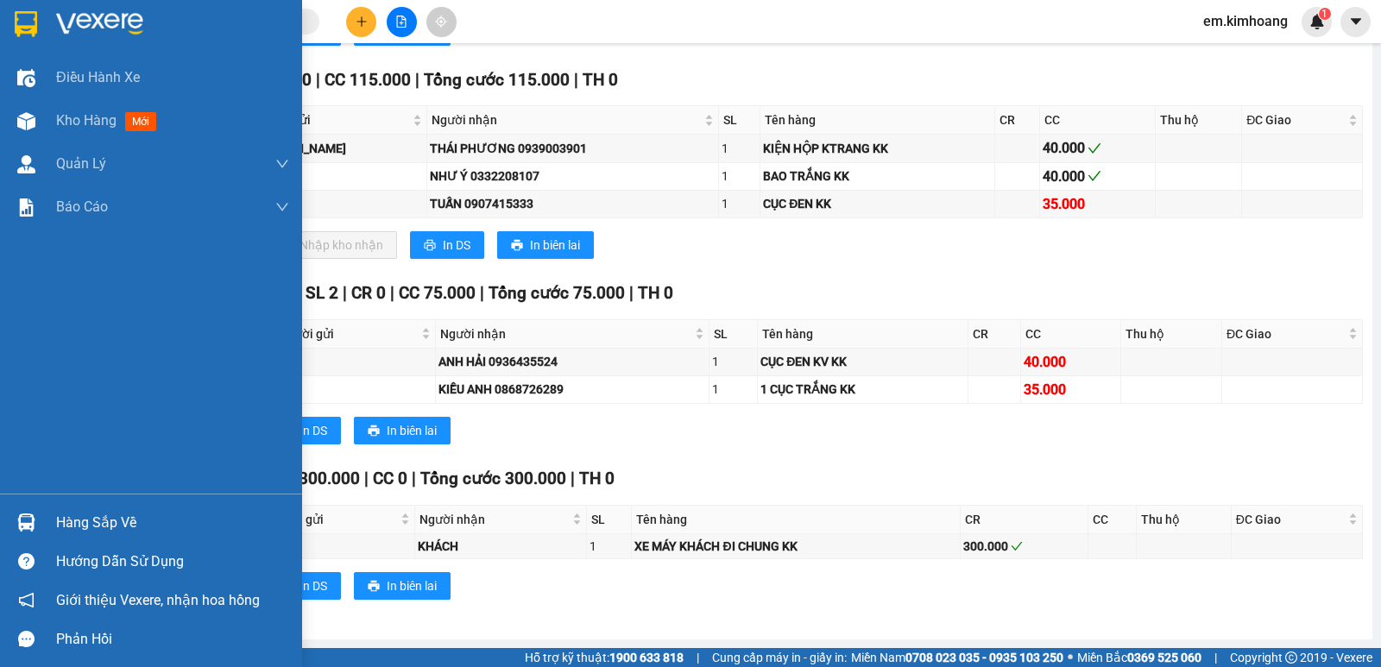
click at [34, 513] on div at bounding box center [26, 523] width 30 height 30
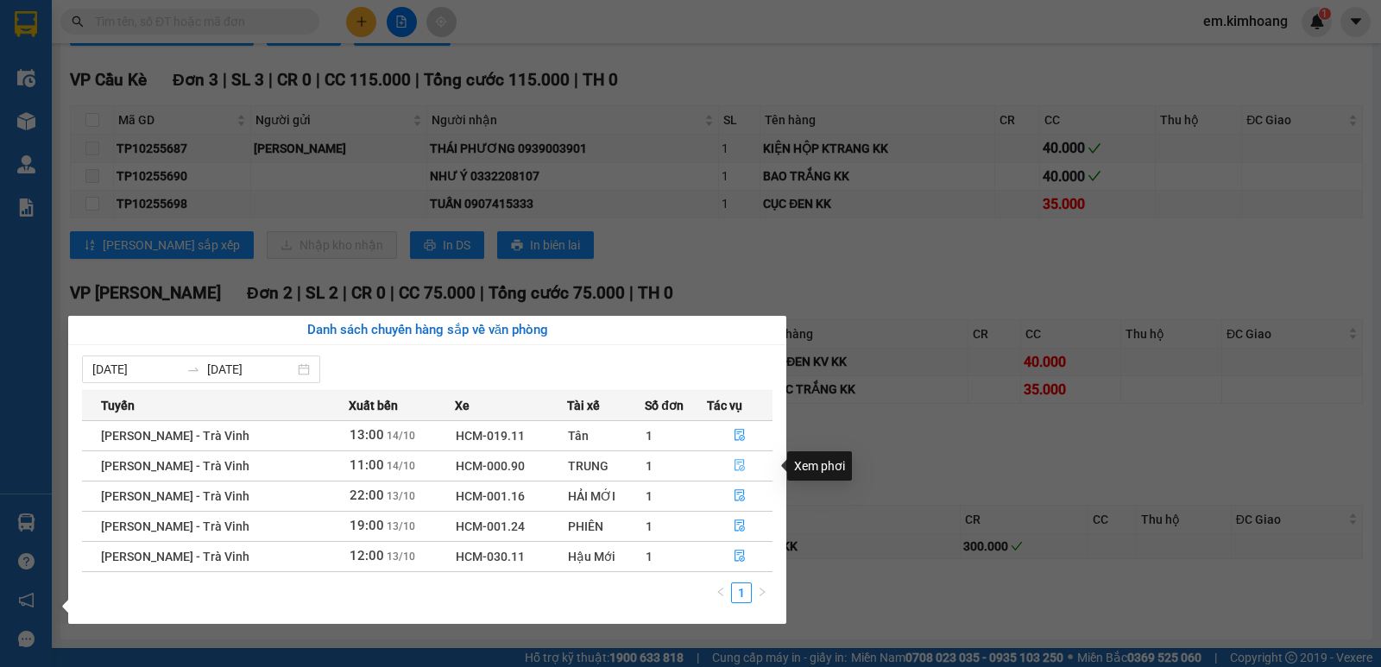
click at [739, 460] on icon "file-done" at bounding box center [740, 466] width 10 height 12
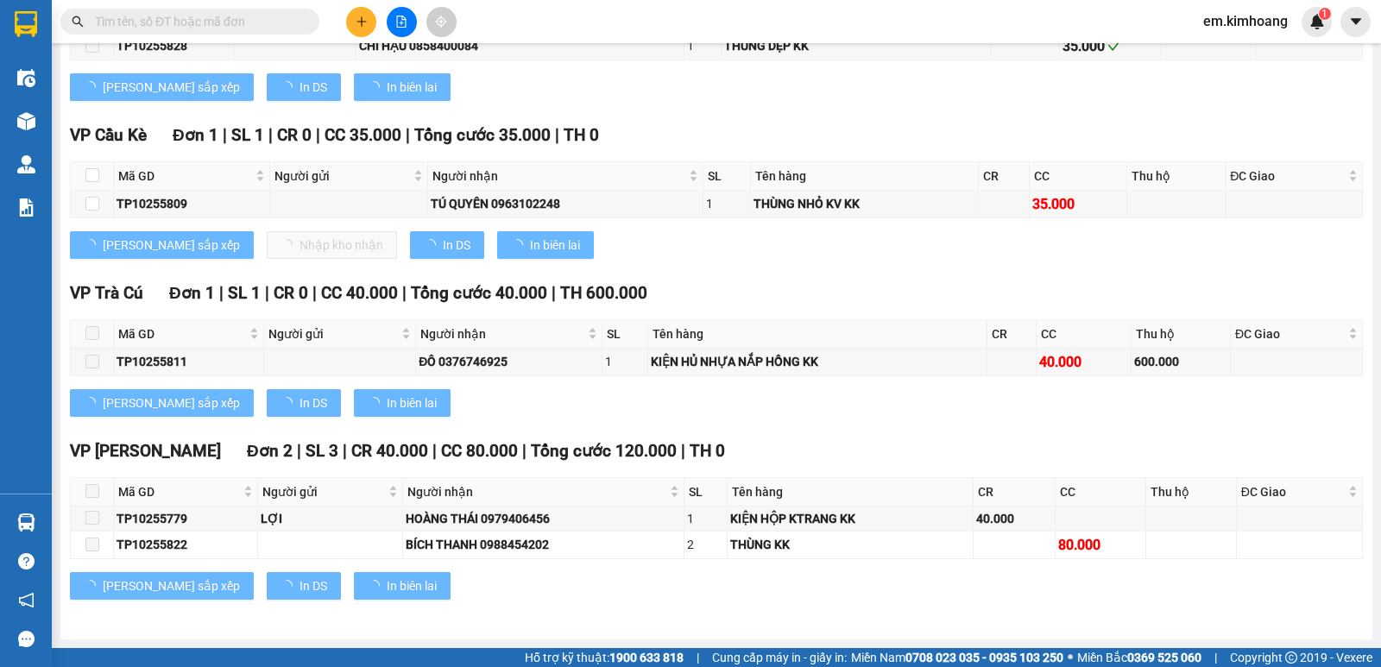
type input "[DATE]"
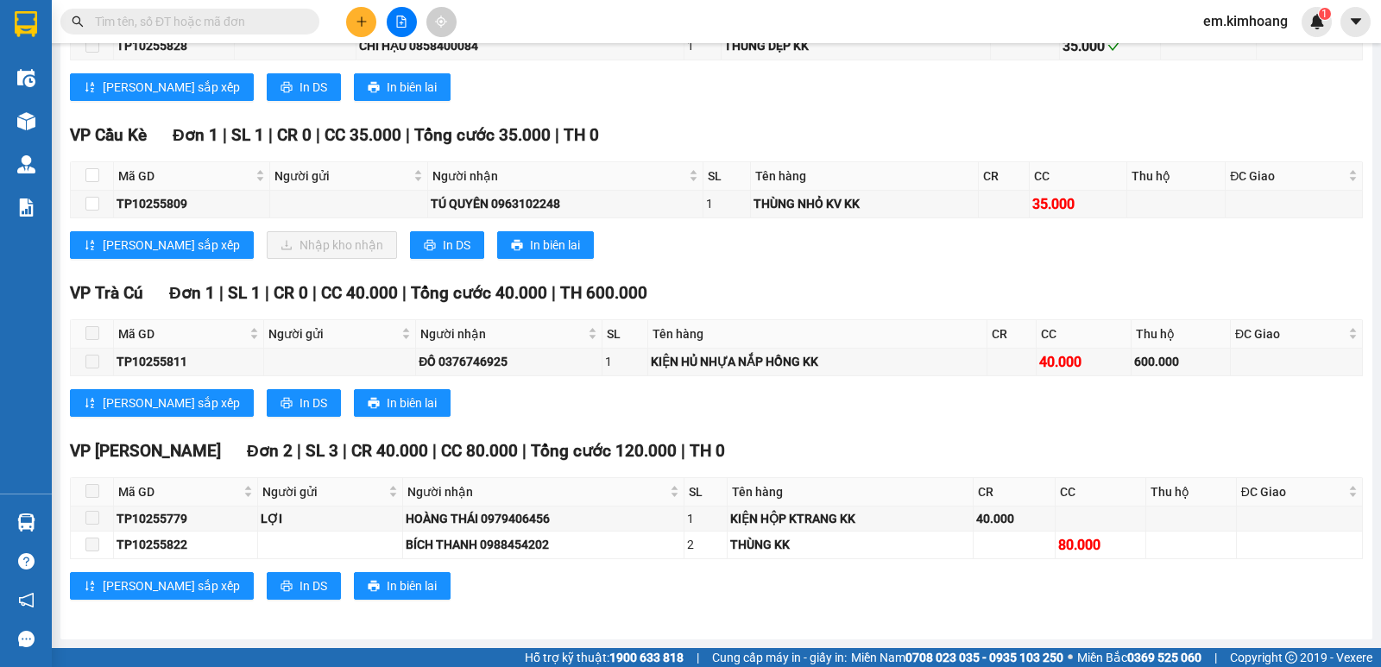
scroll to position [2594, 0]
click at [96, 174] on input "checkbox" at bounding box center [92, 175] width 14 height 14
checkbox input "true"
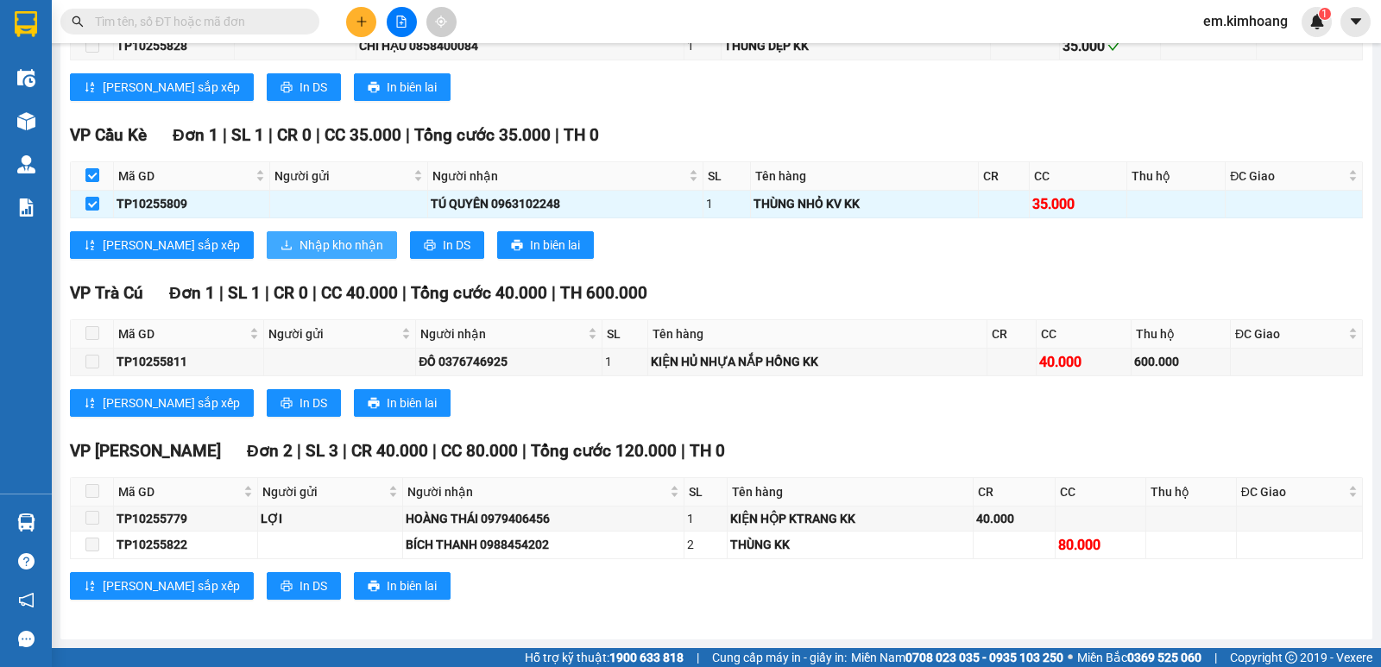
click at [300, 244] on span "Nhập kho nhận" at bounding box center [342, 245] width 84 height 19
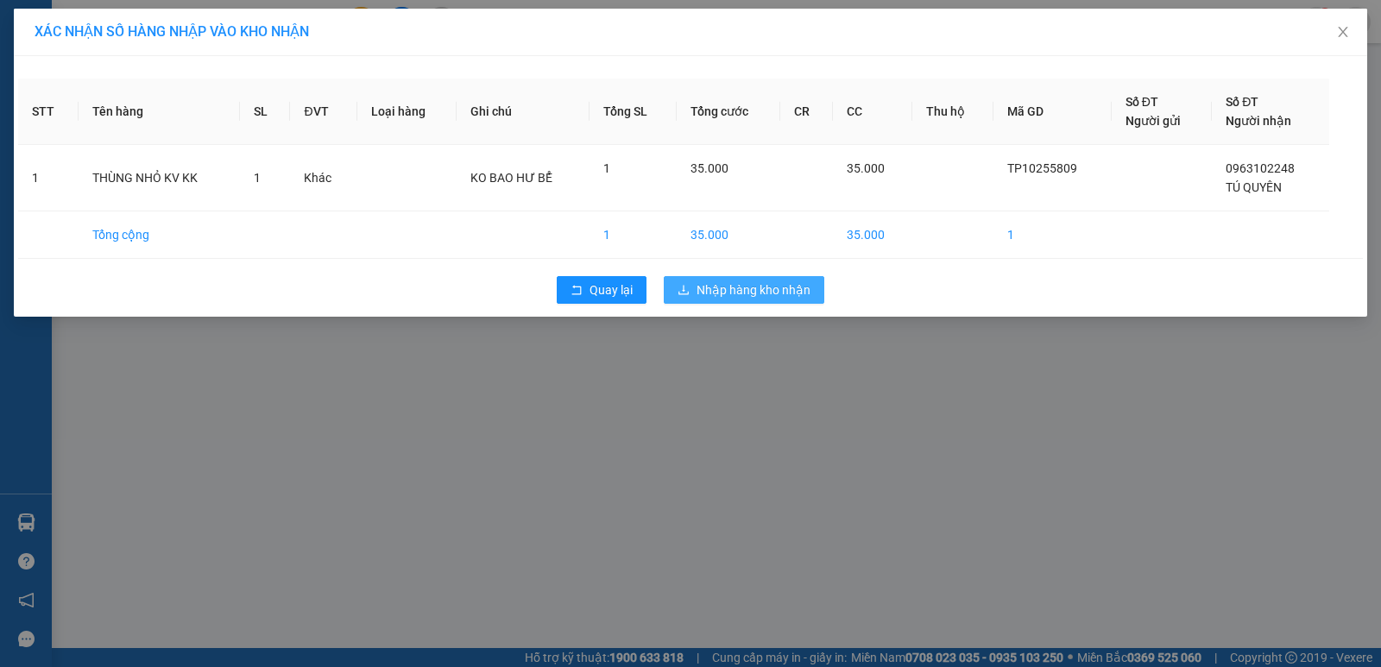
click at [769, 292] on span "Nhập hàng kho nhận" at bounding box center [754, 290] width 114 height 19
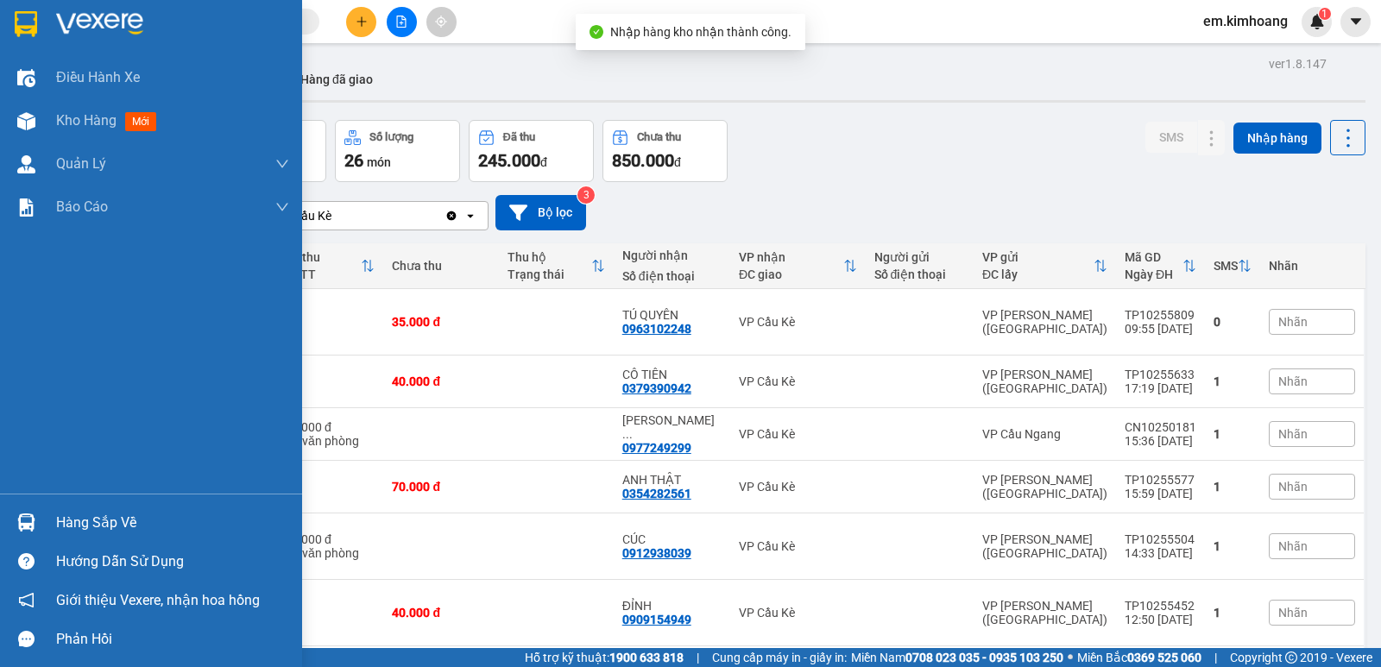
click at [28, 520] on img at bounding box center [26, 523] width 18 height 18
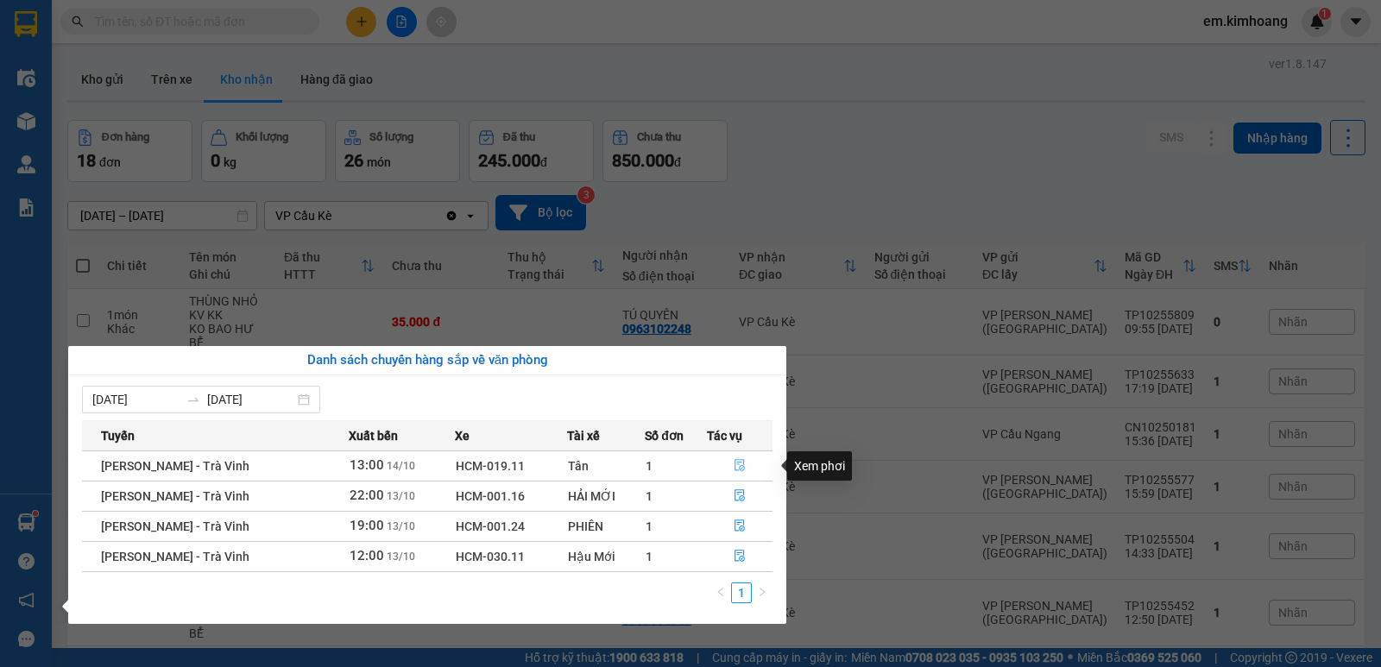
click at [749, 458] on button "button" at bounding box center [740, 466] width 64 height 28
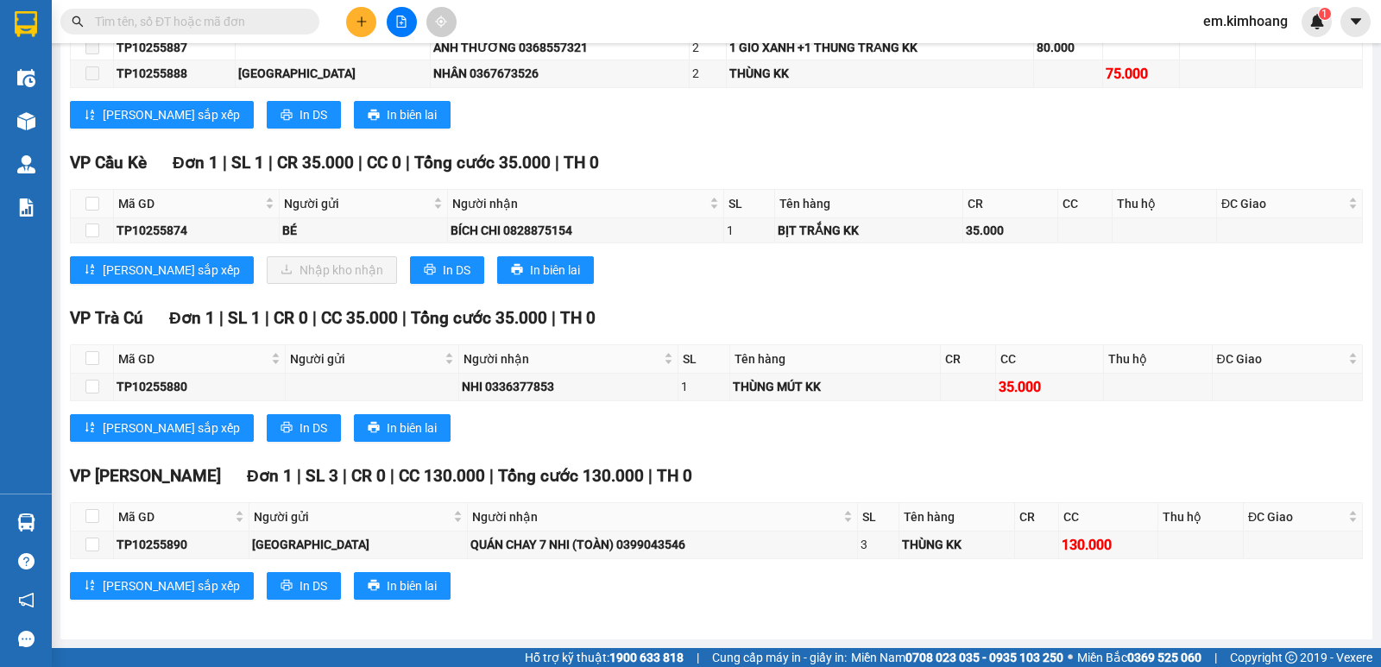
scroll to position [1795, 0]
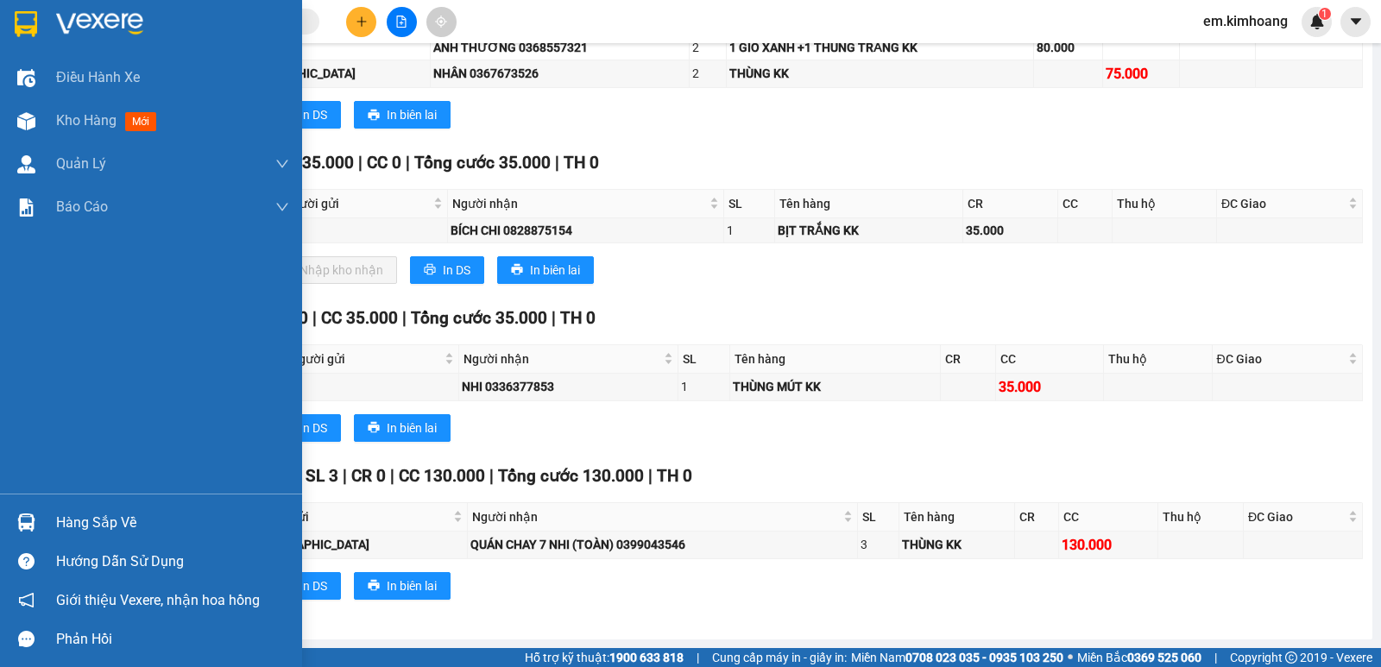
click at [104, 510] on div "Hàng sắp về" at bounding box center [172, 523] width 233 height 26
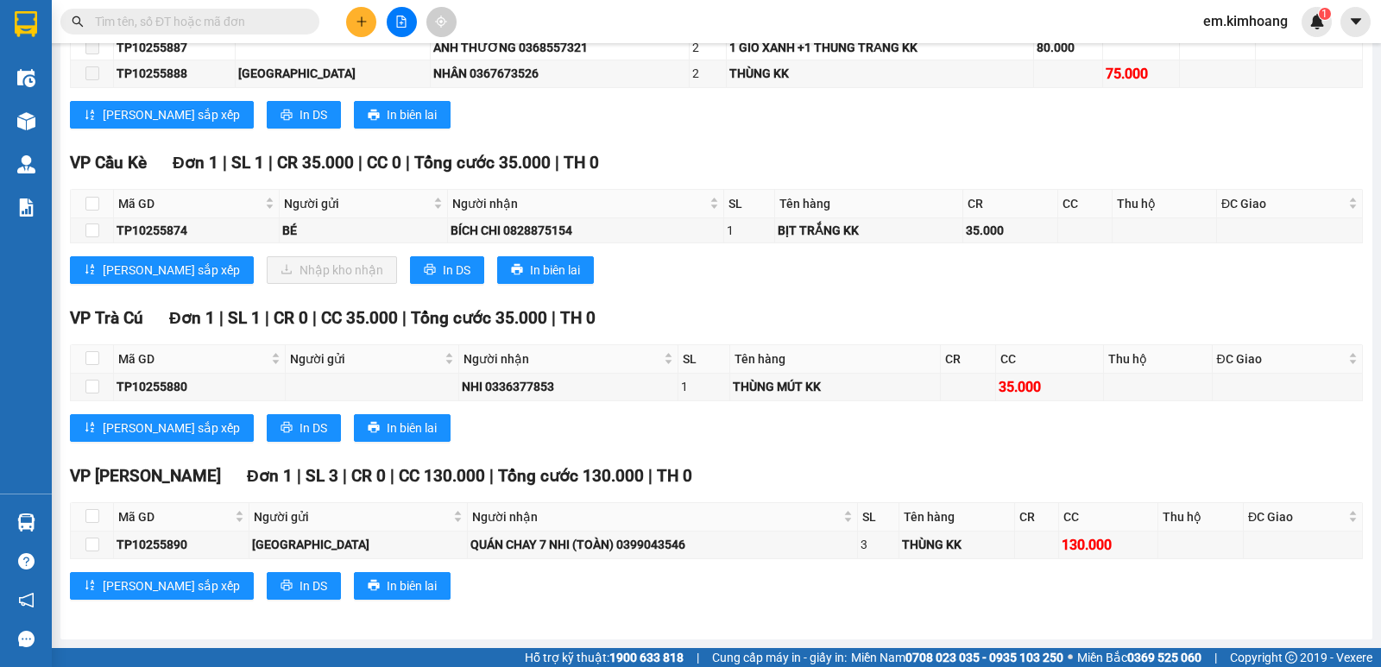
click at [916, 291] on section "Kết quả tìm kiếm ( 0 ) Bộ lọc No Data em.[PERSON_NAME] 1 Điều hành xe Kho hàng …" at bounding box center [690, 333] width 1381 height 667
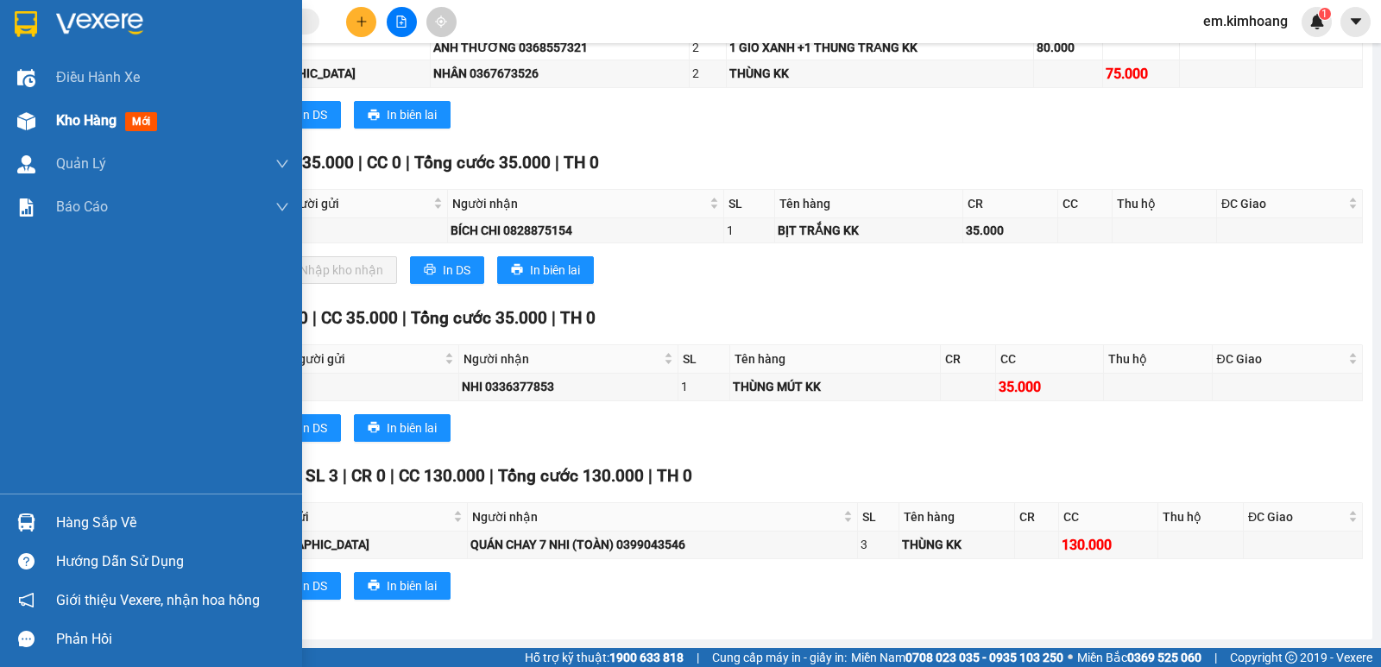
click at [88, 120] on span "Kho hàng" at bounding box center [86, 120] width 60 height 16
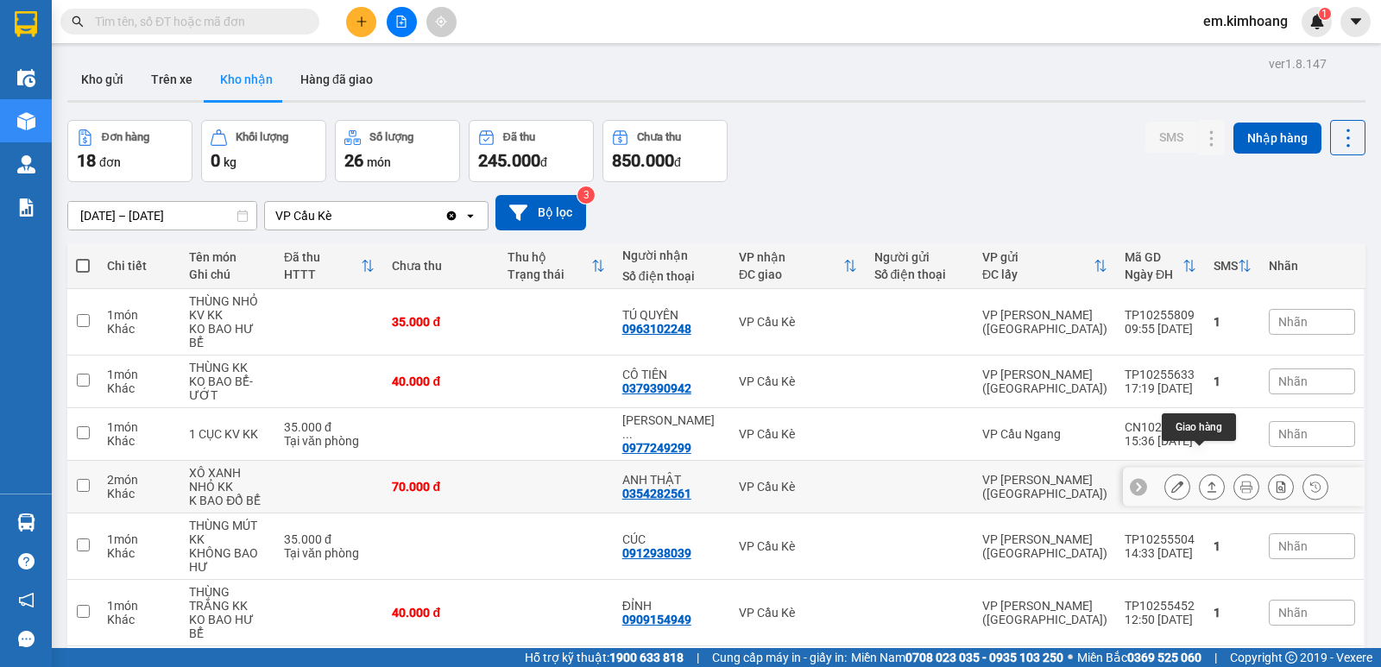
click at [1206, 481] on icon at bounding box center [1212, 487] width 12 height 12
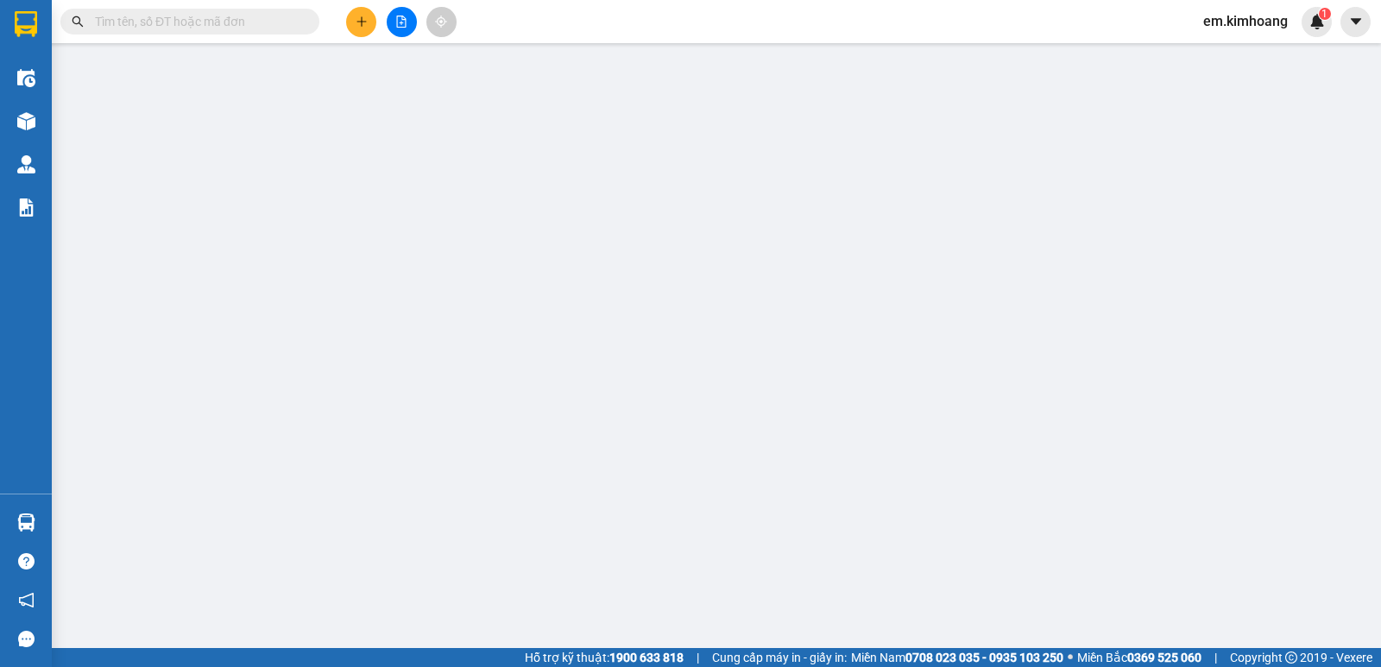
type input "0354282561"
type input "ANH THẬT"
type input "70.000"
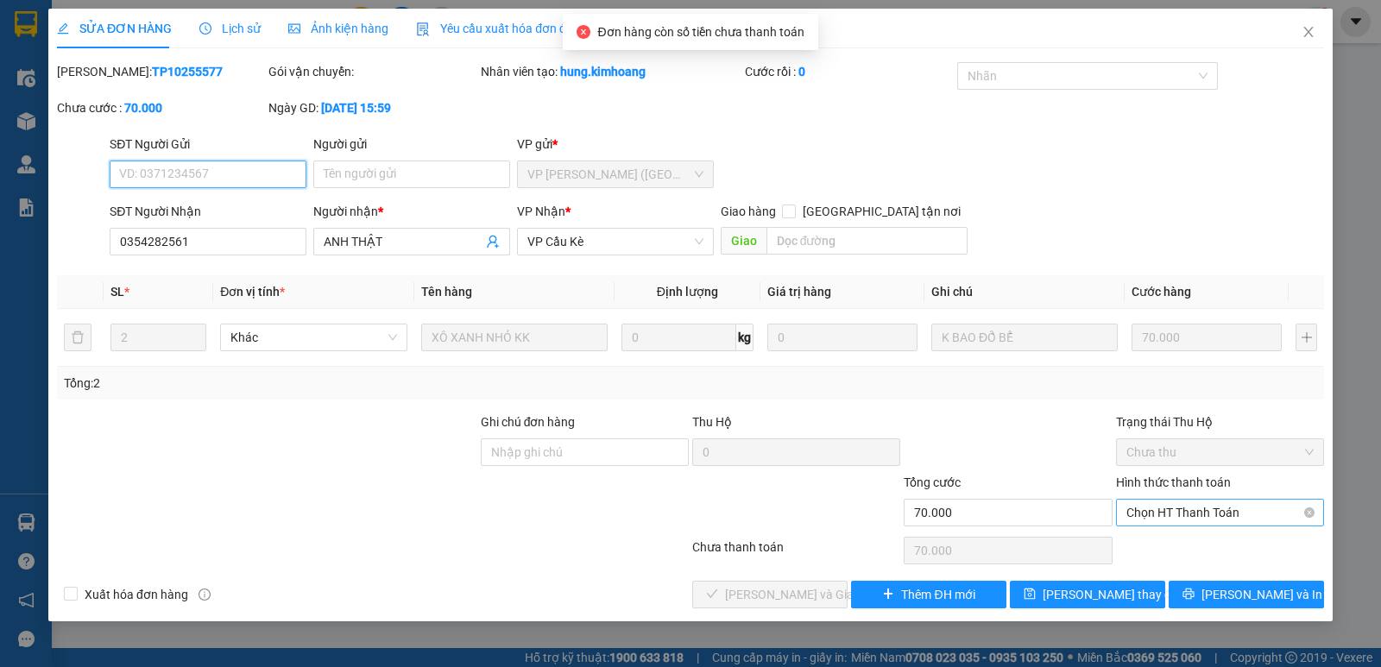
click at [1179, 513] on span "Chọn HT Thanh Toán" at bounding box center [1220, 513] width 187 height 26
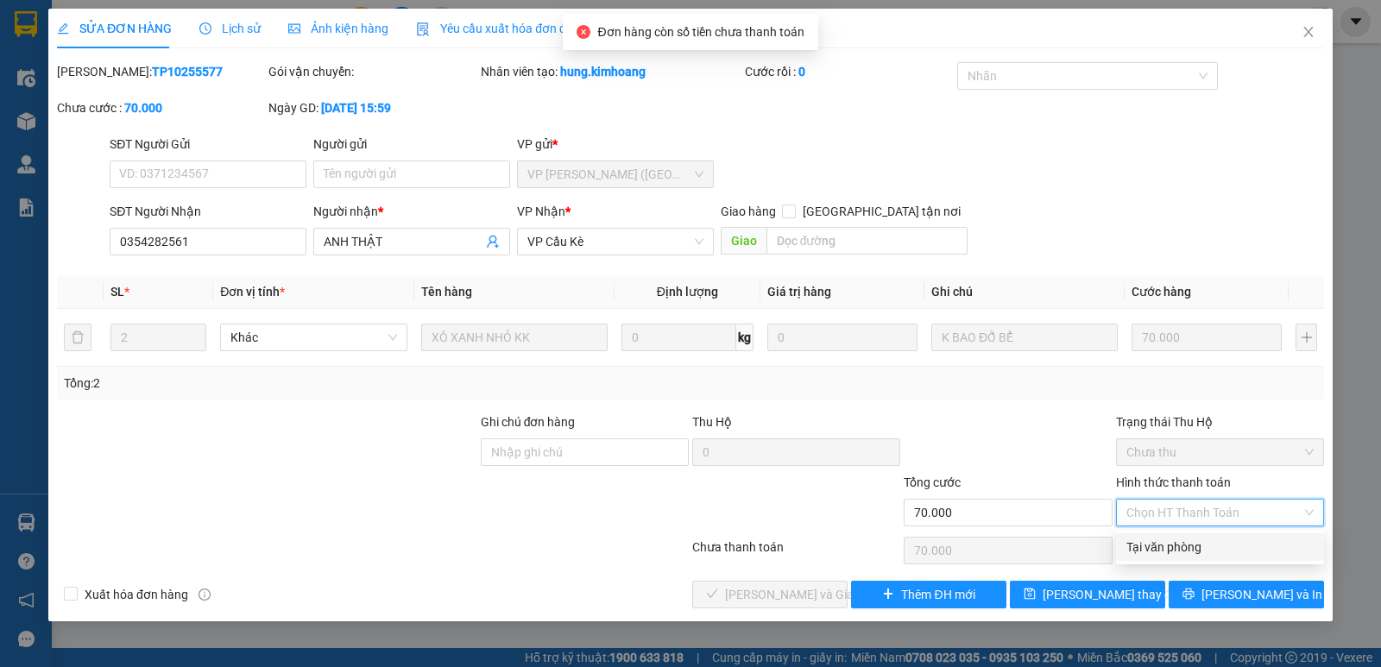
click at [1180, 541] on div "Tại văn phòng" at bounding box center [1220, 547] width 187 height 19
type input "0"
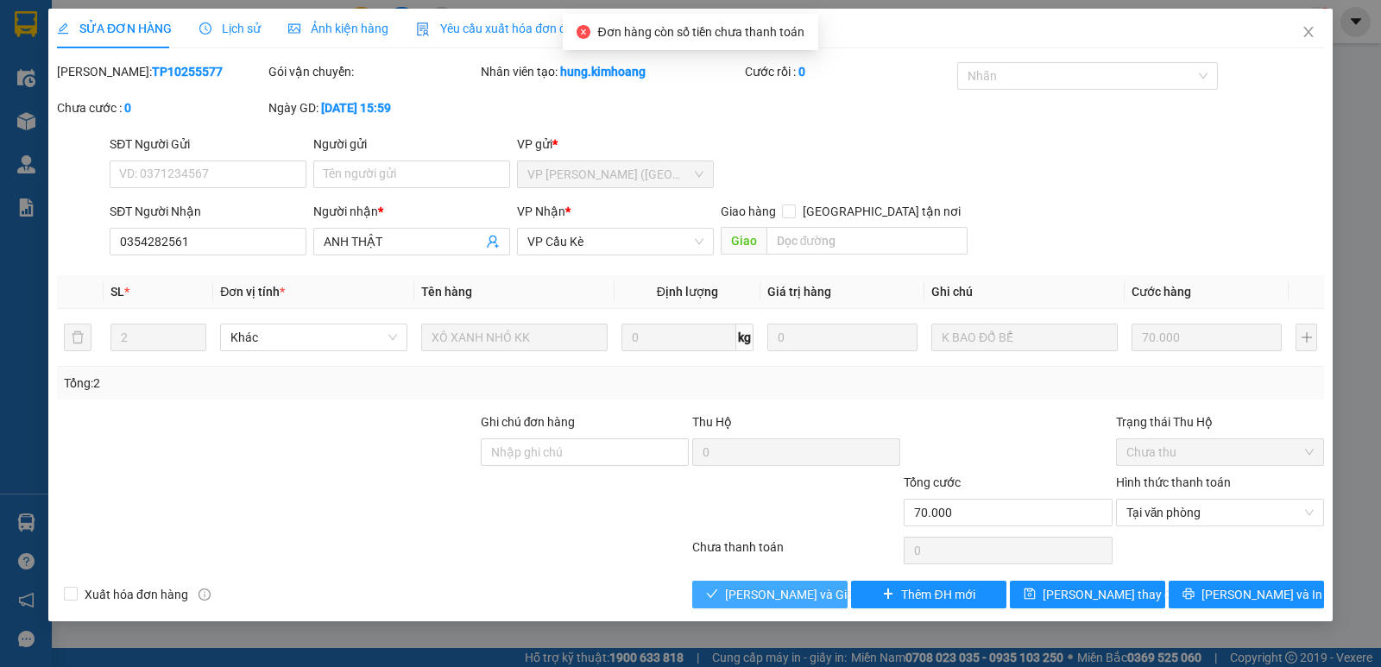
click at [810, 594] on span "[PERSON_NAME] và Giao hàng" at bounding box center [808, 594] width 166 height 19
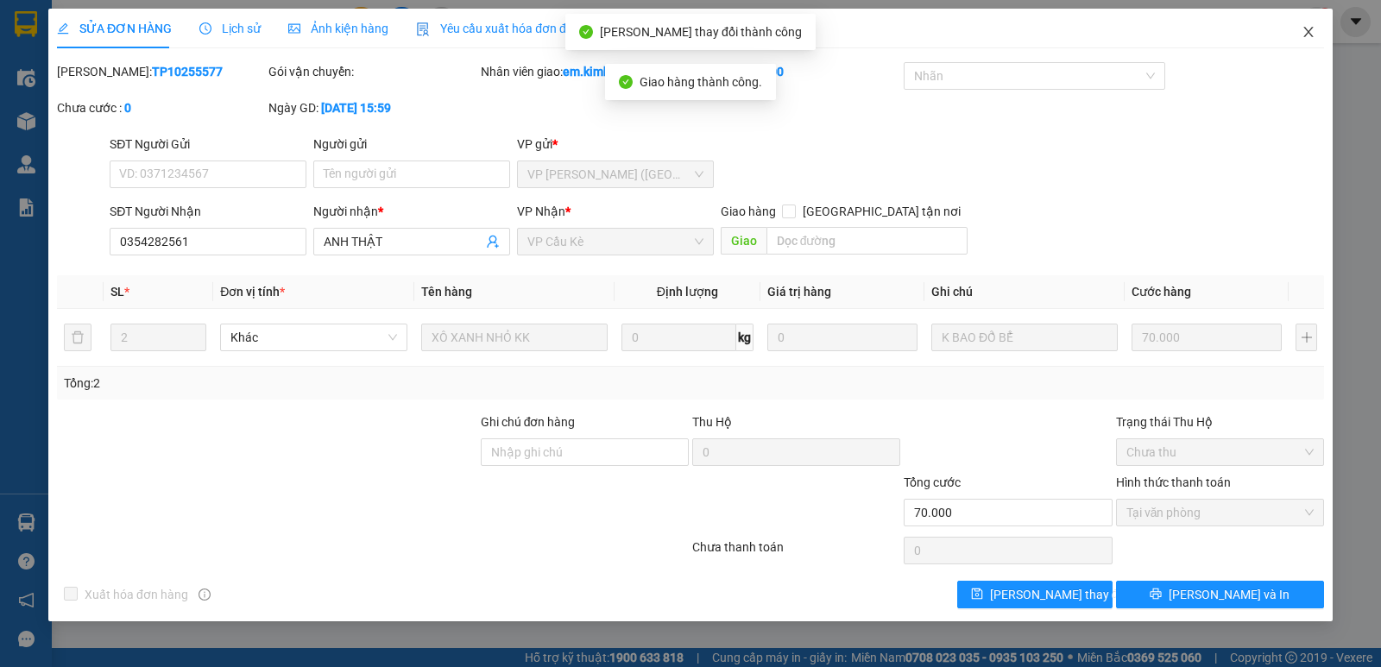
click at [1311, 28] on icon "close" at bounding box center [1309, 32] width 14 height 14
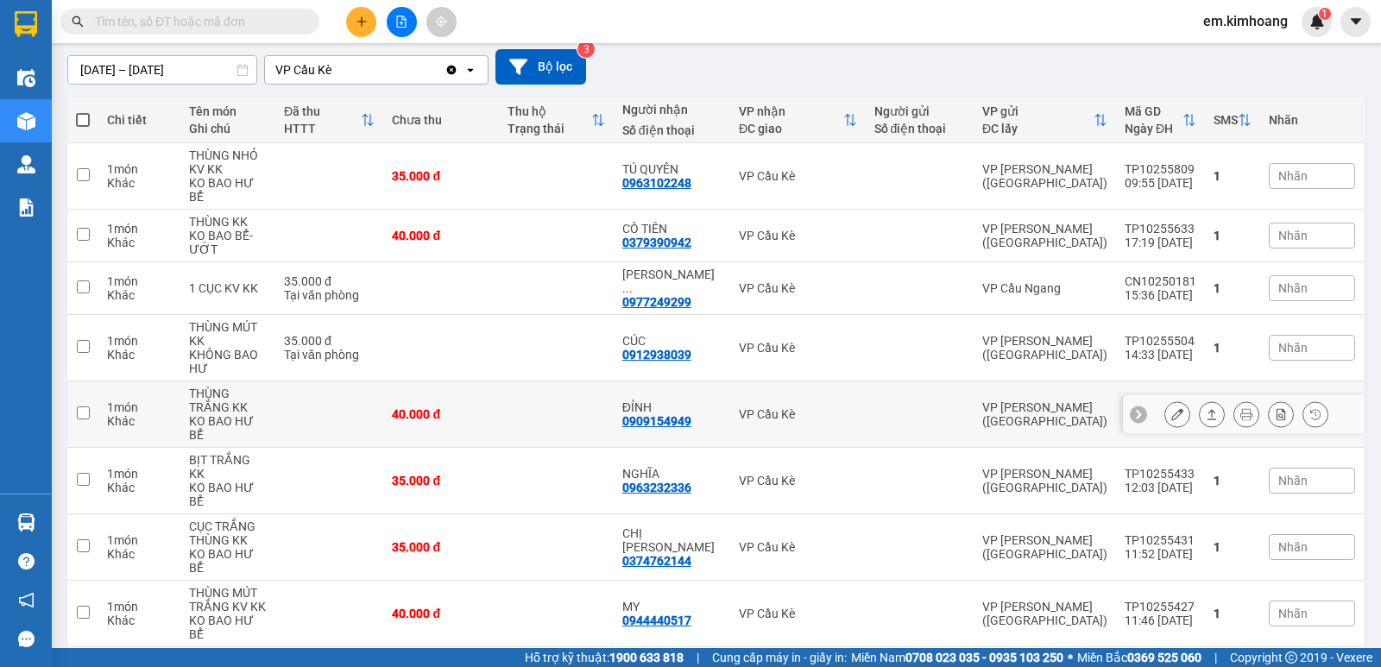
scroll to position [173, 0]
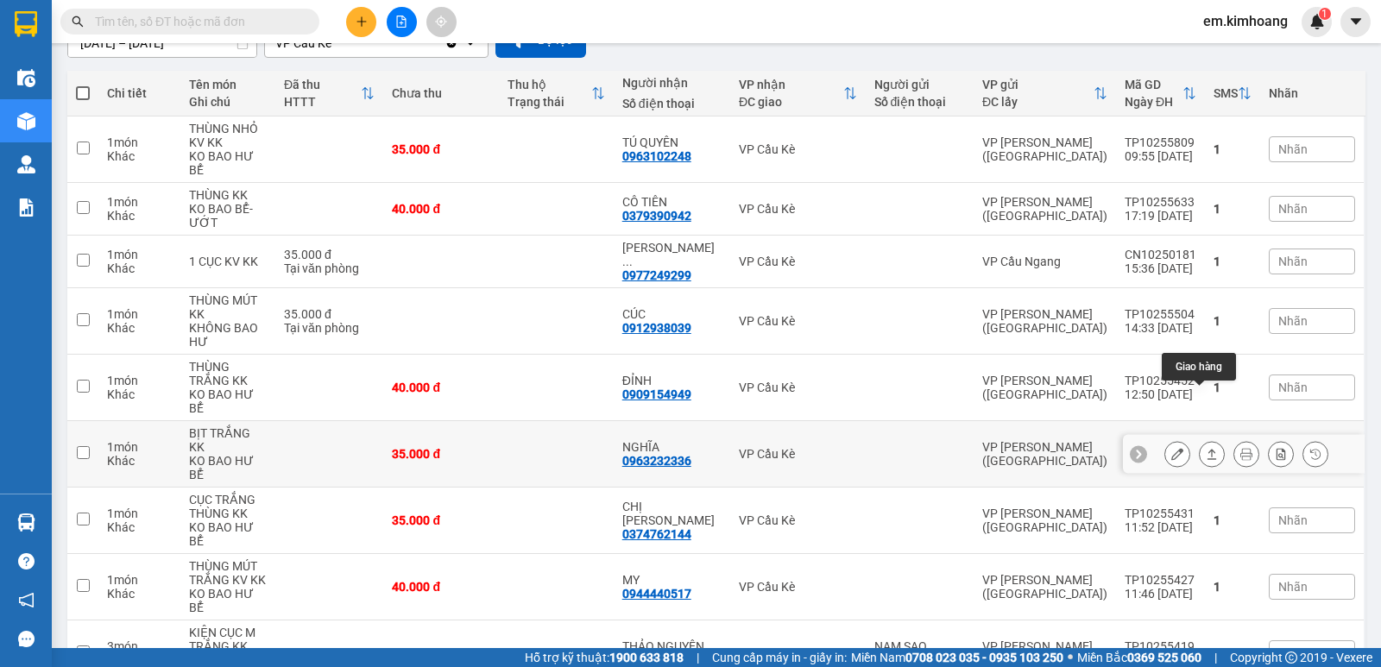
click at [1206, 448] on icon at bounding box center [1212, 454] width 12 height 12
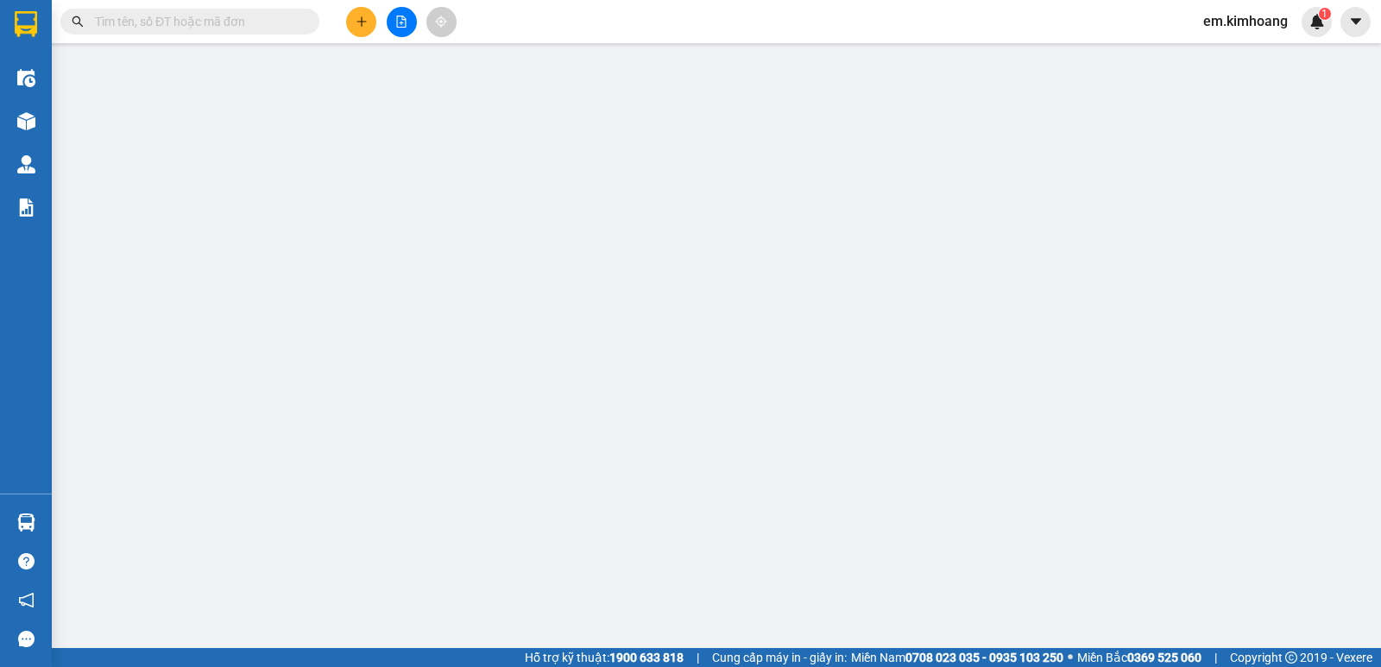
type input "0963232336"
type input "NGHĨA"
type input "35.000"
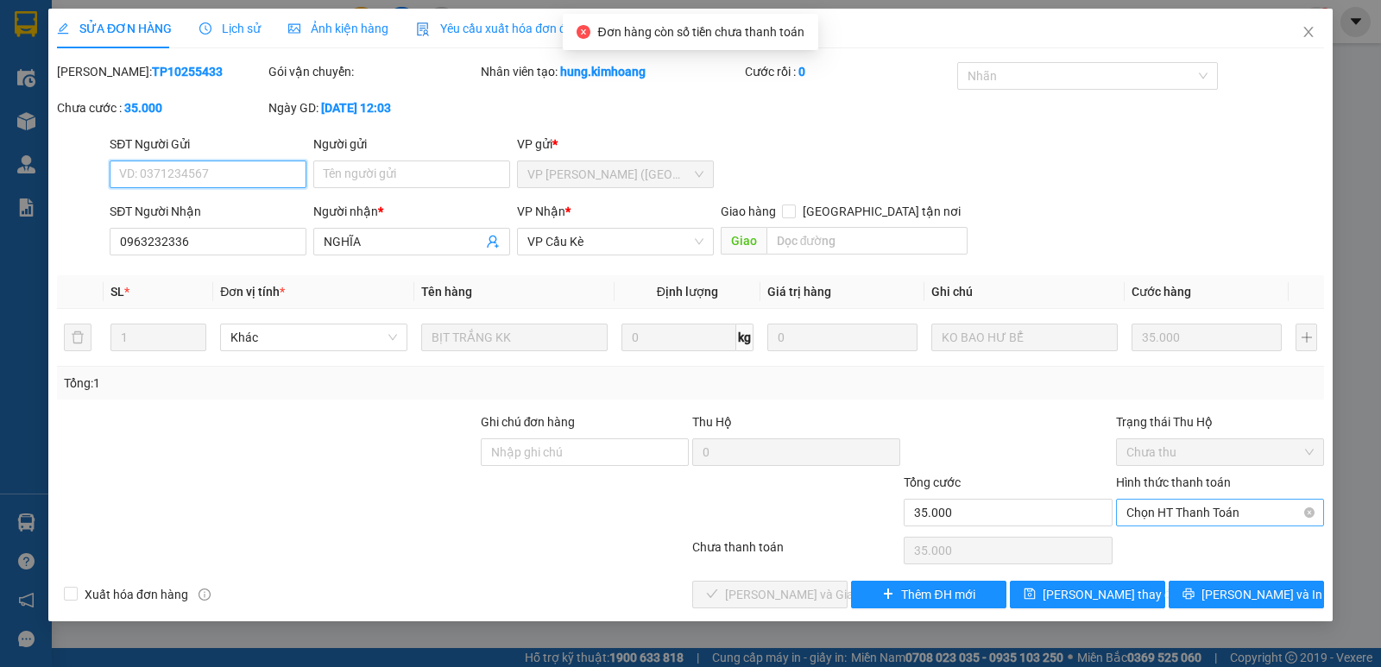
click at [1193, 510] on span "Chọn HT Thanh Toán" at bounding box center [1220, 513] width 187 height 26
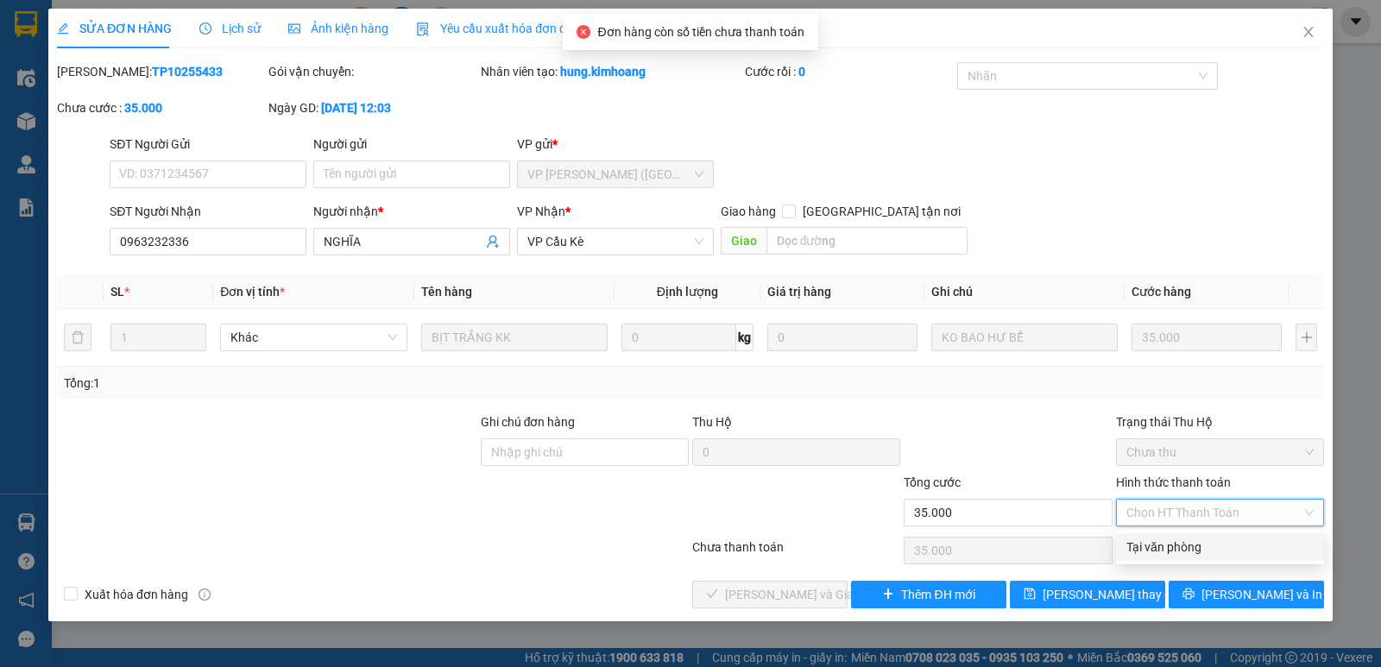
click at [1204, 545] on div "Tại văn phòng" at bounding box center [1220, 547] width 187 height 19
type input "0"
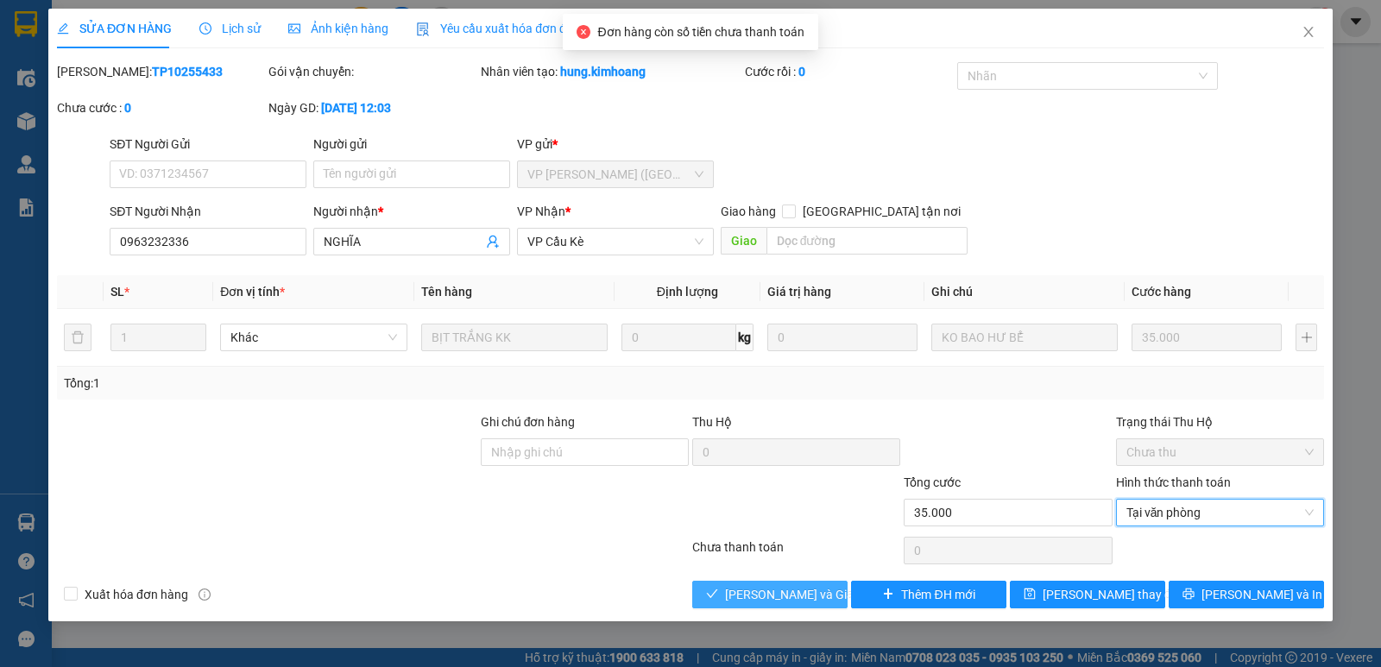
click at [842, 606] on button "[PERSON_NAME] và Giao hàng" at bounding box center [769, 595] width 155 height 28
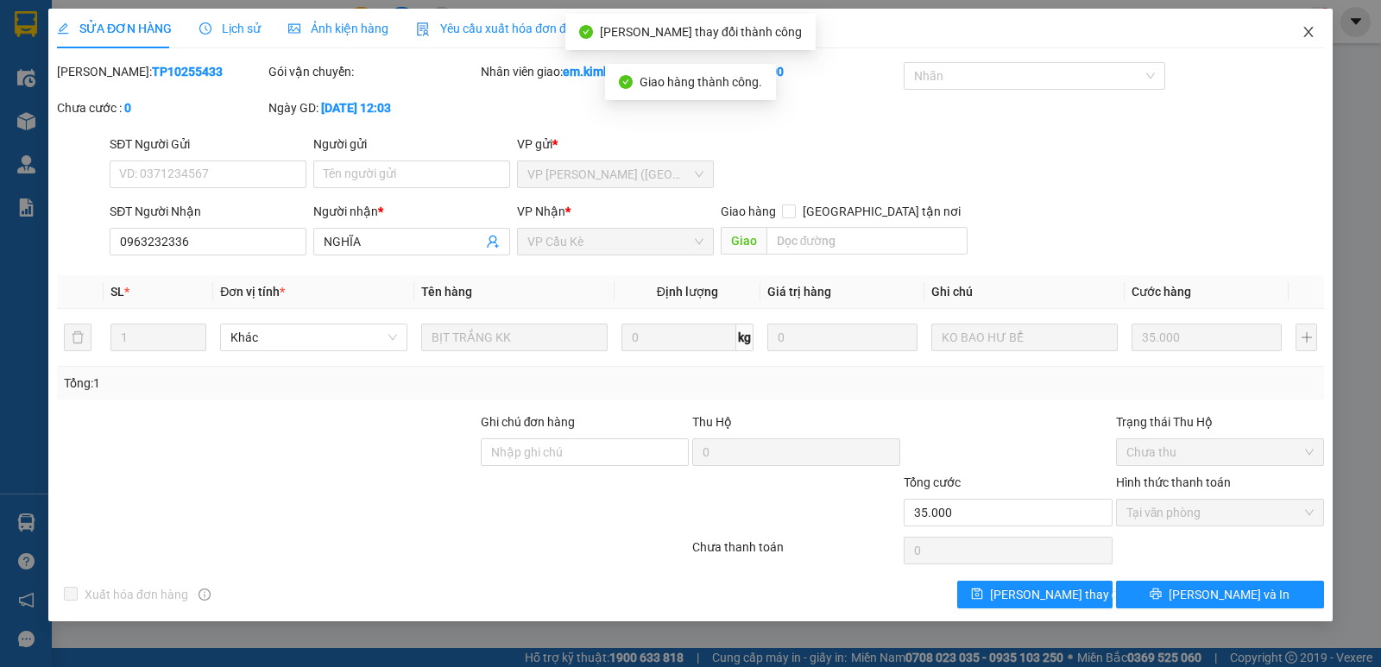
click at [1305, 30] on icon "close" at bounding box center [1309, 32] width 14 height 14
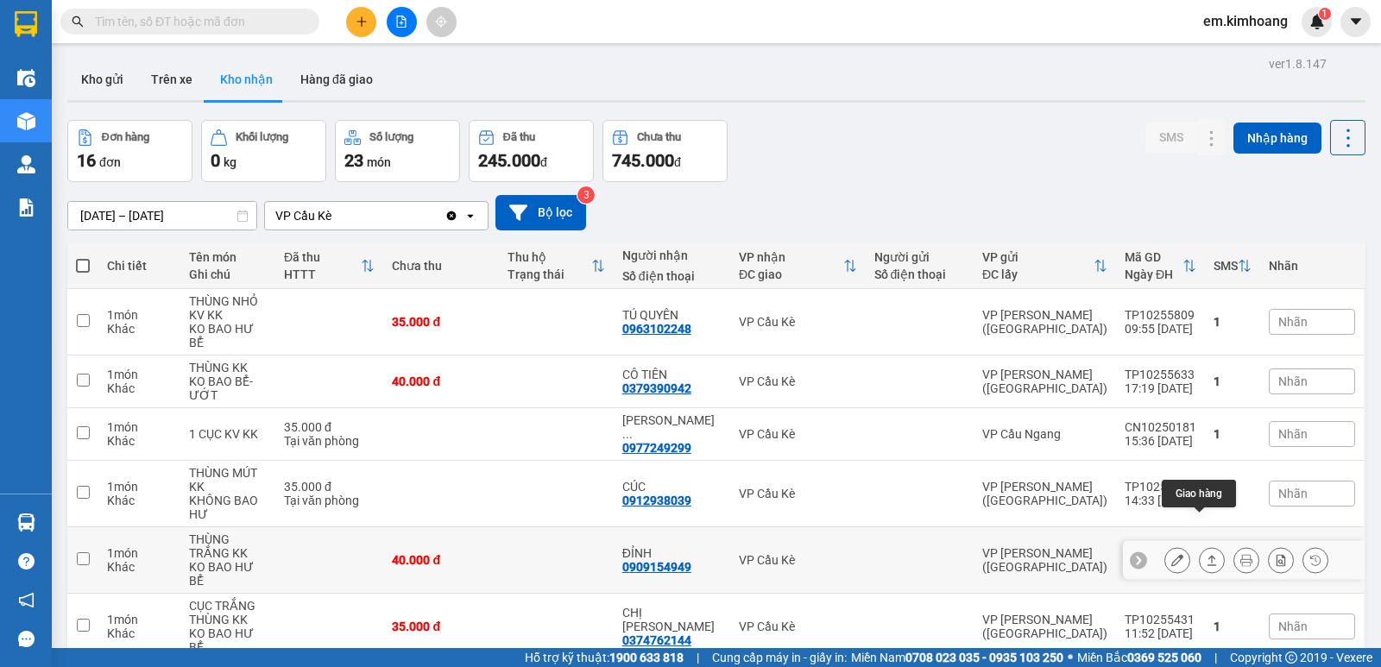
click at [1206, 554] on icon at bounding box center [1212, 560] width 12 height 12
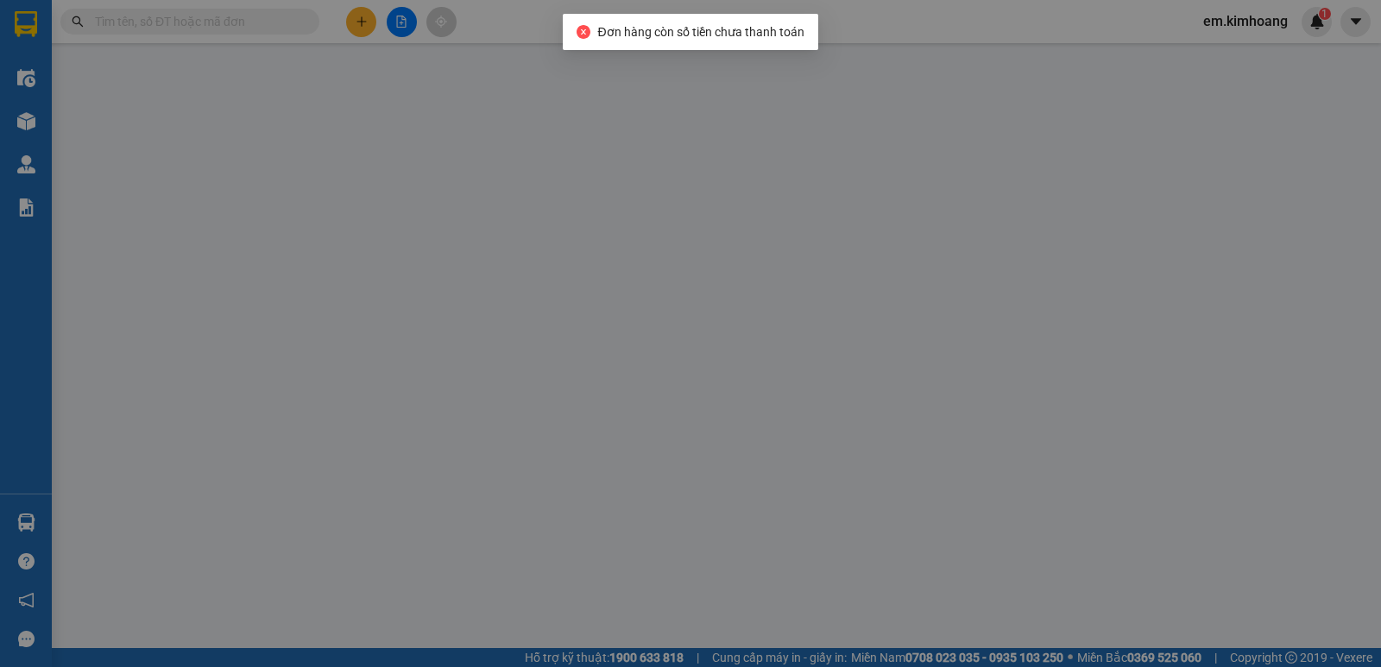
type input "0909154949"
type input "ĐỈNH"
type input "40.000"
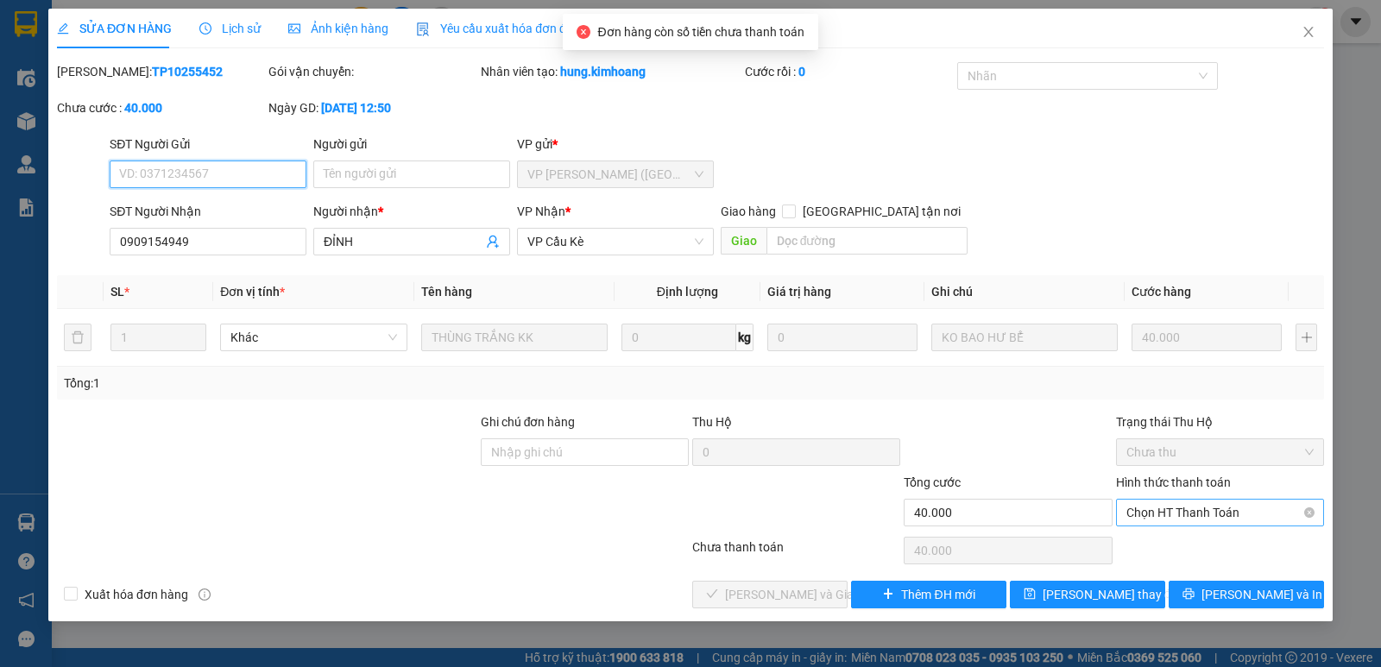
click at [1179, 517] on span "Chọn HT Thanh Toán" at bounding box center [1220, 513] width 187 height 26
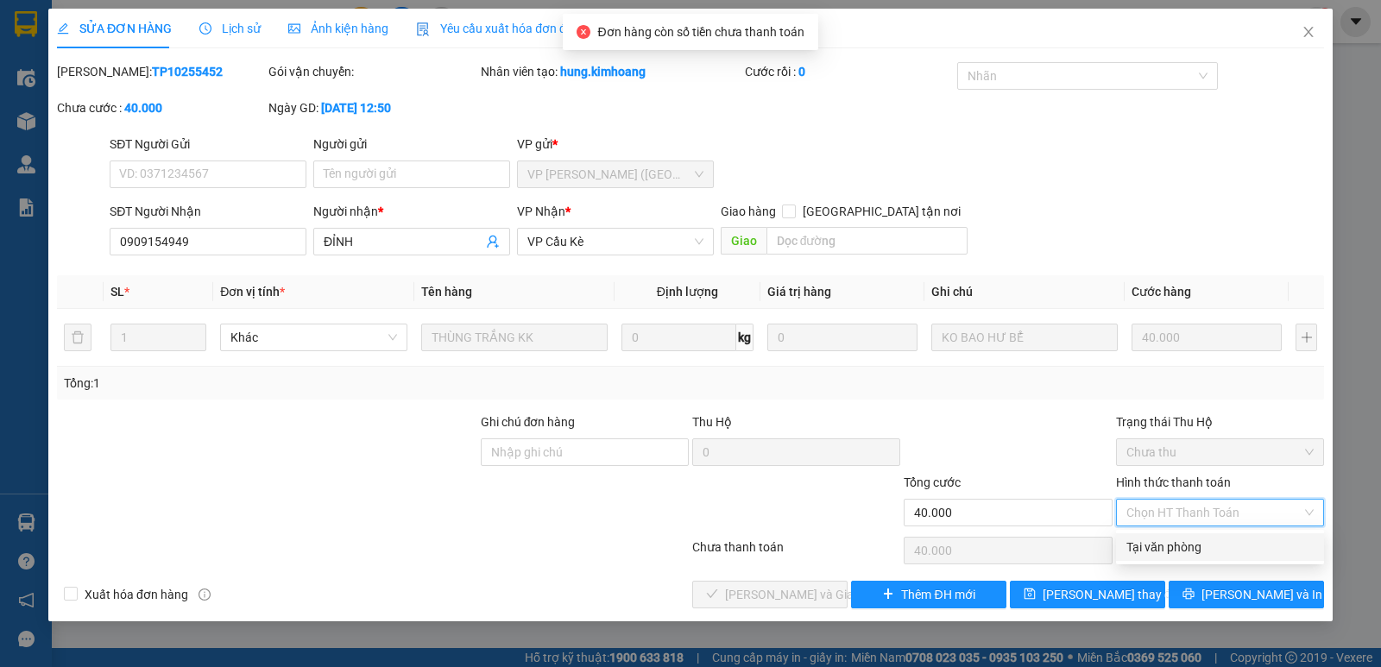
click at [1180, 556] on div "Tại văn phòng" at bounding box center [1220, 547] width 187 height 19
type input "0"
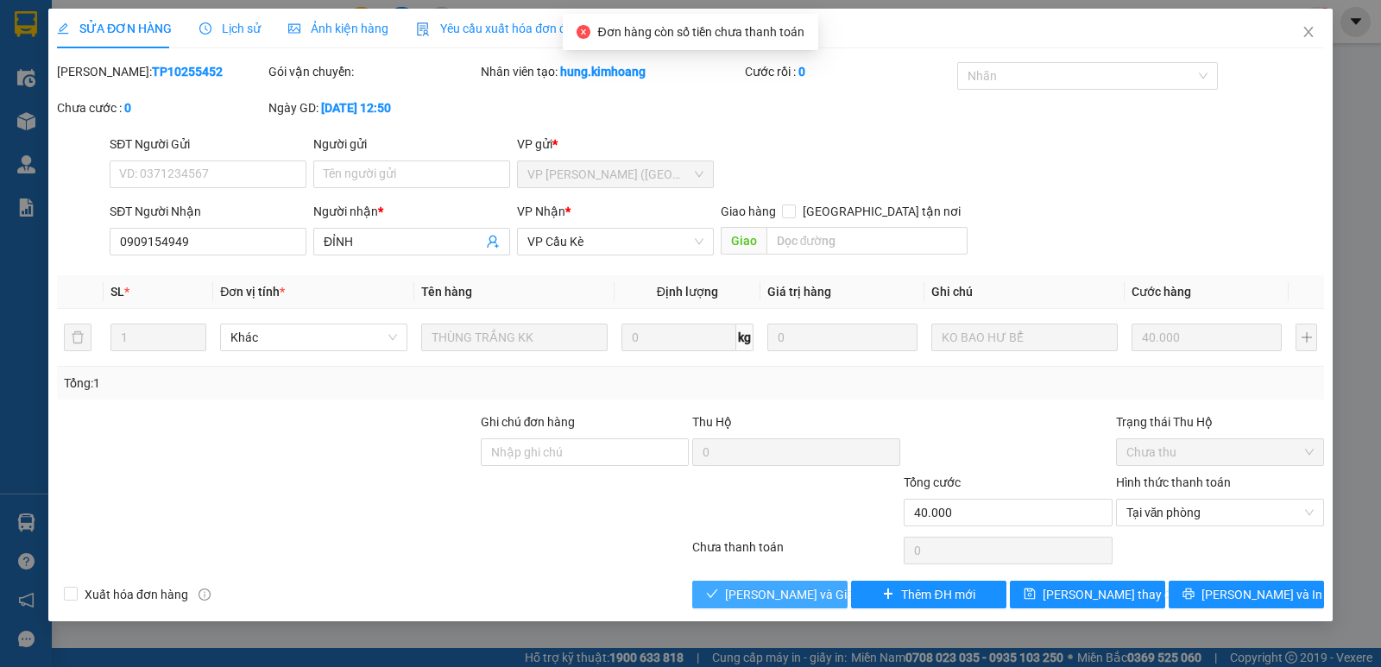
click at [812, 596] on span "[PERSON_NAME] và Giao hàng" at bounding box center [808, 594] width 166 height 19
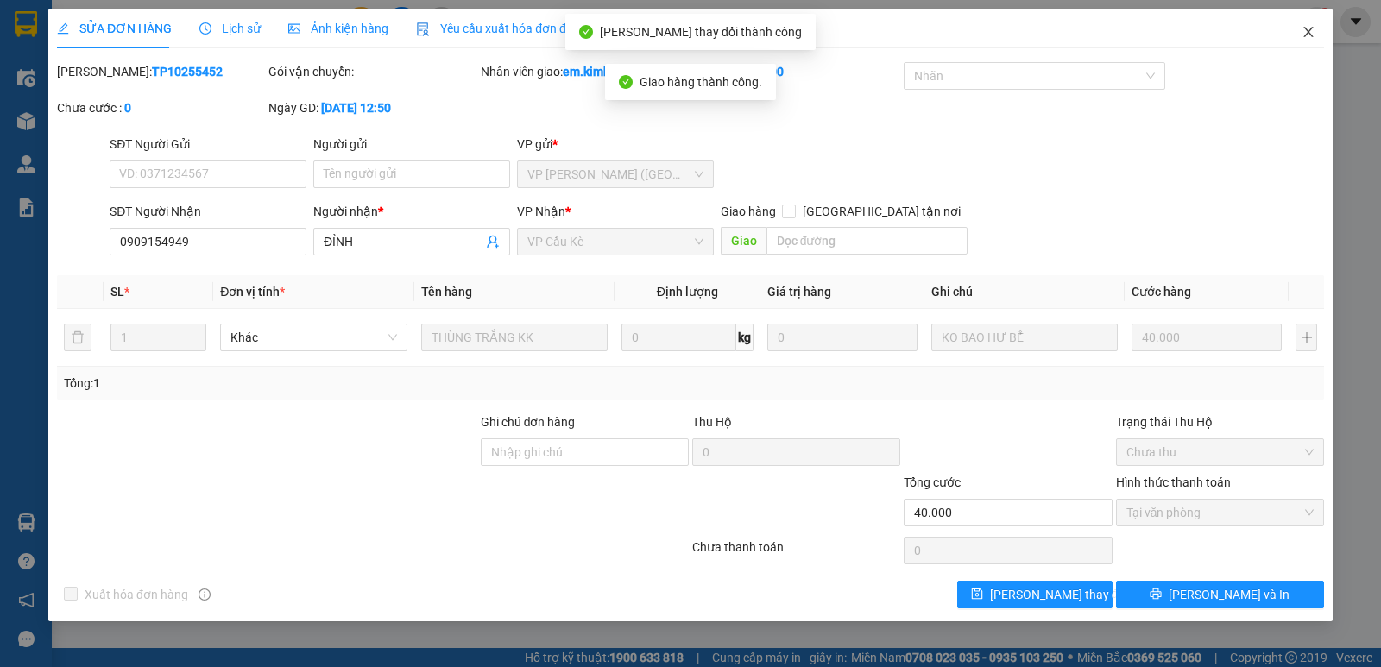
click at [1308, 28] on icon "close" at bounding box center [1309, 32] width 14 height 14
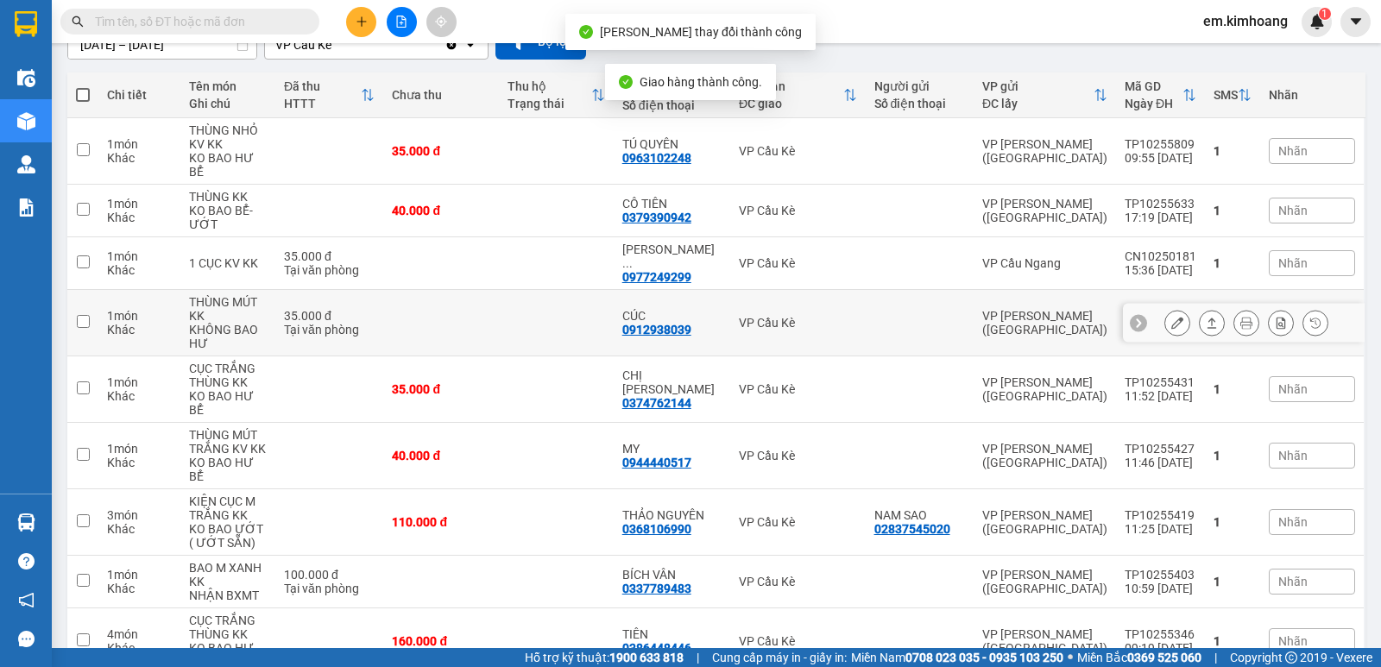
scroll to position [173, 0]
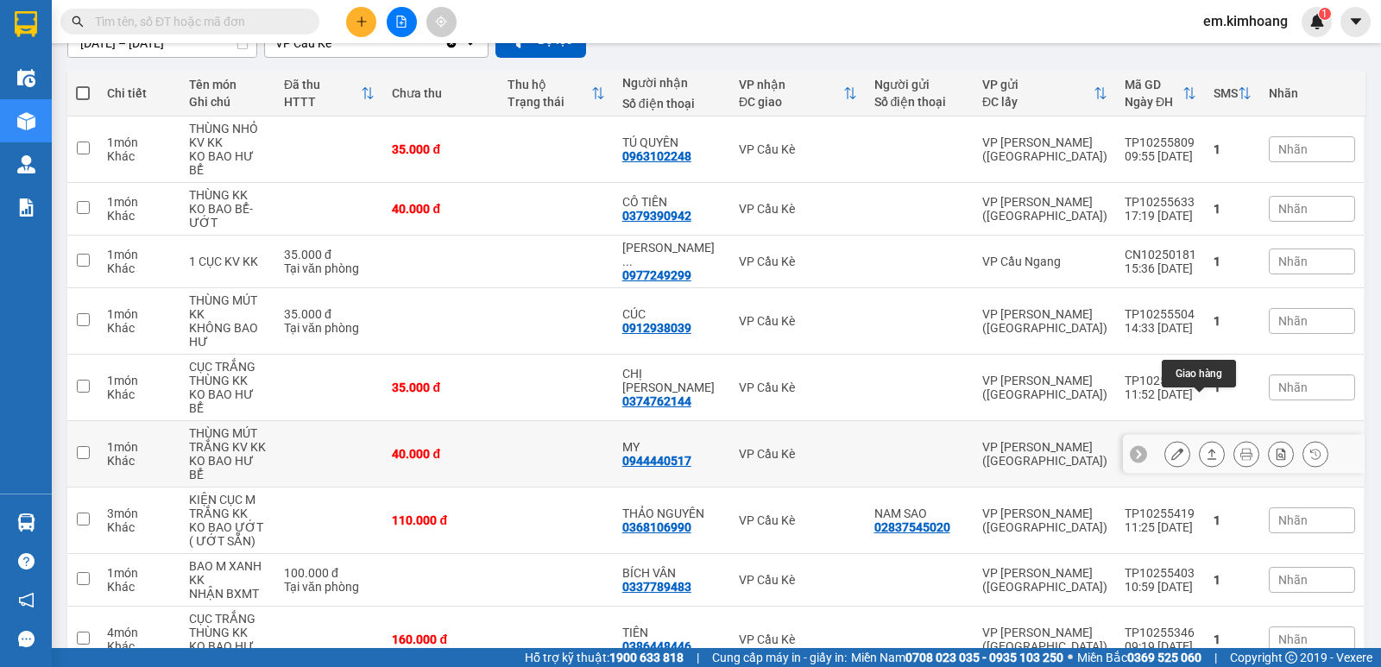
click at [1206, 448] on icon at bounding box center [1212, 454] width 12 height 12
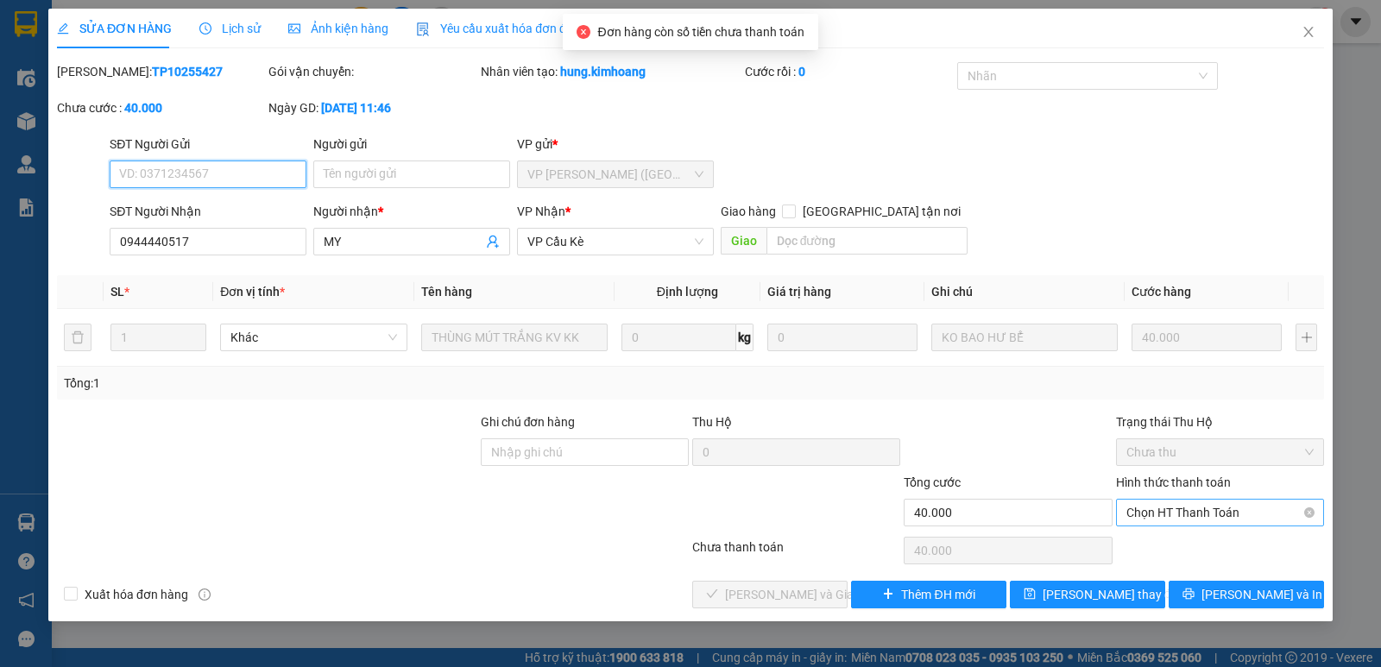
click at [1161, 515] on span "Chọn HT Thanh Toán" at bounding box center [1220, 513] width 187 height 26
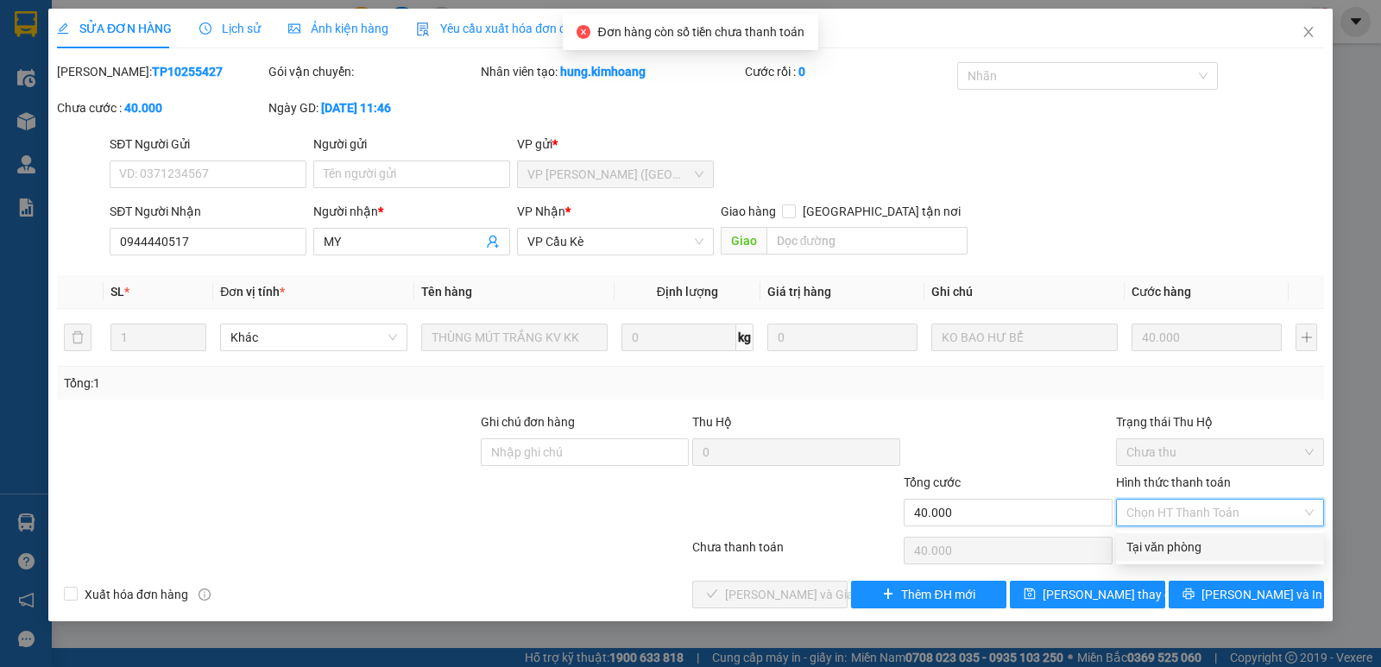
click at [1161, 545] on div "Tại văn phòng" at bounding box center [1220, 547] width 187 height 19
type input "0"
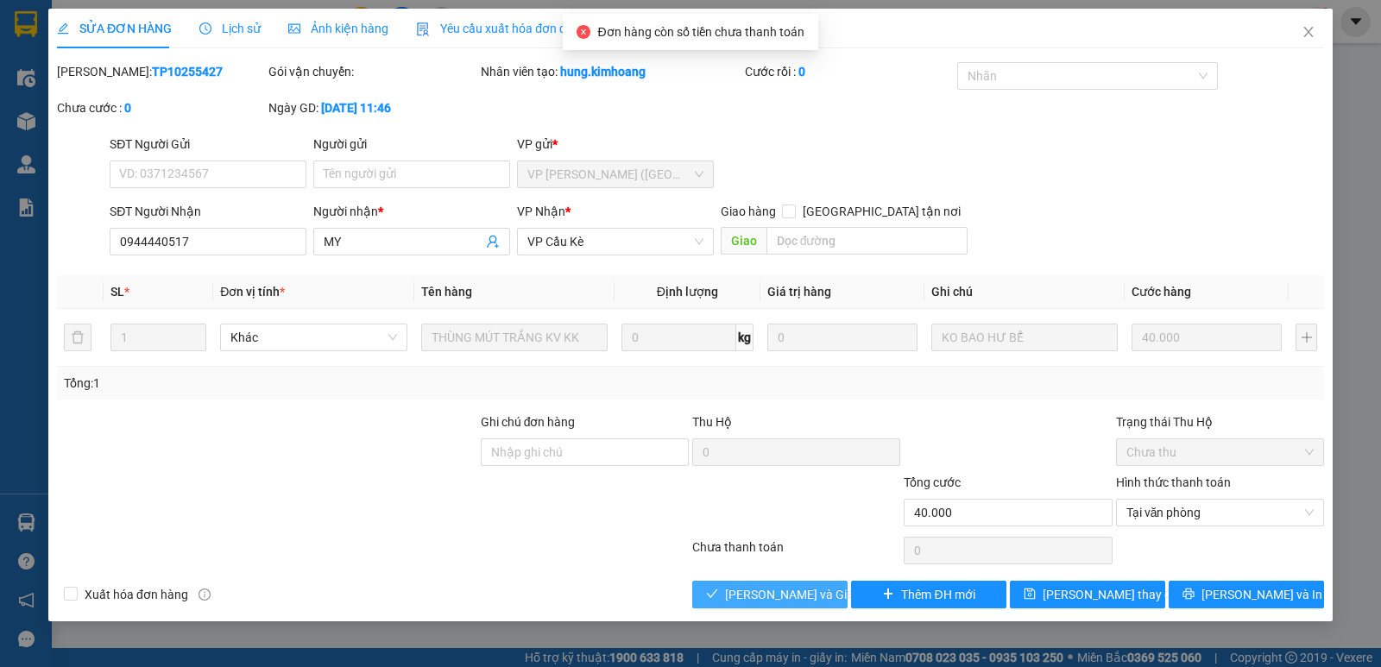
click at [829, 593] on button "[PERSON_NAME] và Giao hàng" at bounding box center [769, 595] width 155 height 28
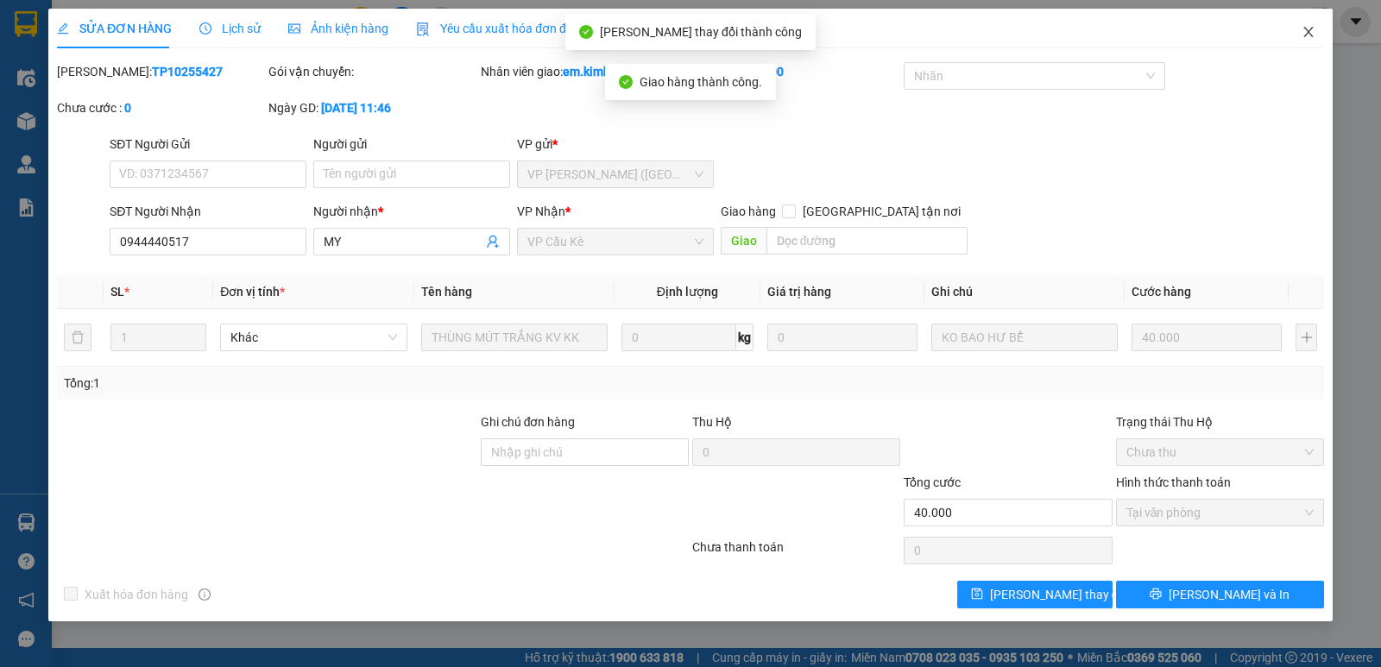
click at [1307, 39] on icon "close" at bounding box center [1309, 32] width 14 height 14
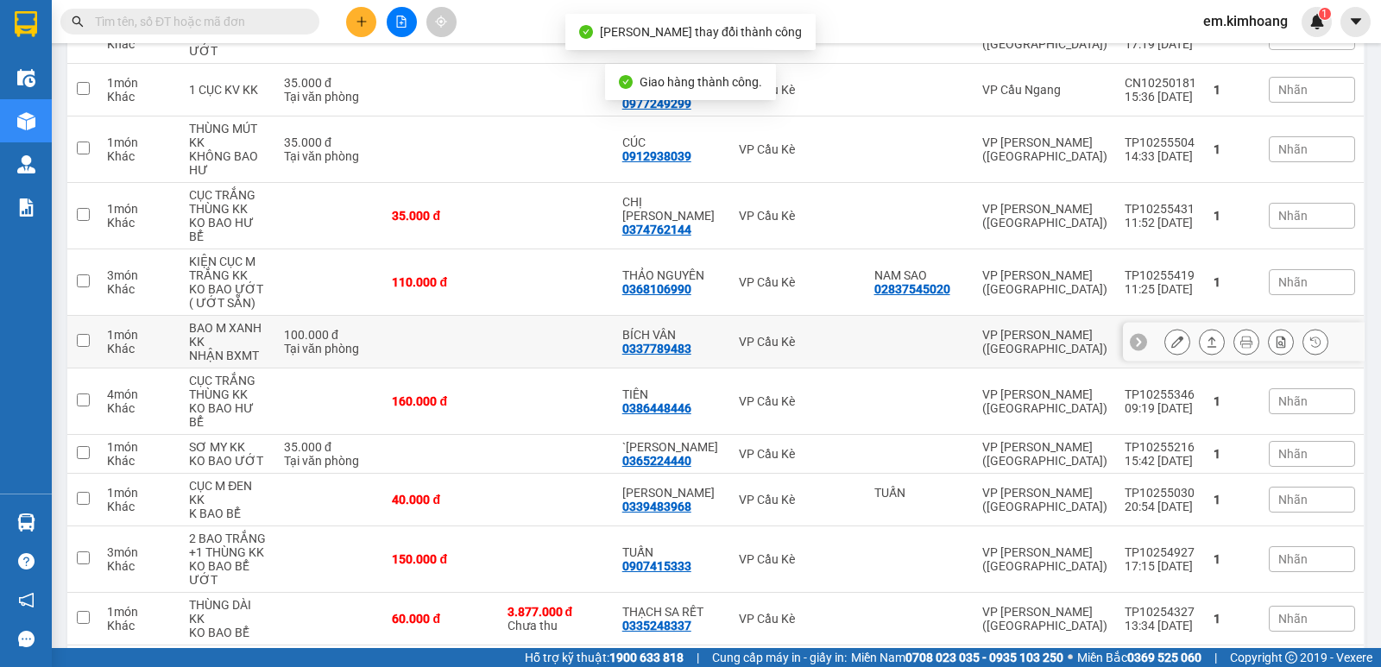
scroll to position [345, 0]
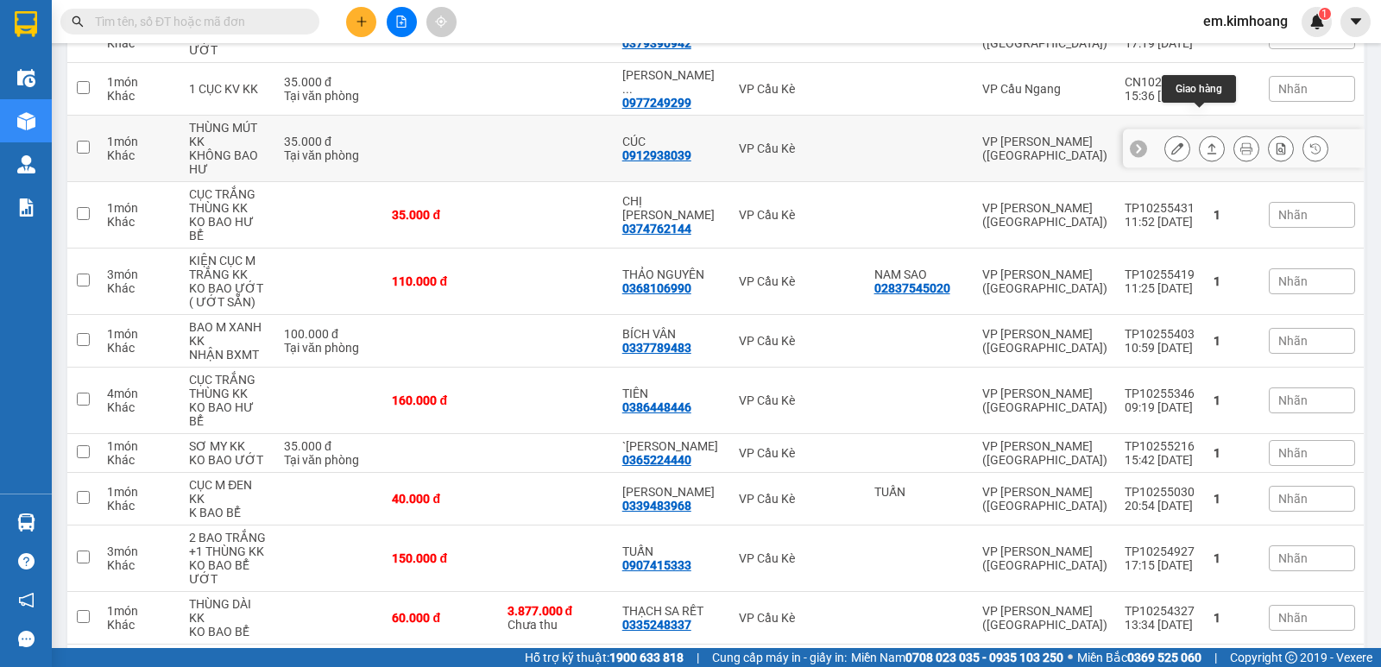
click at [1206, 142] on icon at bounding box center [1212, 148] width 12 height 12
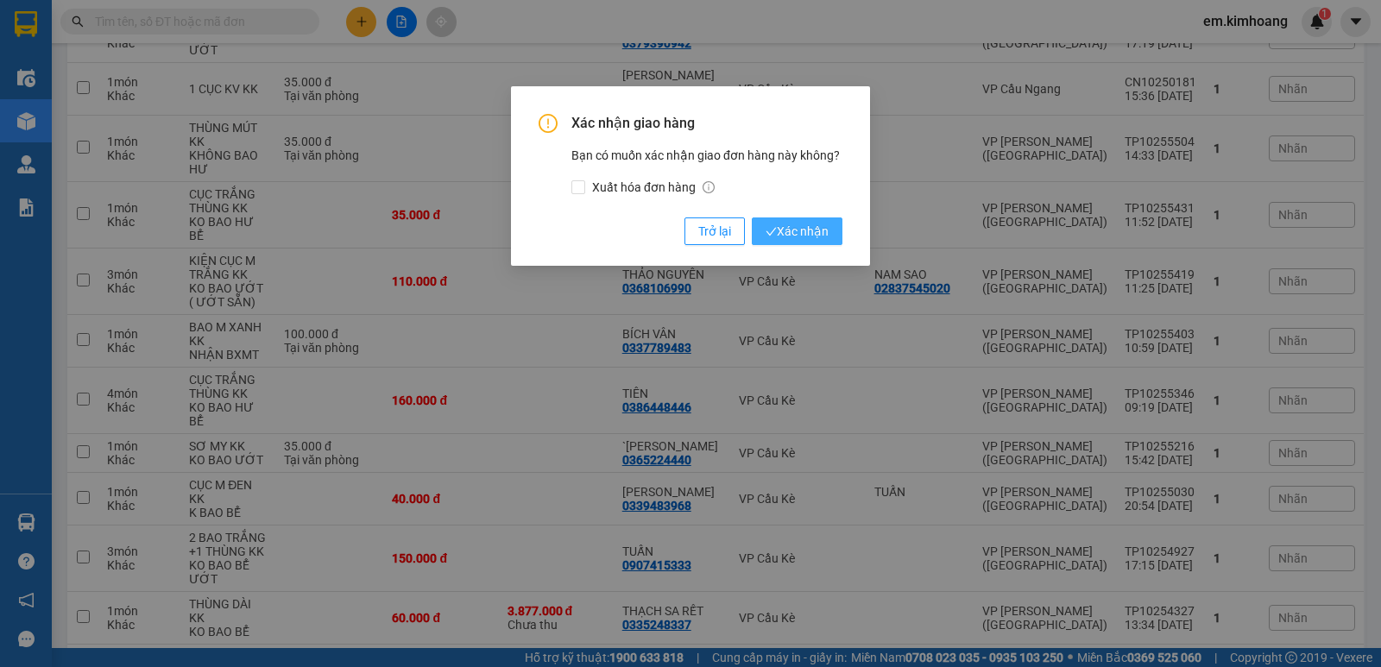
click at [791, 224] on span "Xác nhận" at bounding box center [797, 231] width 63 height 19
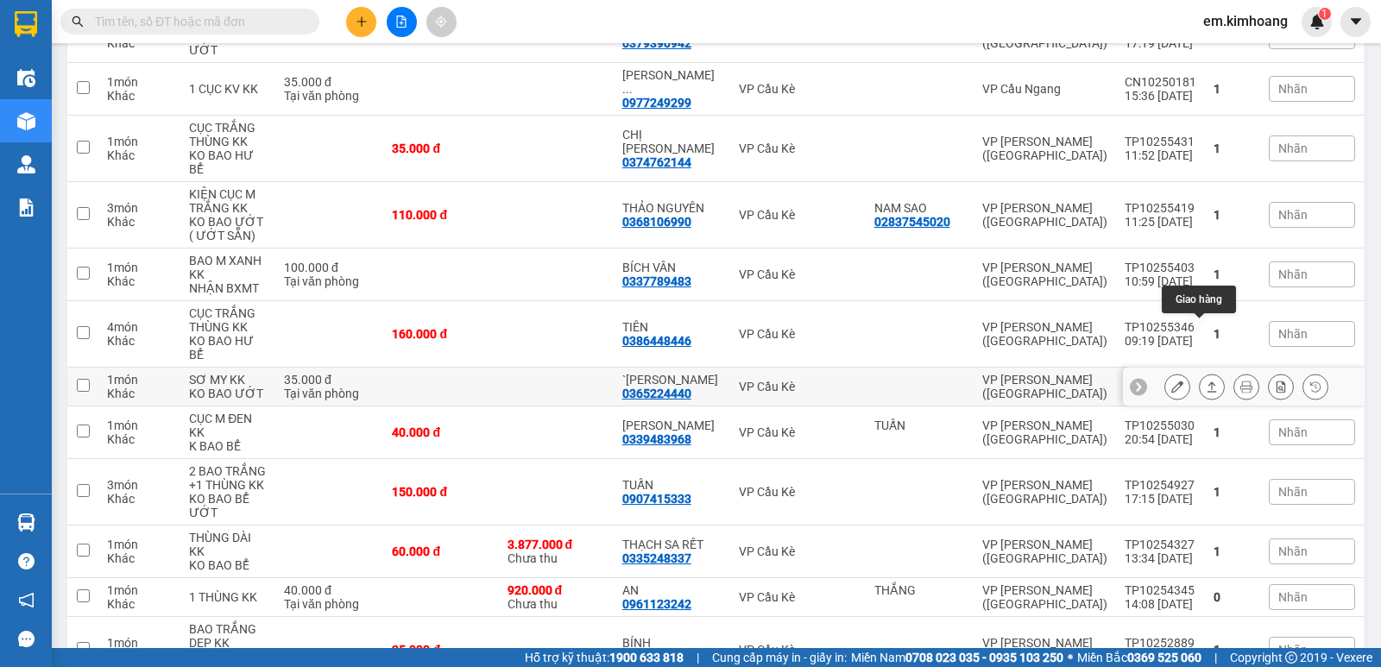
click at [1208, 382] on icon at bounding box center [1212, 387] width 9 height 10
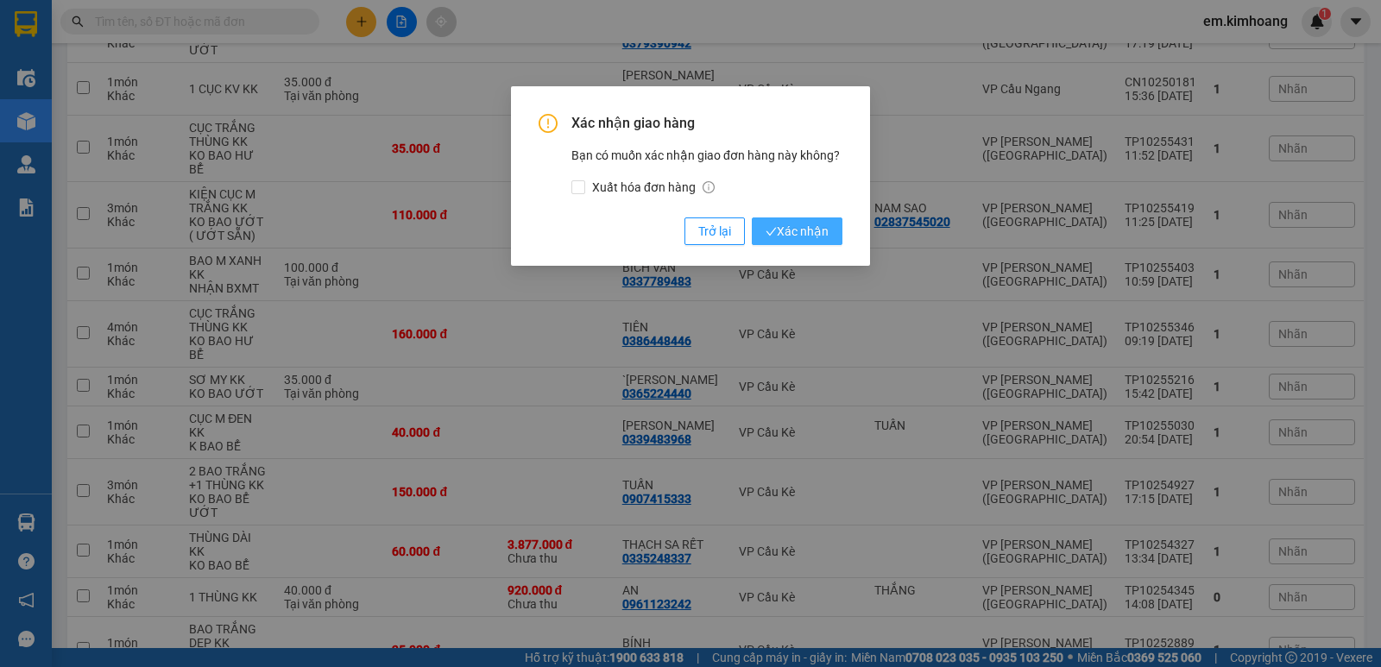
click at [809, 231] on span "Xác nhận" at bounding box center [797, 231] width 63 height 19
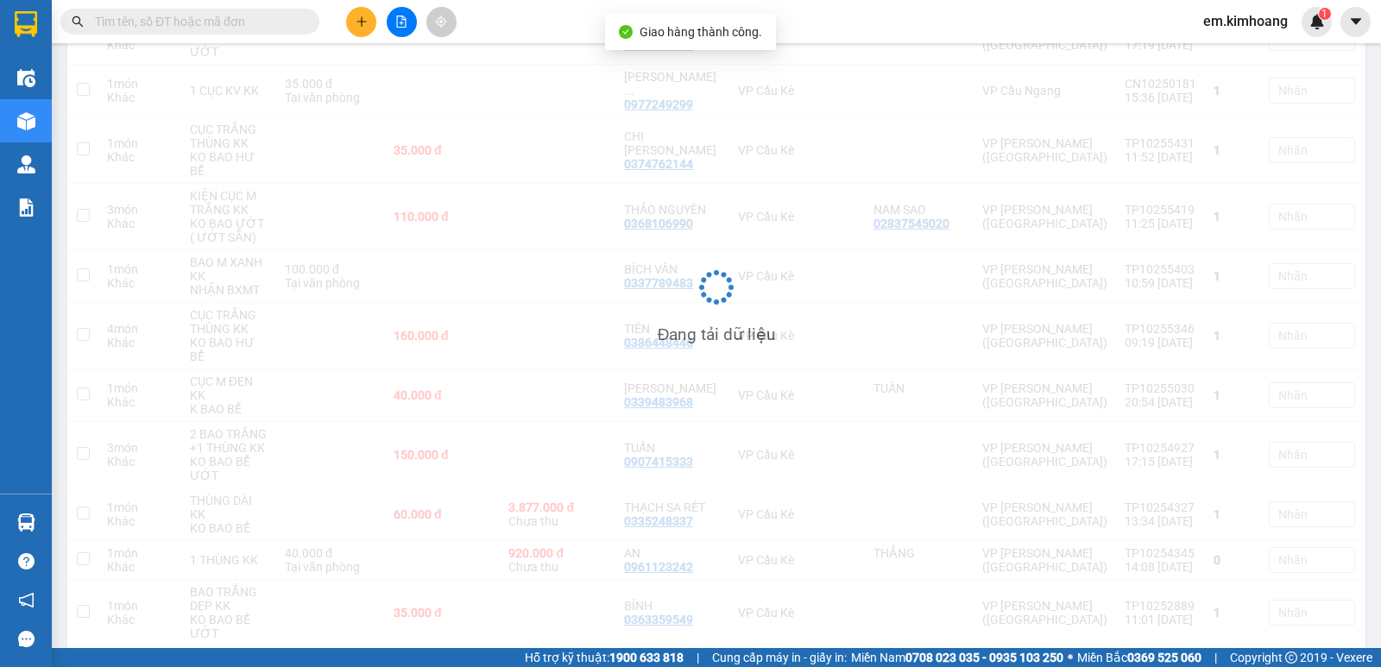
scroll to position [344, 0]
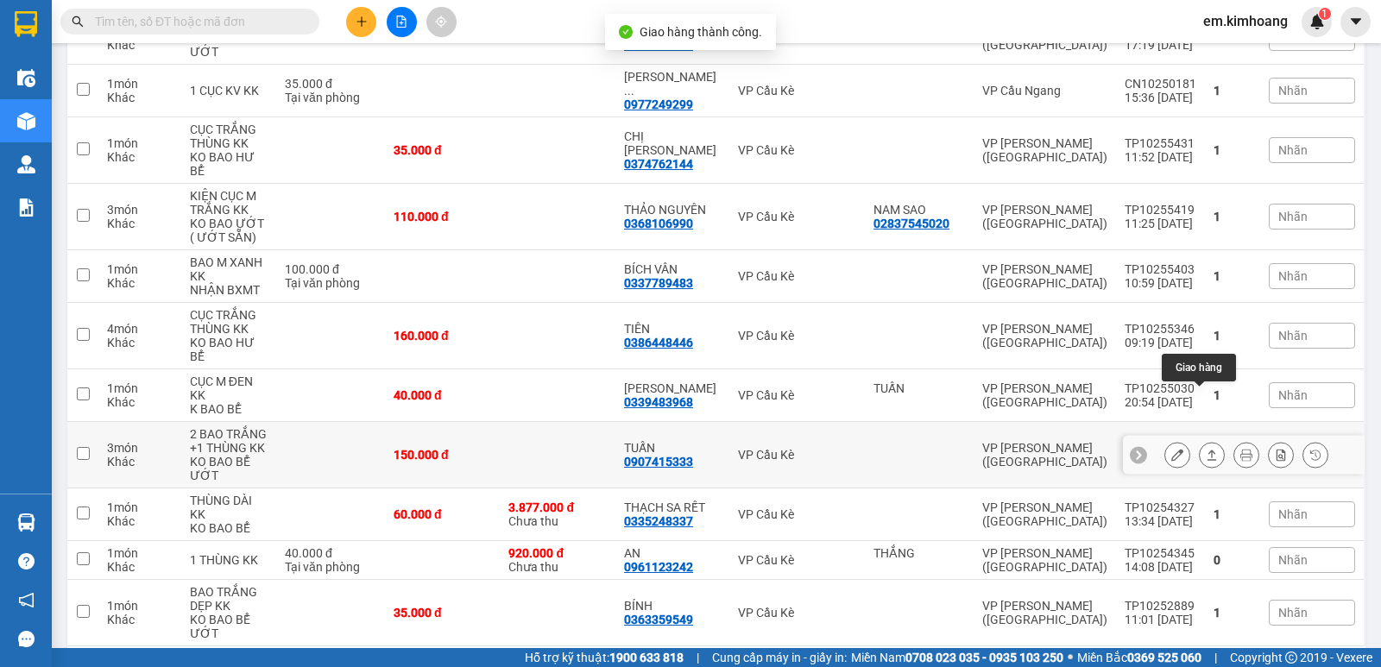
click at [1205, 440] on button at bounding box center [1212, 455] width 24 height 30
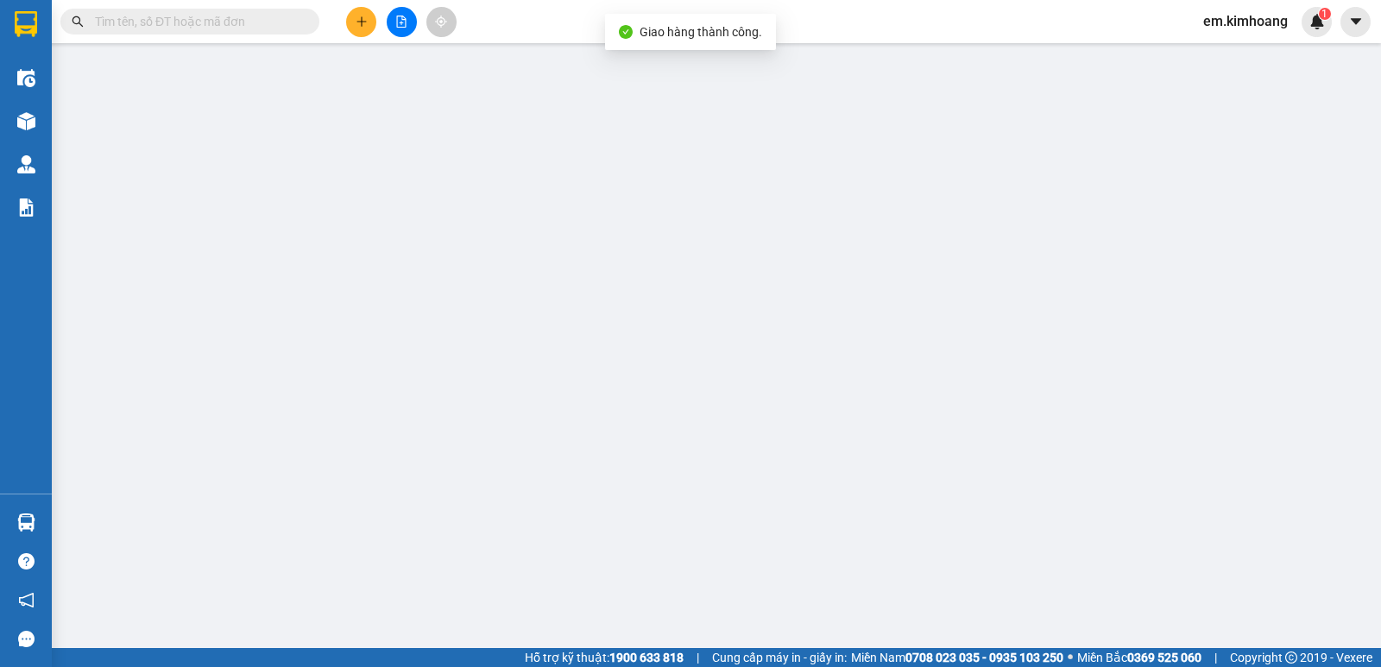
type input "0907415333"
type input "TUẤN"
type input "150.000"
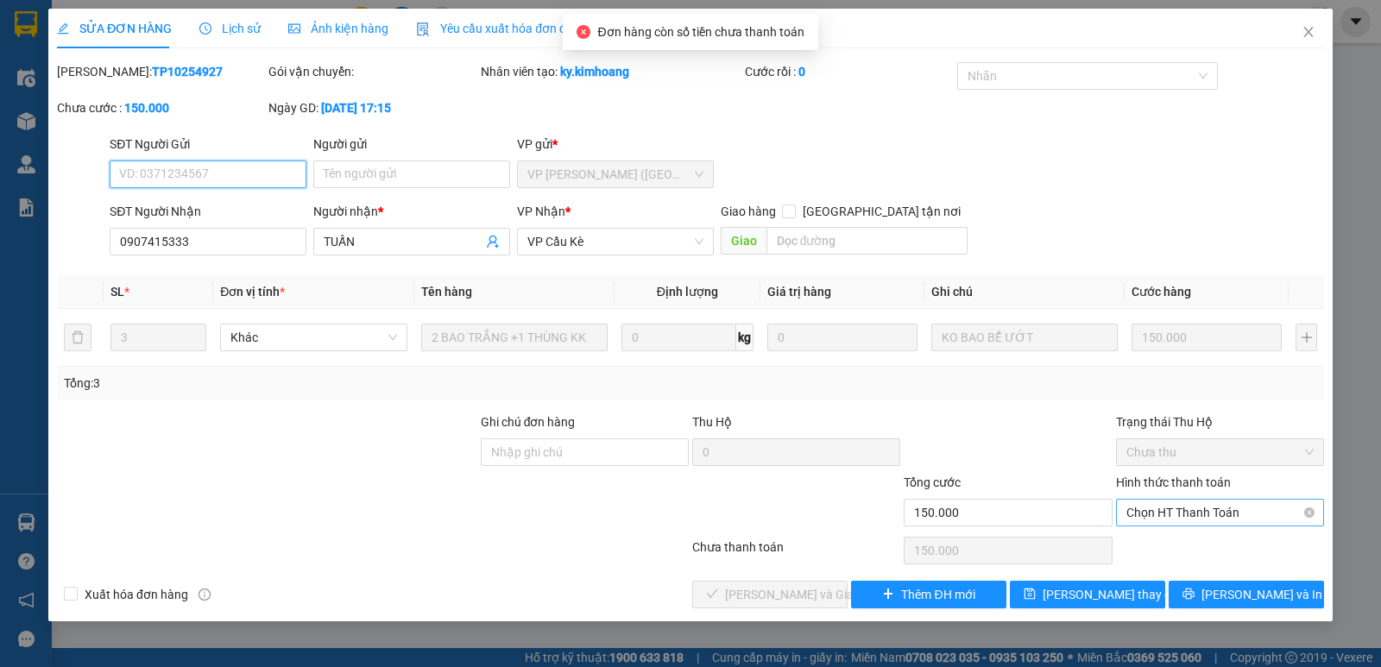
click at [1183, 503] on span "Chọn HT Thanh Toán" at bounding box center [1220, 513] width 187 height 26
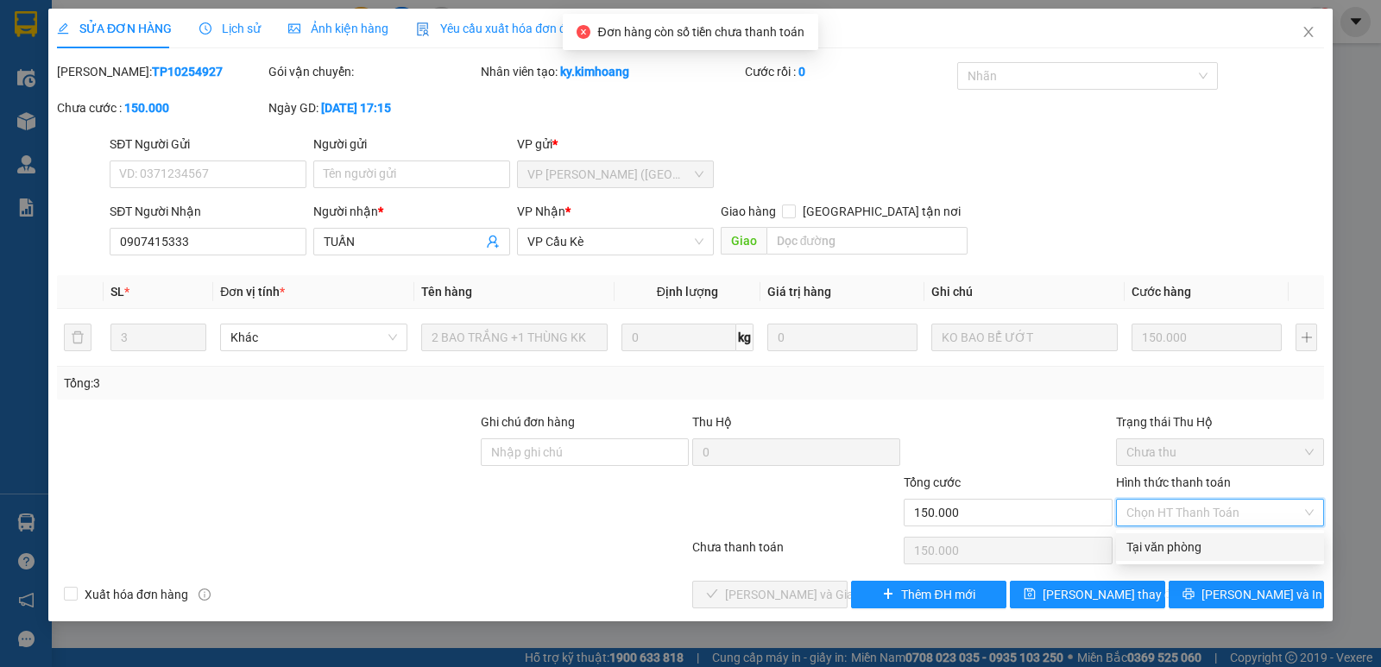
click at [1192, 541] on div "Tại văn phòng" at bounding box center [1220, 547] width 187 height 19
type input "0"
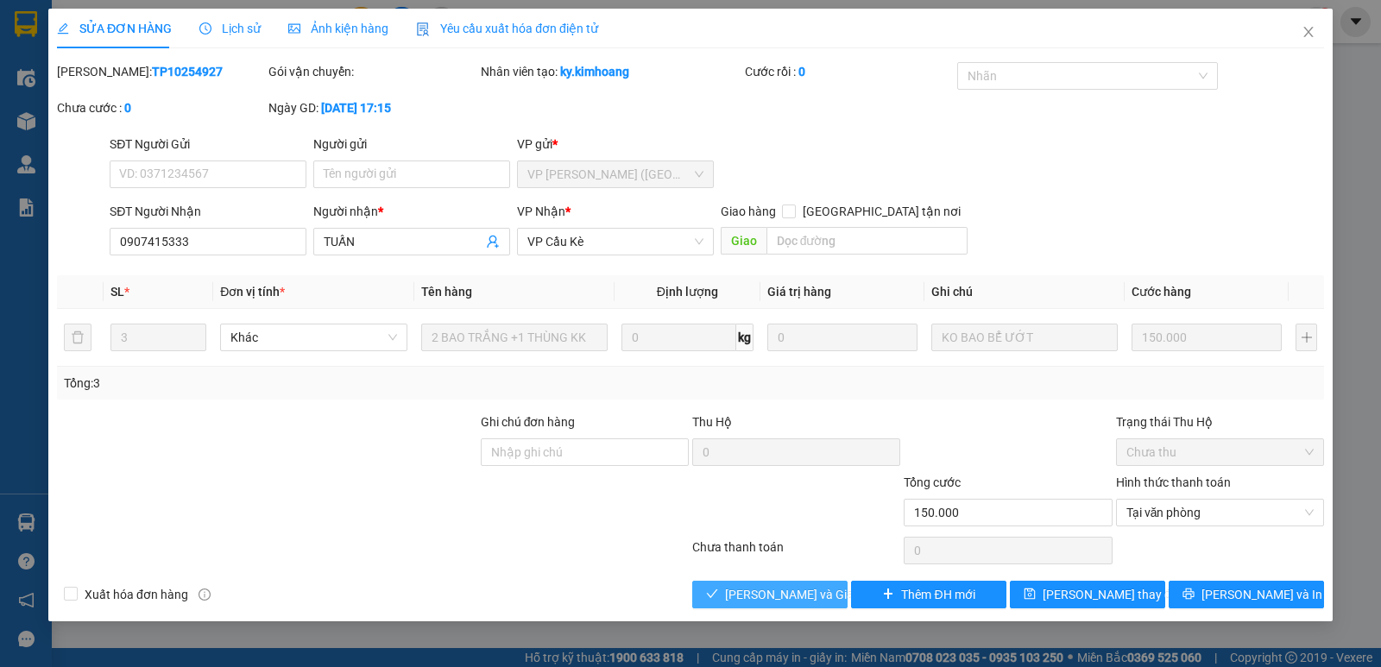
click at [772, 581] on button "[PERSON_NAME] và Giao hàng" at bounding box center [769, 595] width 155 height 28
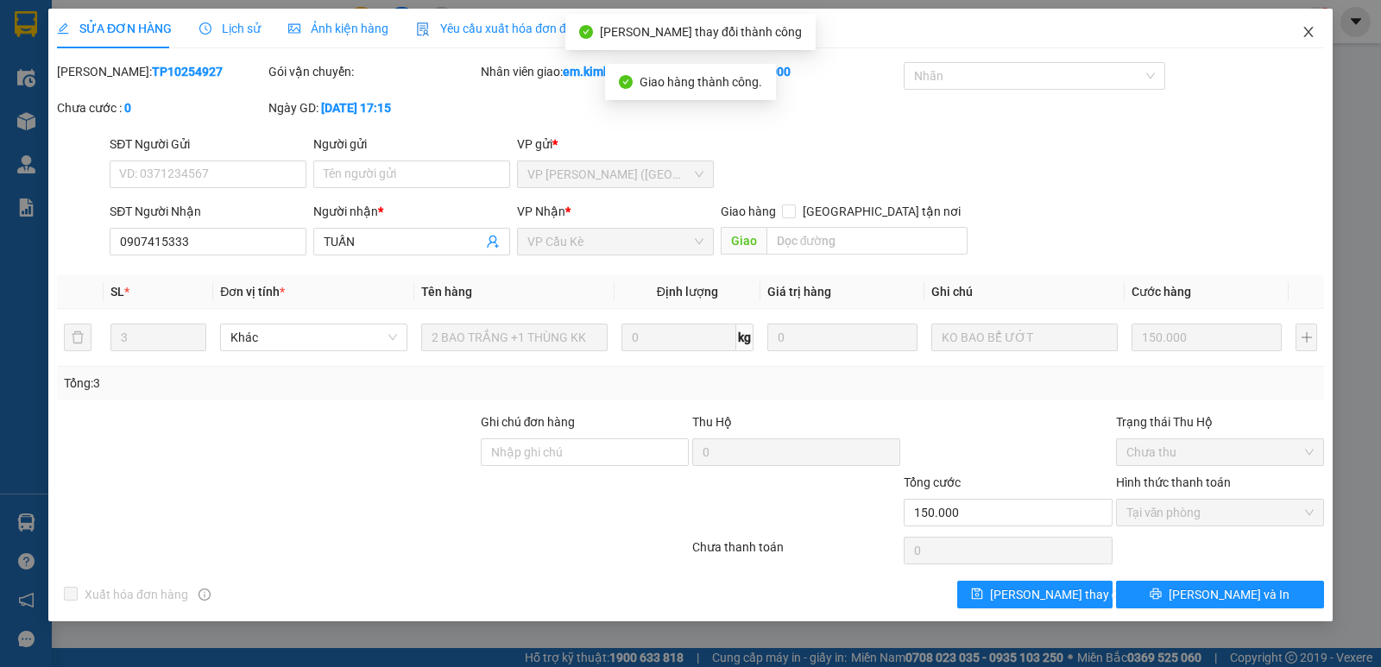
click at [1309, 28] on icon "close" at bounding box center [1309, 32] width 14 height 14
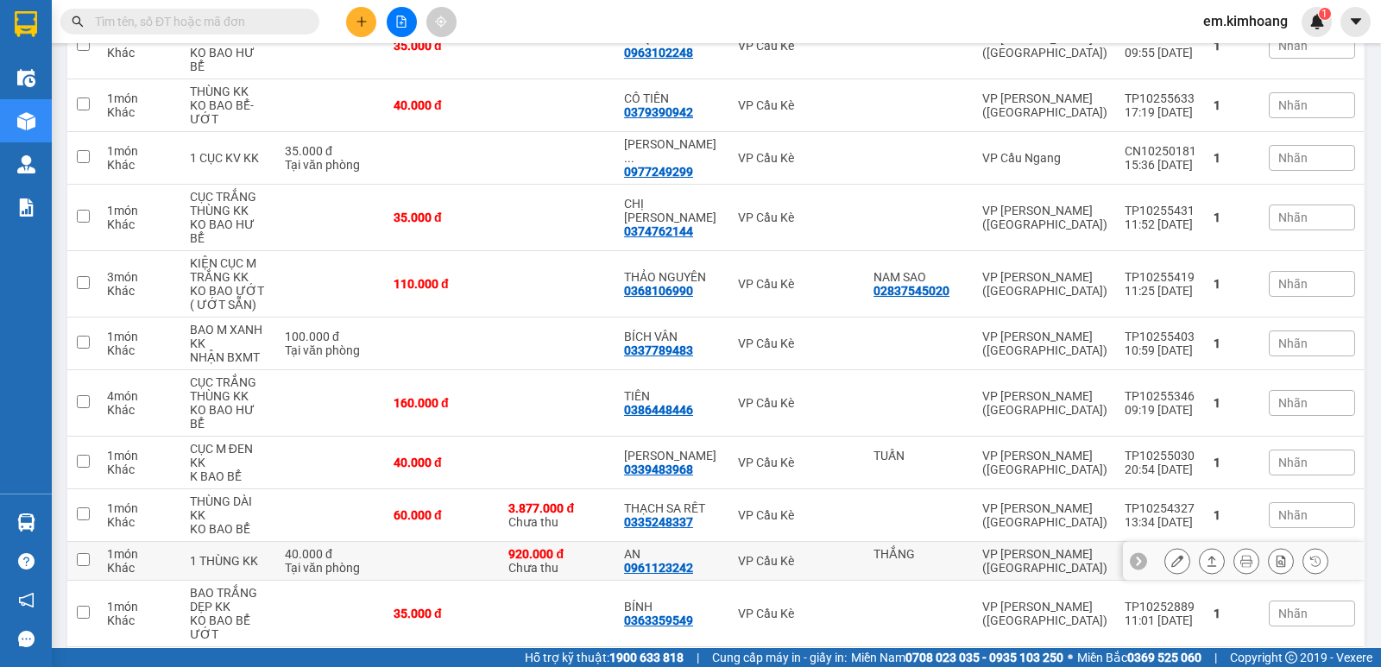
scroll to position [277, 0]
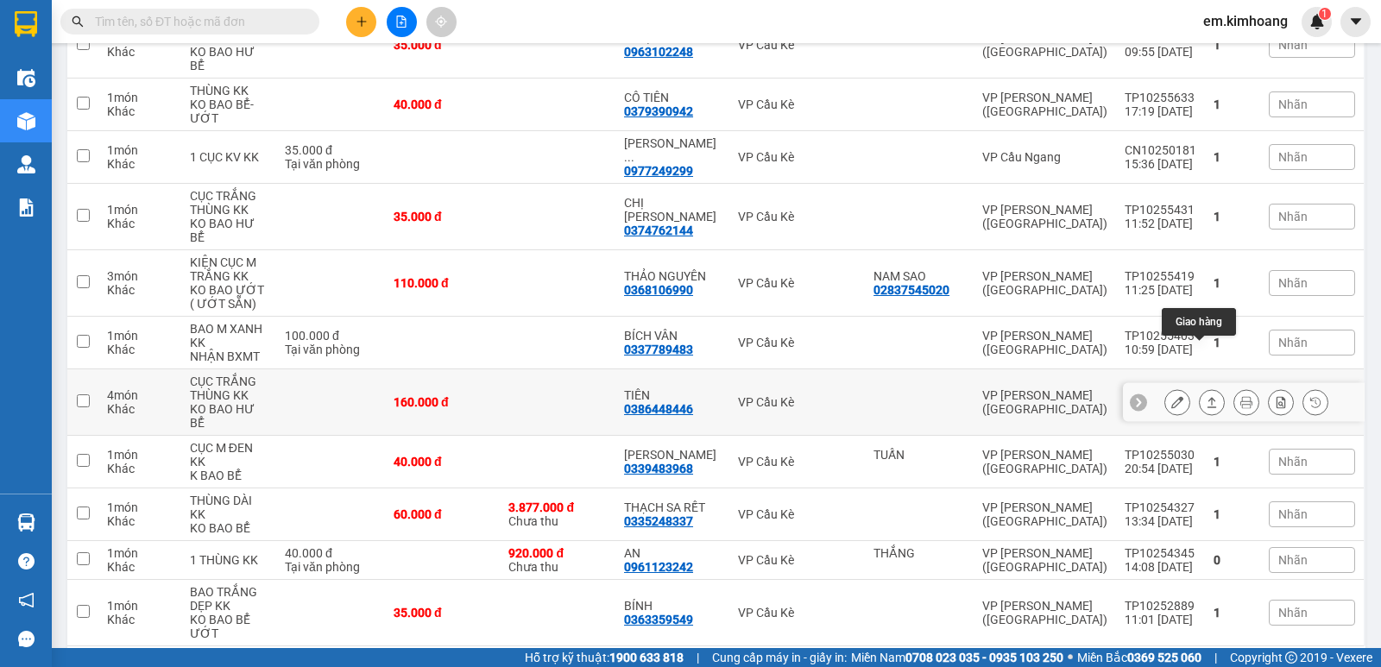
click at [1206, 396] on icon at bounding box center [1212, 402] width 12 height 12
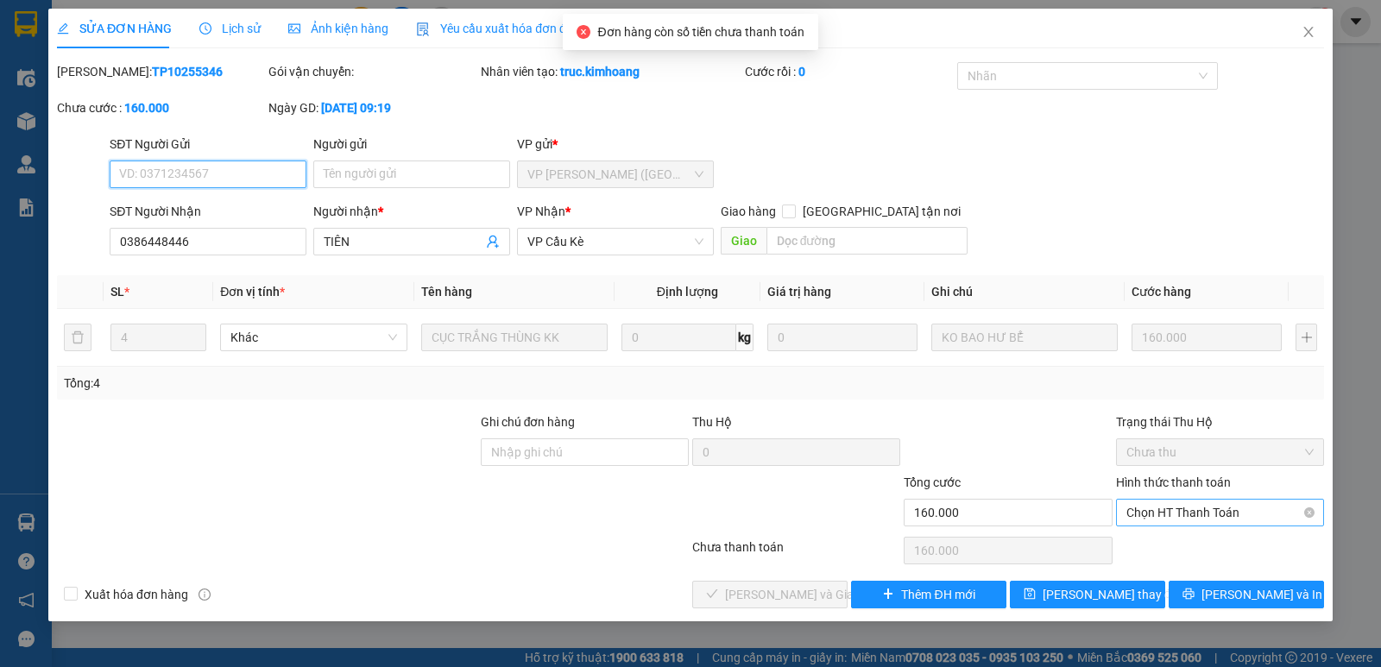
click at [1178, 509] on span "Chọn HT Thanh Toán" at bounding box center [1220, 513] width 187 height 26
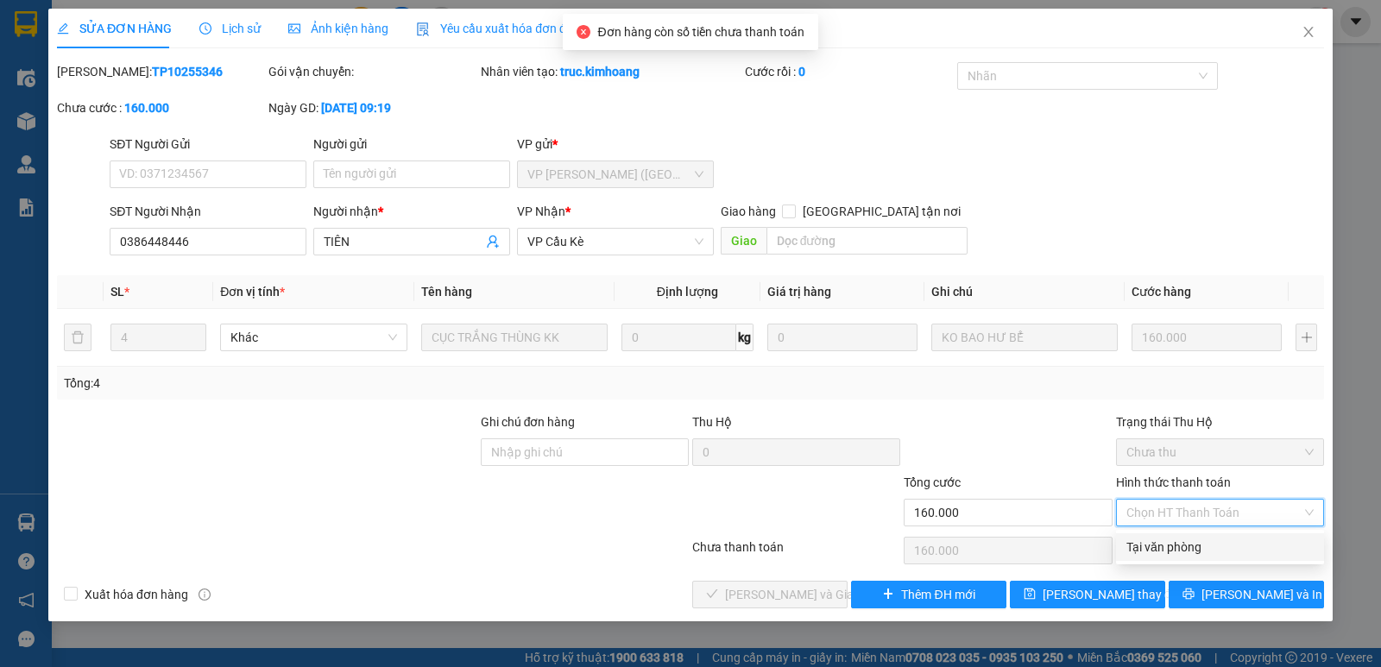
click at [1180, 554] on div "Tại văn phòng" at bounding box center [1220, 547] width 187 height 19
type input "0"
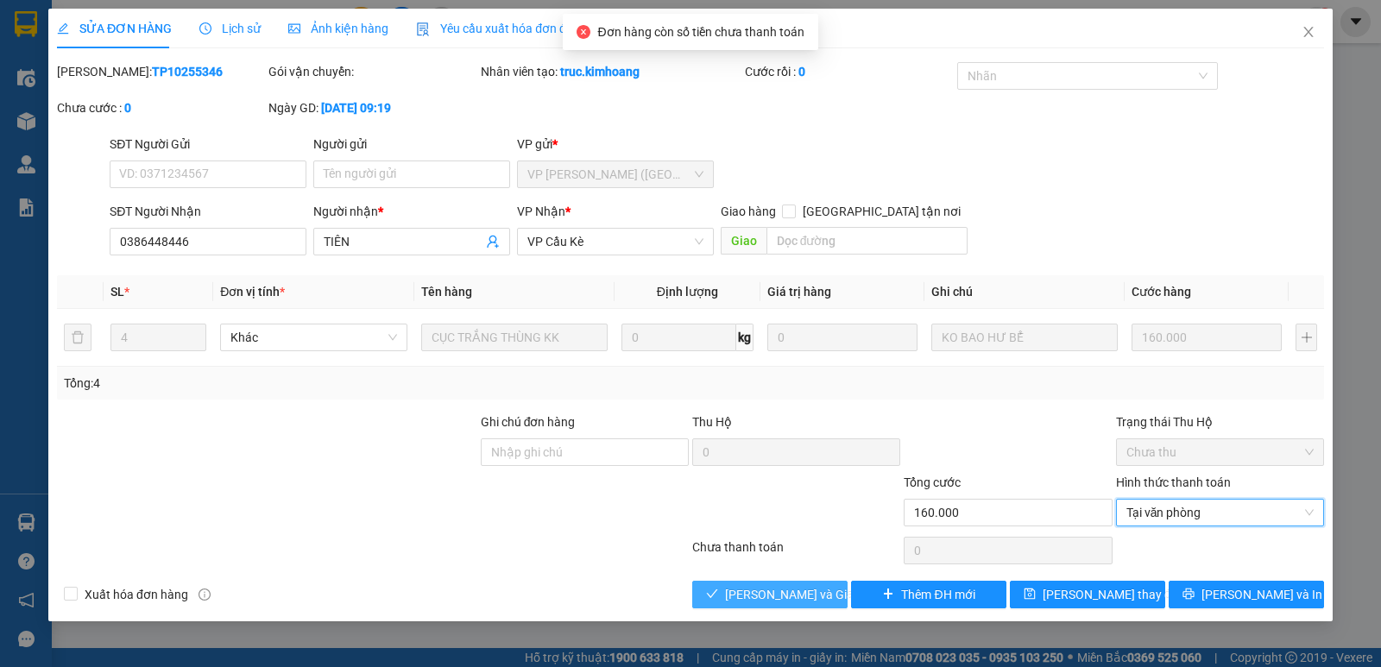
click at [778, 601] on span "[PERSON_NAME] và Giao hàng" at bounding box center [808, 594] width 166 height 19
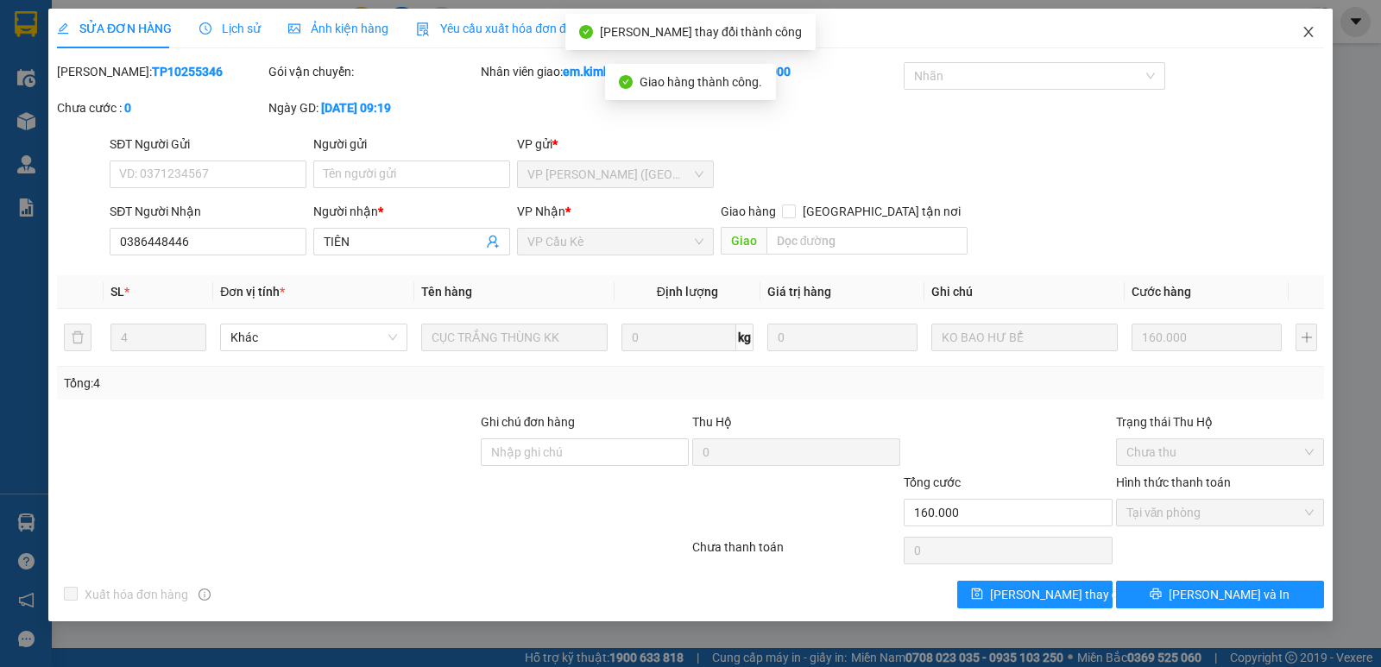
click at [1311, 29] on icon "close" at bounding box center [1309, 32] width 14 height 14
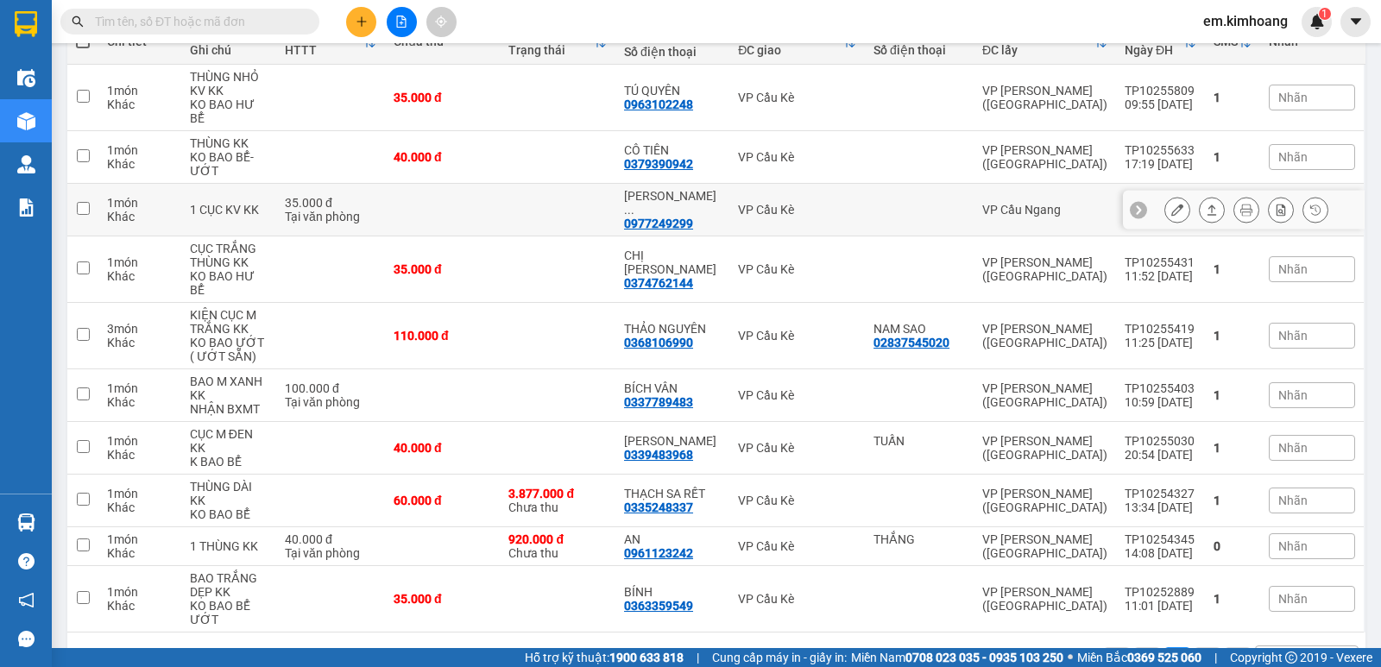
scroll to position [138, 0]
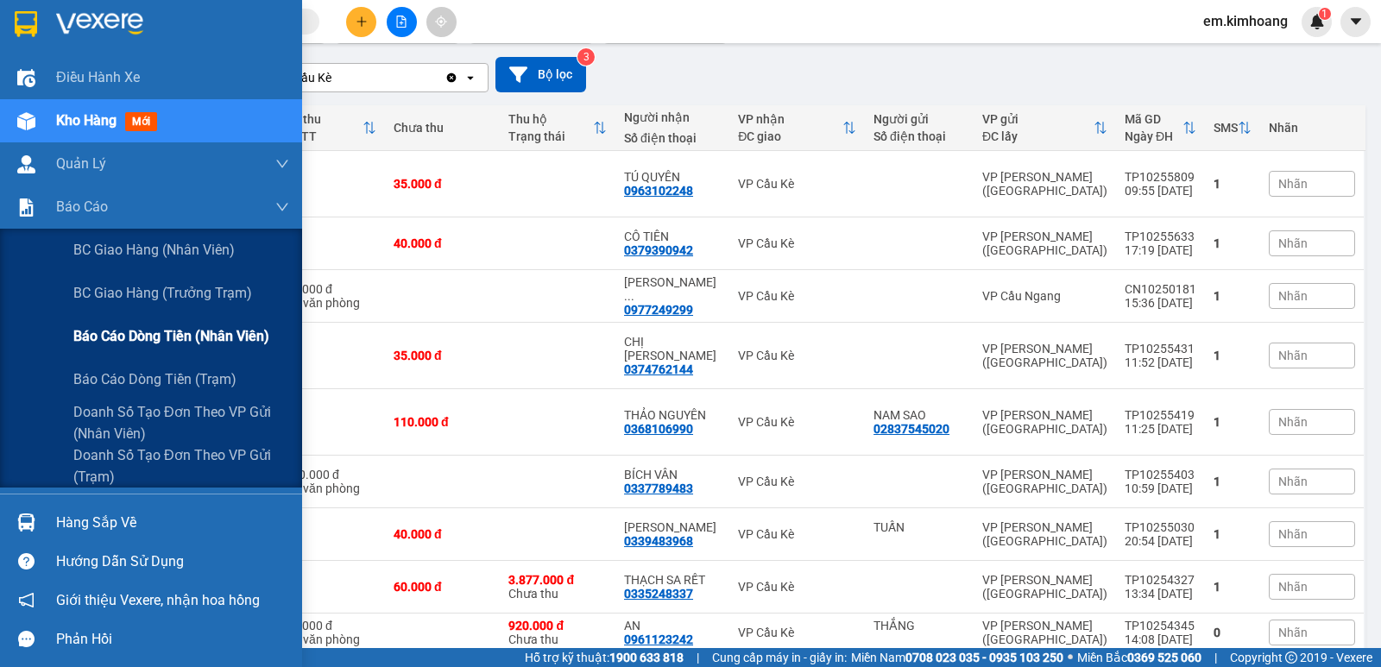
click at [116, 355] on div "Báo cáo dòng tiền (nhân viên)" at bounding box center [181, 336] width 216 height 43
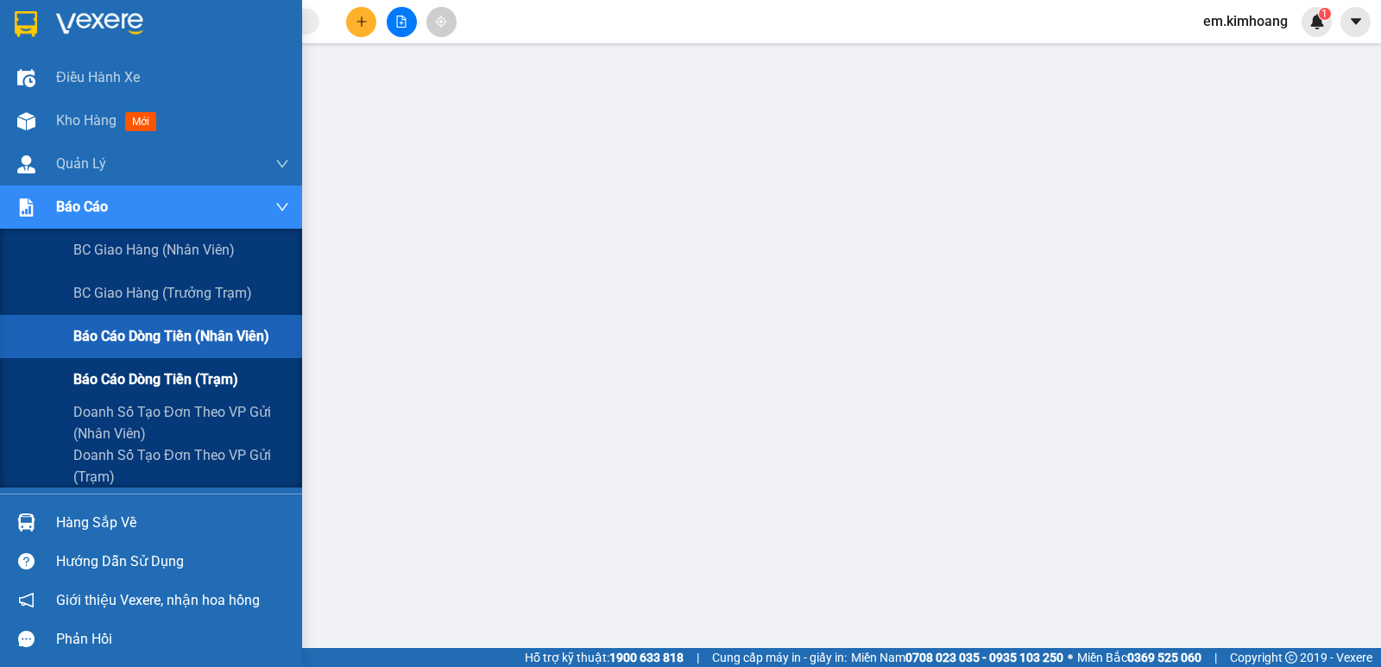
click at [118, 372] on span "Báo cáo dòng tiền (trạm)" at bounding box center [155, 380] width 165 height 22
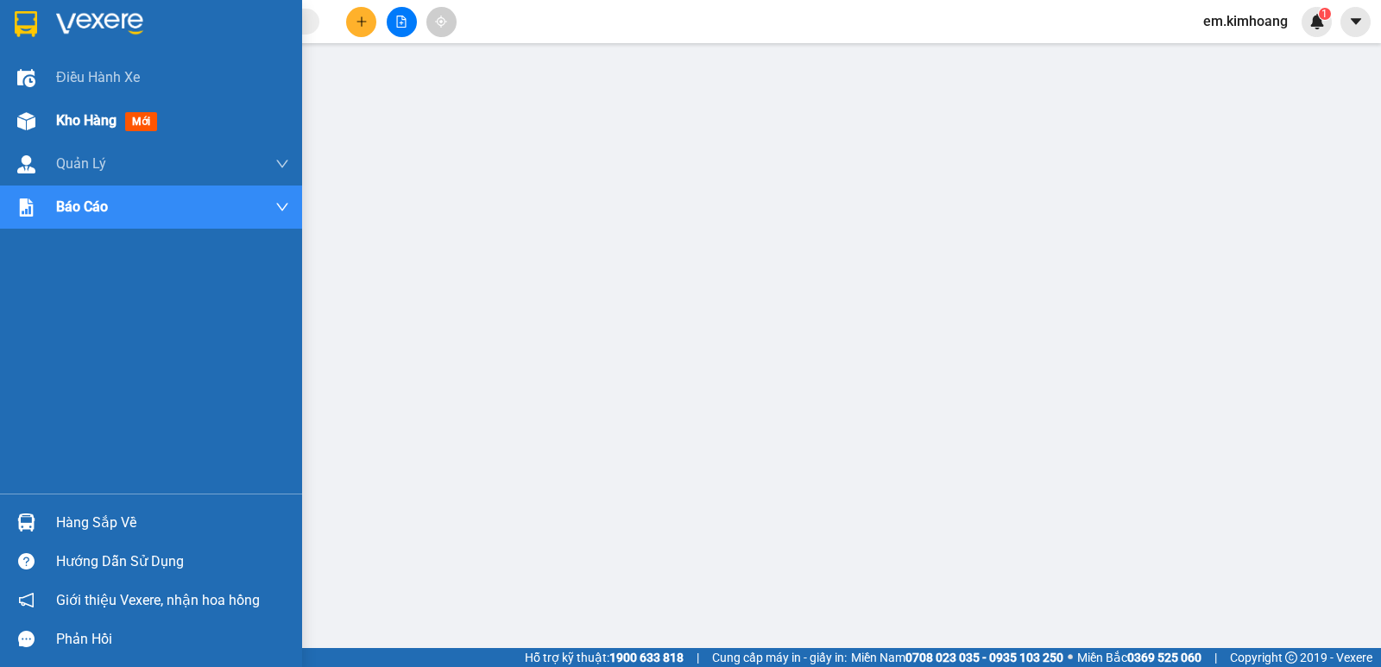
click at [74, 109] on div "Kho hàng mới" at bounding box center [172, 120] width 233 height 43
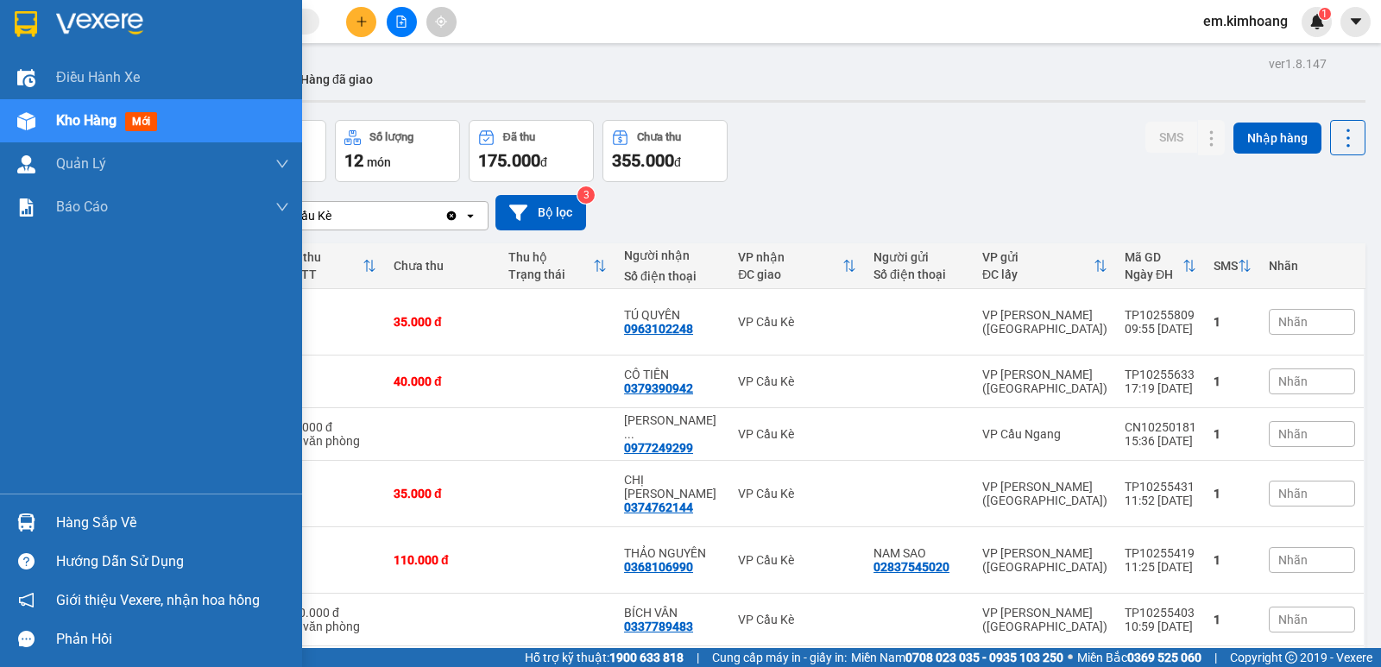
click at [83, 524] on div "Hàng sắp về" at bounding box center [172, 523] width 233 height 26
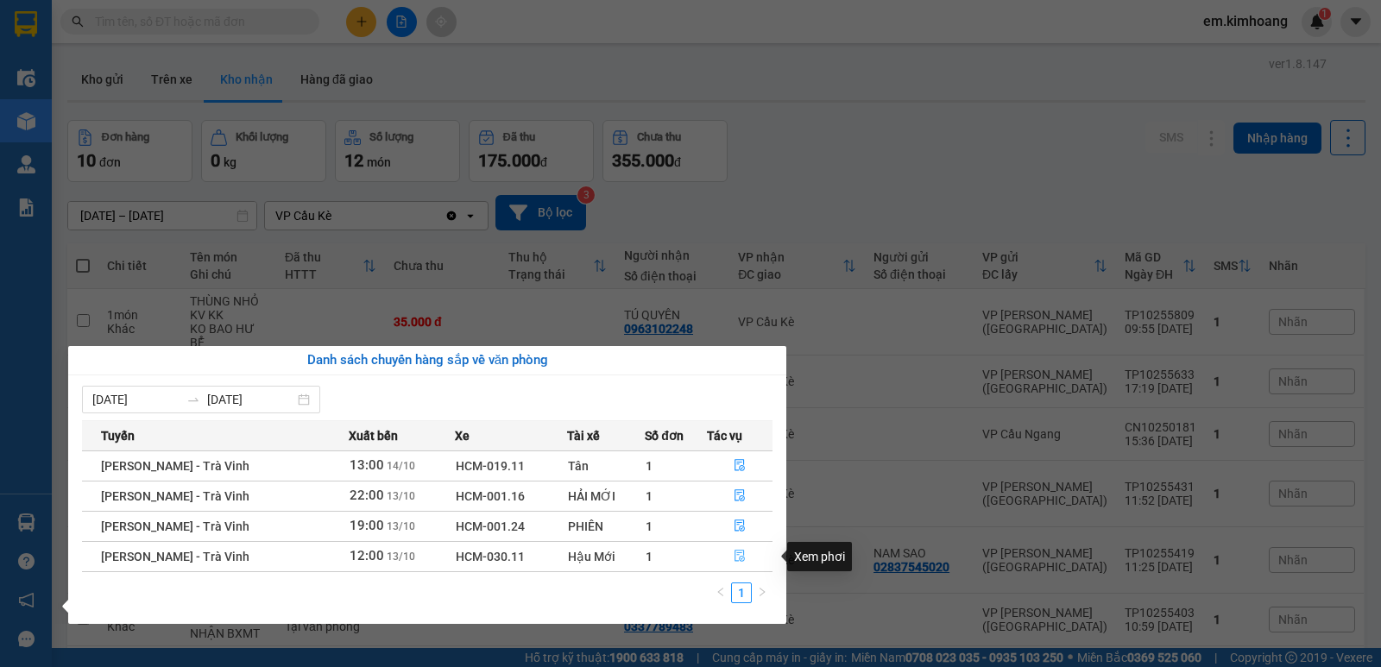
click at [736, 559] on icon "file-done" at bounding box center [740, 556] width 12 height 12
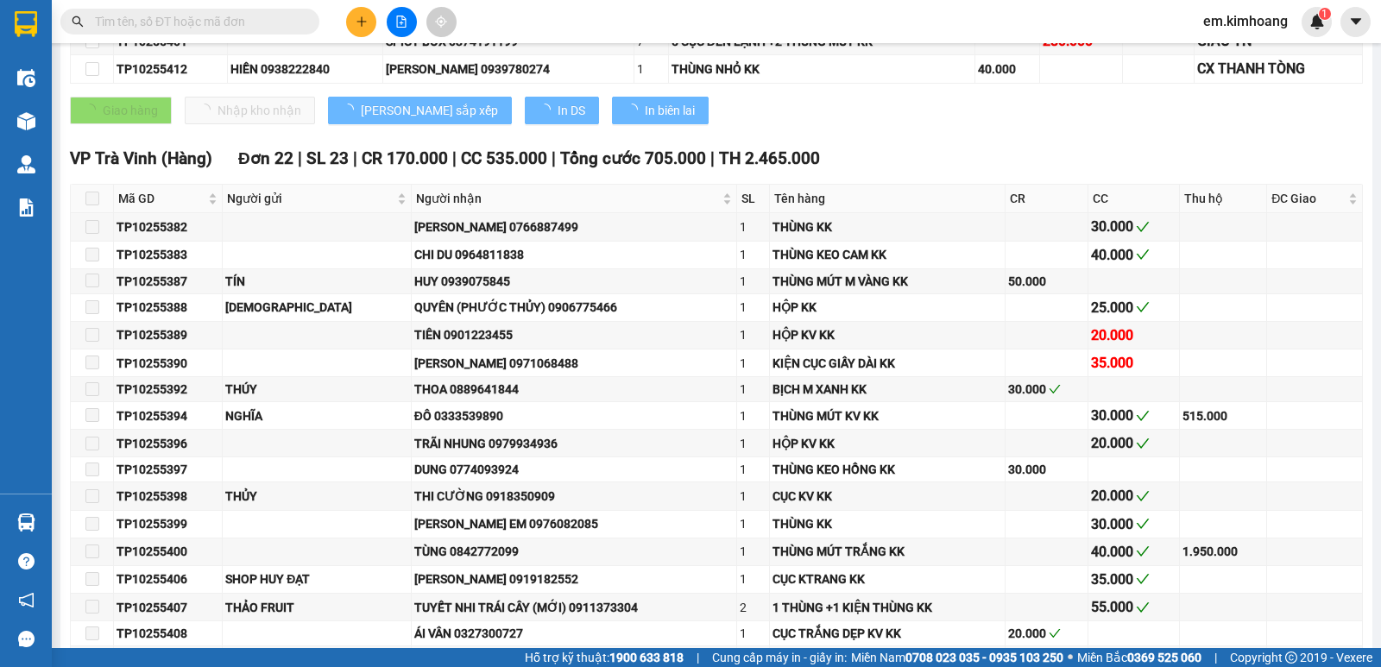
type input "[DATE]"
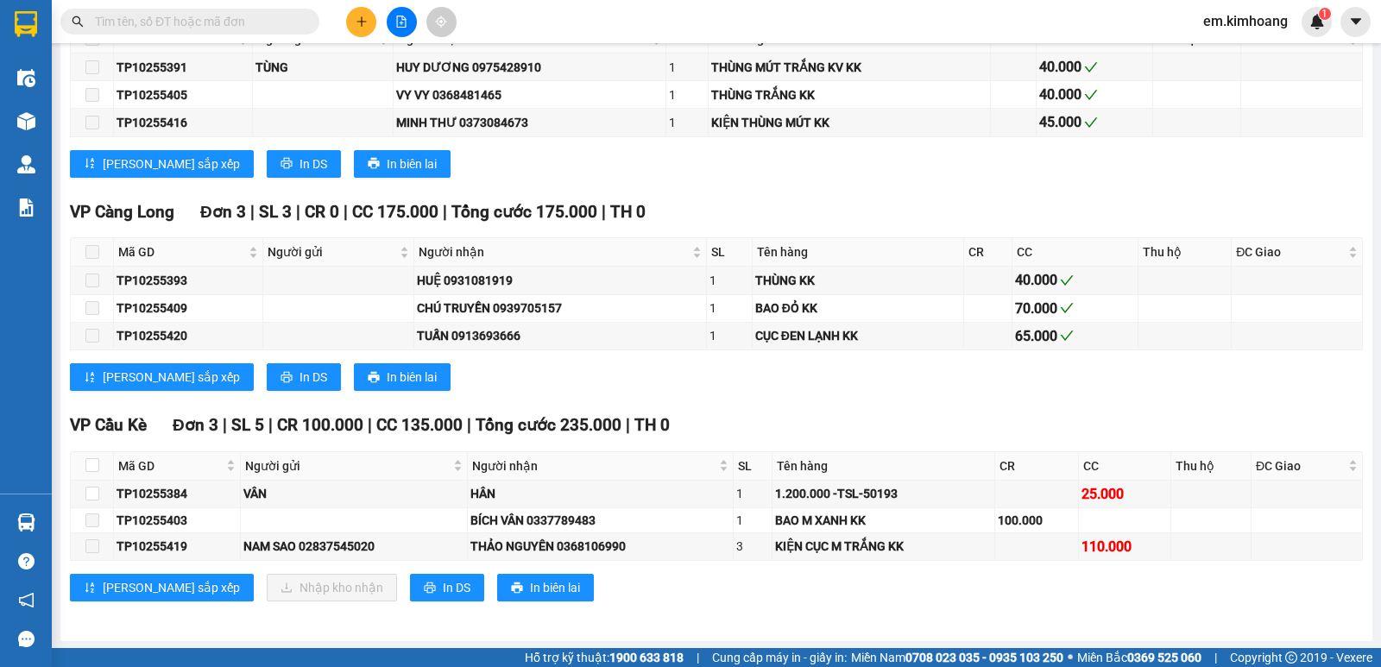
scroll to position [1653, 0]
